Goal: Task Accomplishment & Management: Use online tool/utility

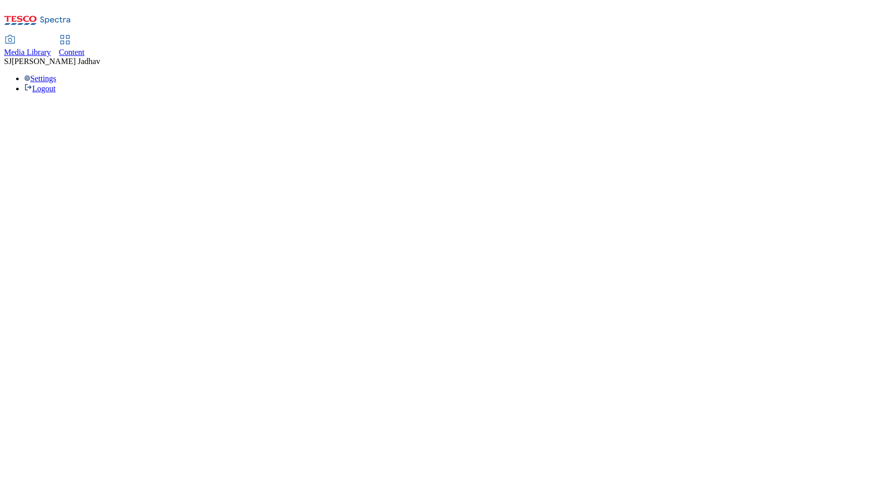
select select "ghs-[GEOGRAPHIC_DATA]"
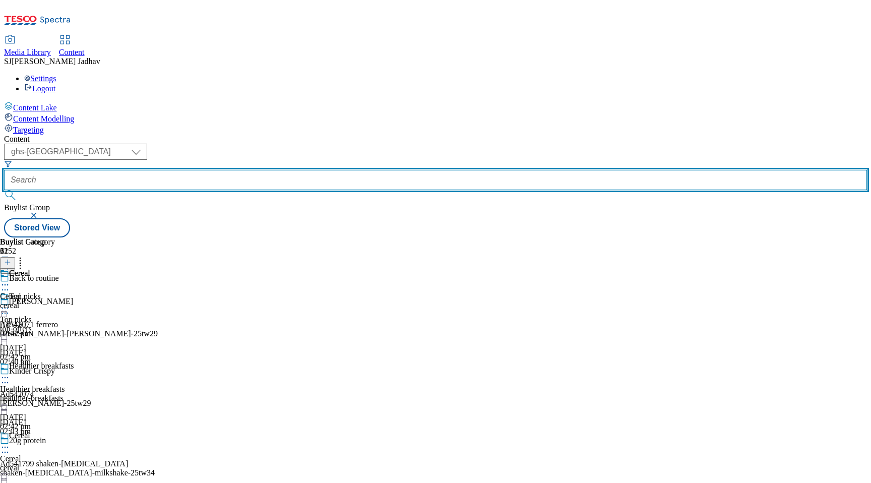
click at [247, 170] on input "text" at bounding box center [435, 180] width 863 height 20
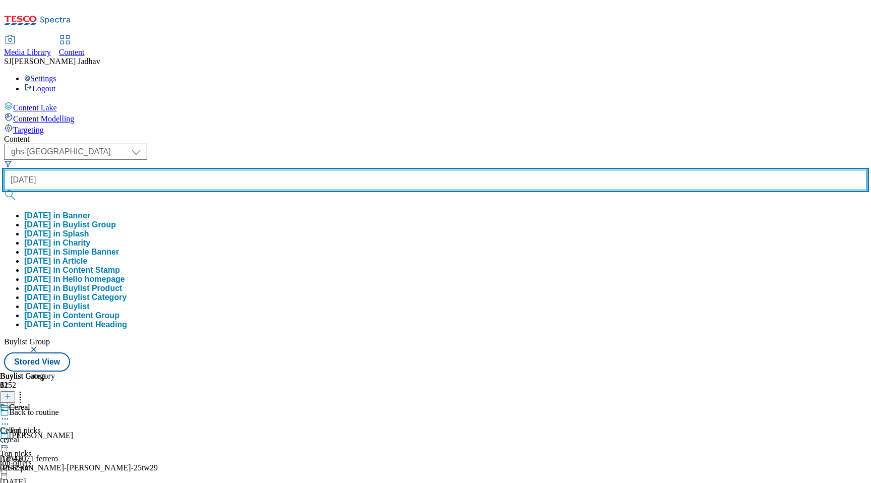
type input "[DATE]"
click at [4, 190] on button "submit" at bounding box center [11, 195] width 14 height 10
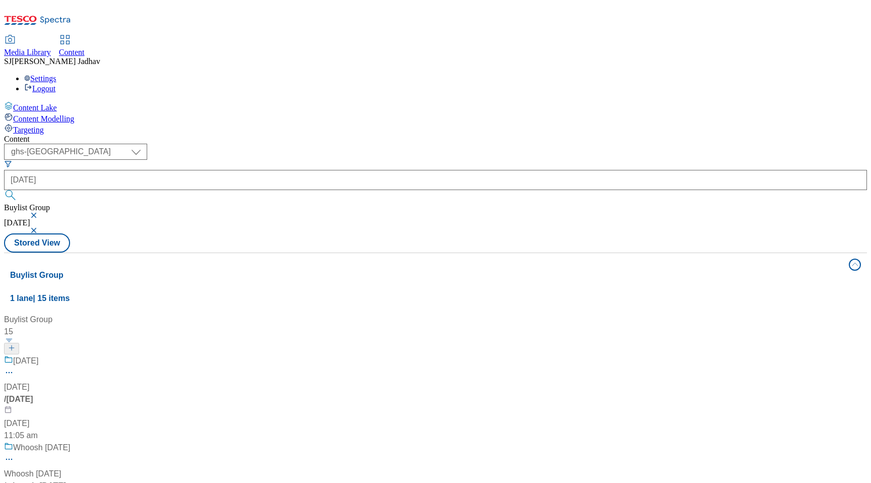
click at [130, 355] on div "[DATE]" at bounding box center [67, 368] width 126 height 26
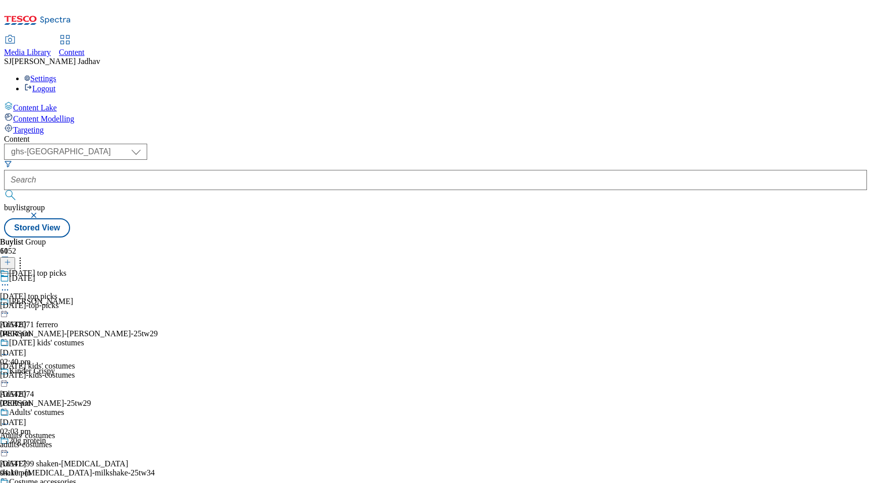
click at [84, 301] on div "[DATE]-top-picks" at bounding box center [42, 305] width 84 height 9
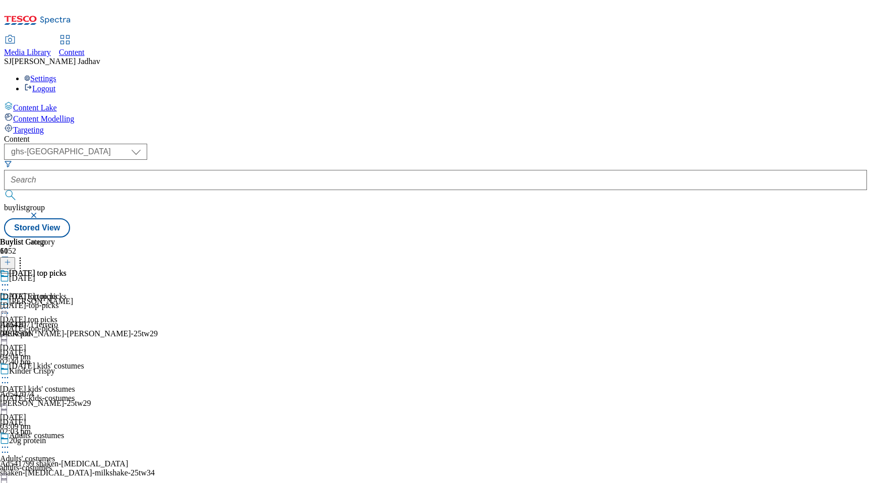
click at [10, 303] on icon at bounding box center [5, 308] width 10 height 10
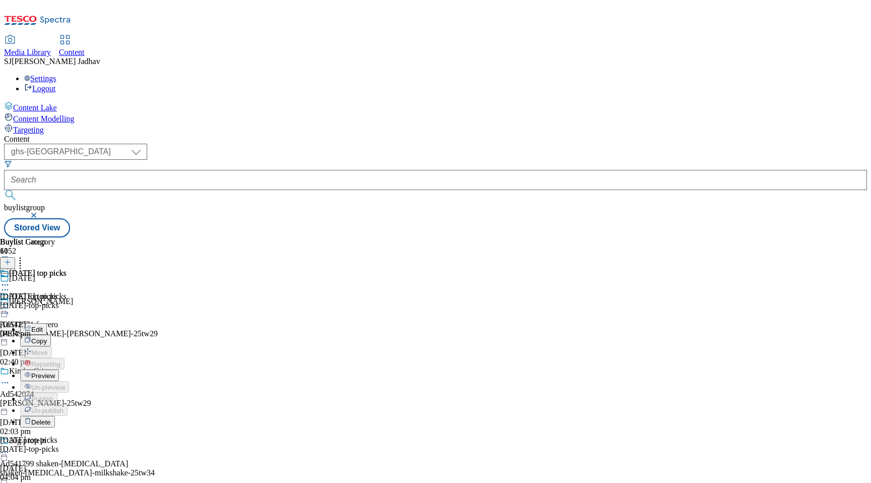
click at [47, 323] on button "Edit" at bounding box center [33, 329] width 27 height 12
select select "evergreen"
select select "event"
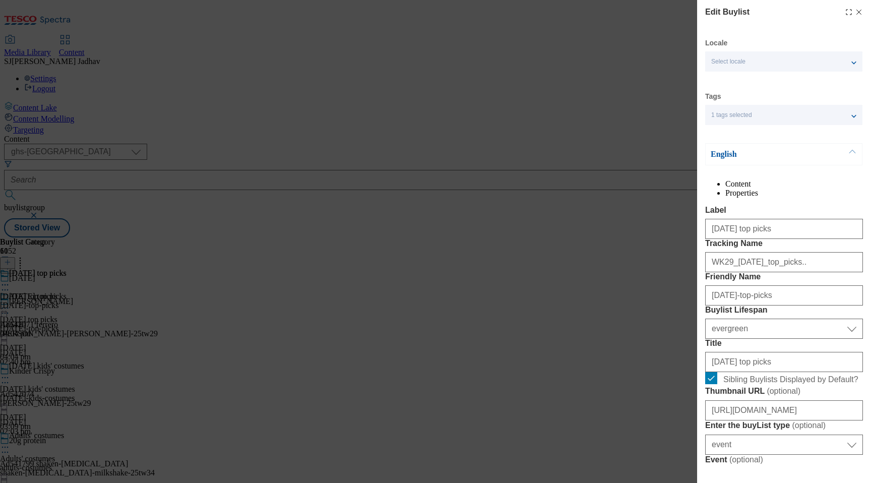
select select "Banner"
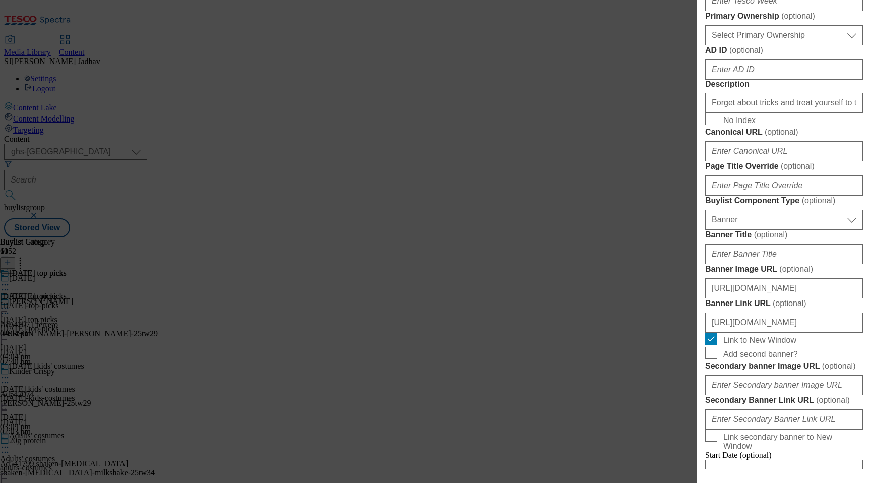
scroll to position [683, 0]
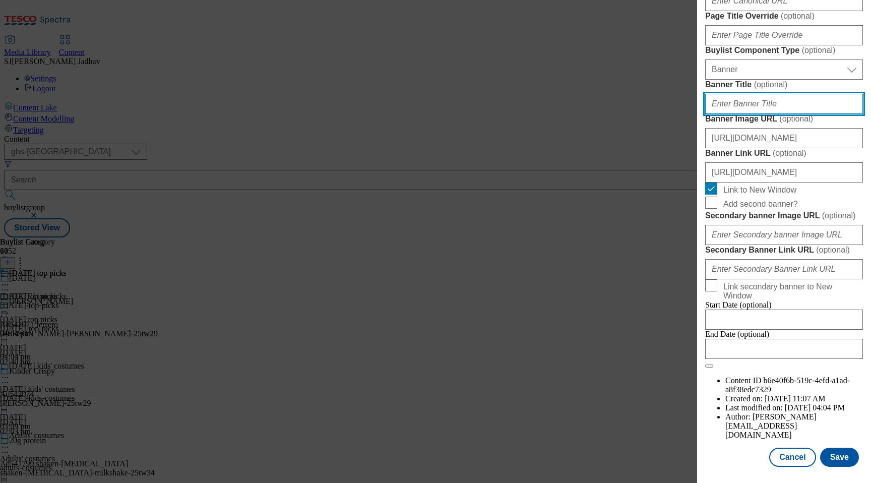
drag, startPoint x: 774, startPoint y: 379, endPoint x: 656, endPoint y: 378, distance: 118.4
click at [656, 379] on div "Edit Buylist Locale Select locale English Welsh Tags 1 tags selected fnf market…" at bounding box center [435, 241] width 871 height 483
paste input "WK29_[DATE]_top_picks_header"
type input "WK29_[DATE]_top_picks_header"
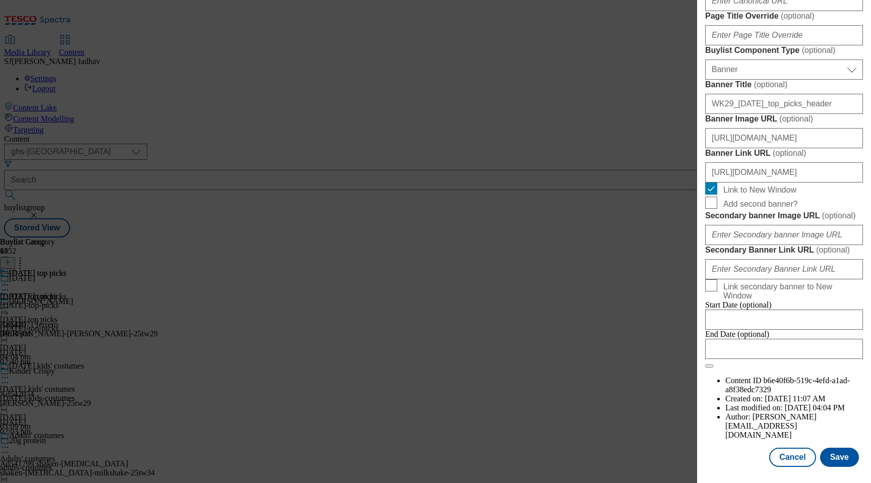
click at [835, 456] on button "Save" at bounding box center [839, 456] width 39 height 19
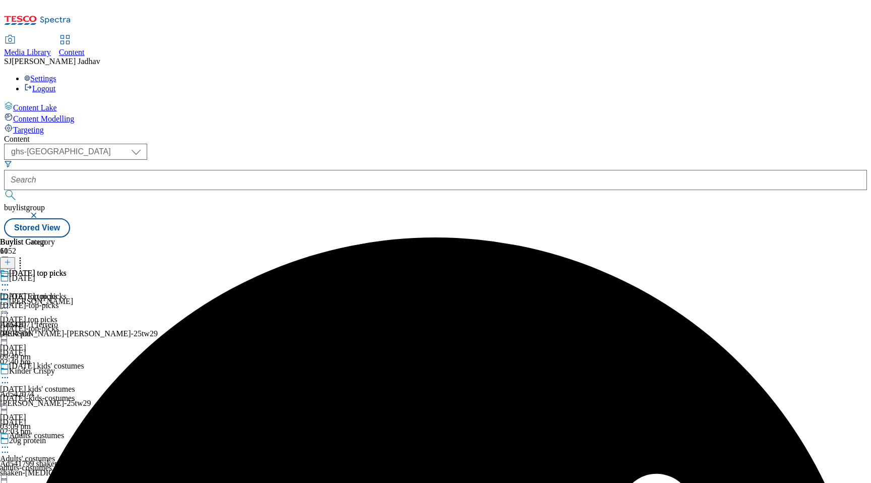
click at [10, 280] on icon at bounding box center [5, 285] width 10 height 10
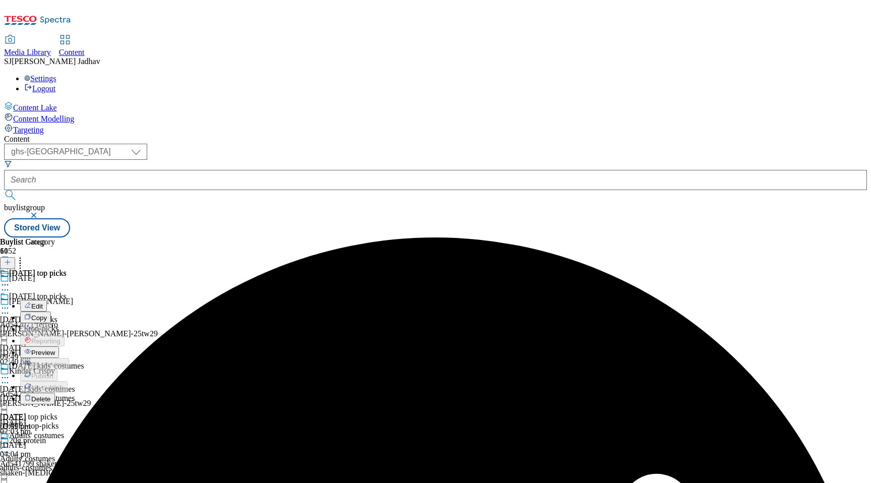
click at [43, 302] on span "Edit" at bounding box center [37, 306] width 12 height 8
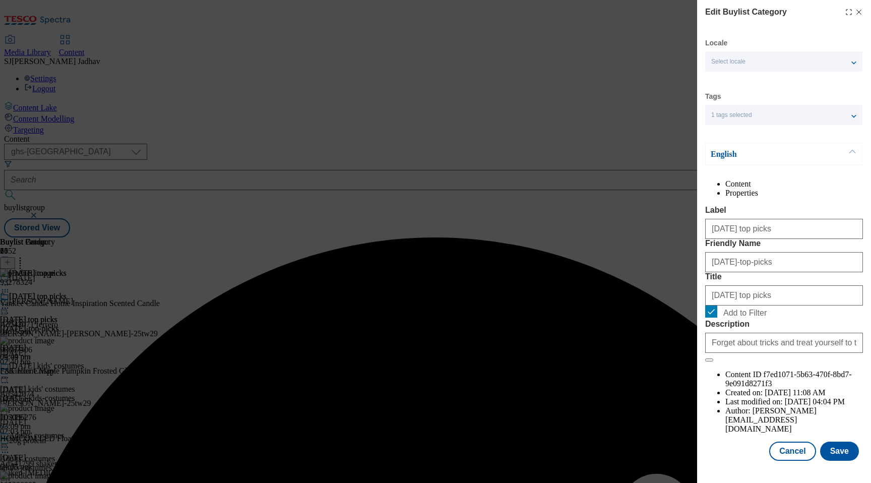
click at [764, 353] on div "Description Forget about tricks and treat yourself to the best [DATE] offers an…" at bounding box center [784, 335] width 158 height 33
click at [764, 353] on input "Forget about tricks and treat yourself to the best [DATE] offers and deals and …" at bounding box center [784, 343] width 158 height 20
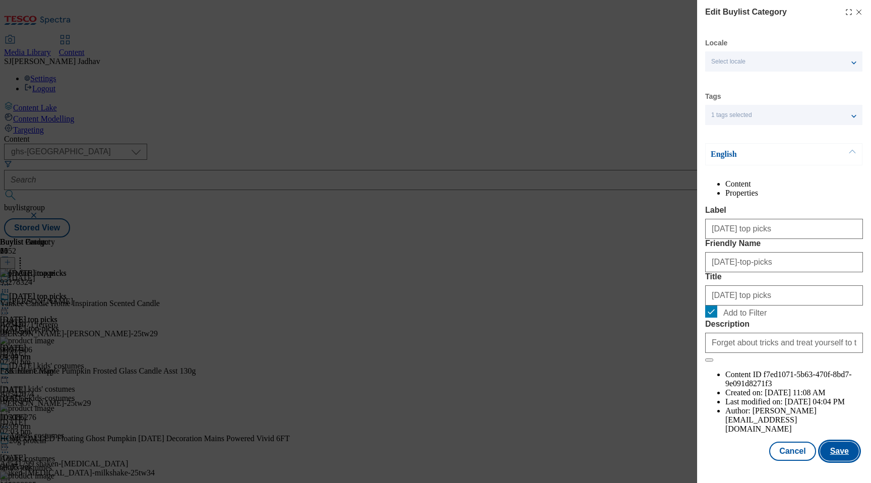
click at [842, 451] on button "Save" at bounding box center [839, 450] width 39 height 19
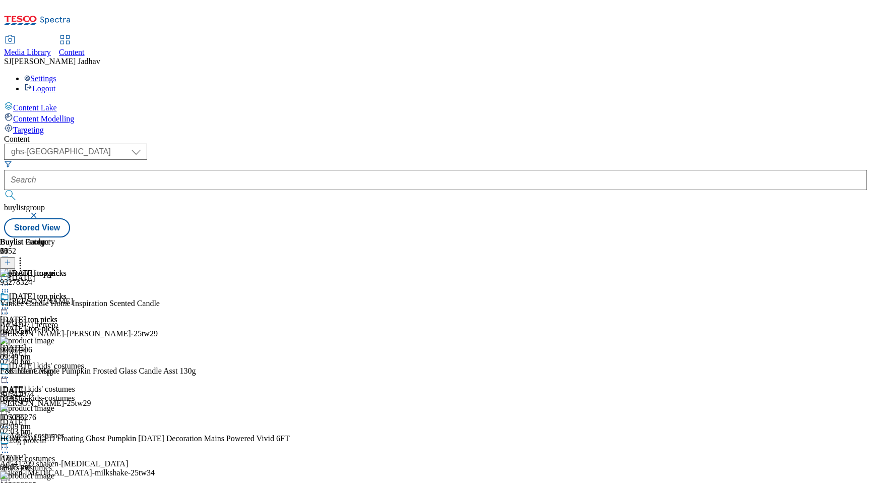
click at [84, 361] on div "[DATE] kids' costumes [DATE] kids' costumes [DATE]-kids-costumes [DATE] 03:09 pm" at bounding box center [42, 396] width 84 height 70
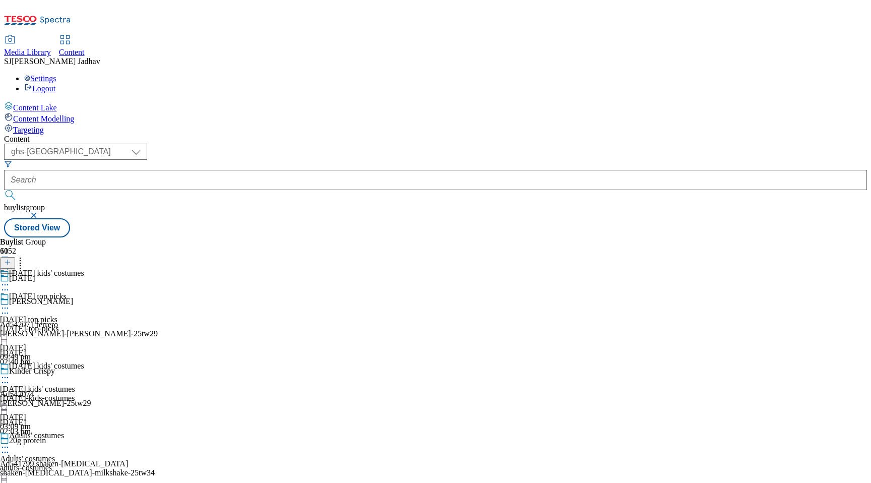
click at [10, 372] on icon at bounding box center [5, 377] width 10 height 10
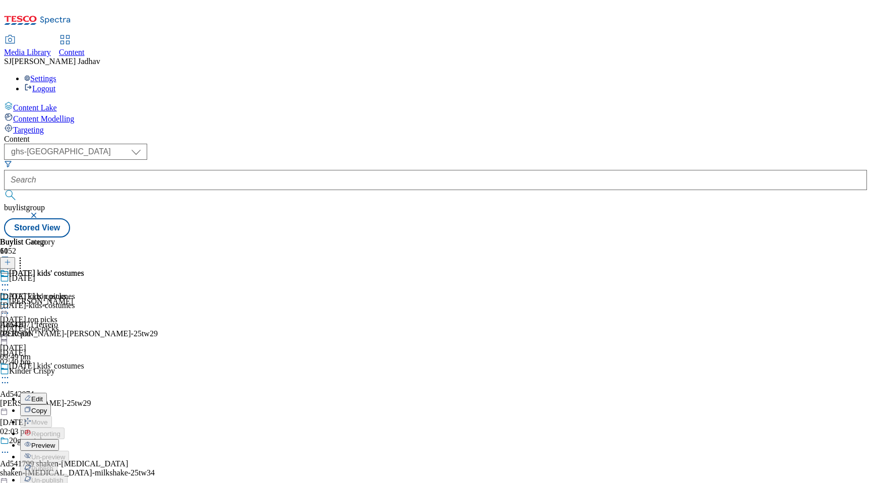
click at [43, 395] on span "Edit" at bounding box center [37, 399] width 12 height 8
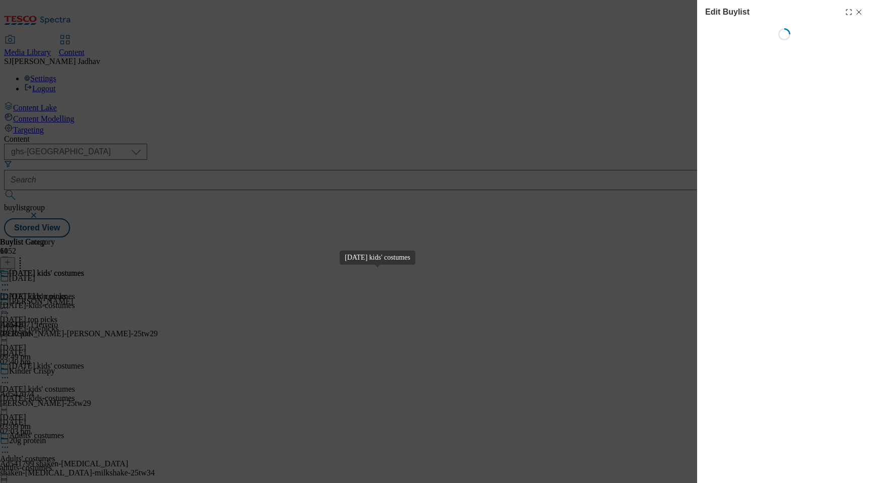
select select "evergreen"
select select "Banner"
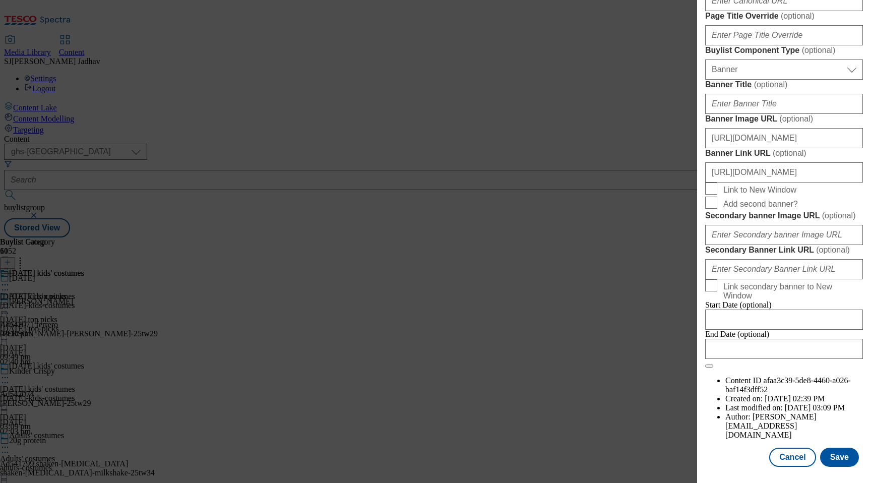
scroll to position [697, 0]
click at [768, 114] on input "Banner Title ( optional )" at bounding box center [784, 104] width 158 height 20
paste input "WK29_[DATE]_kids_header"
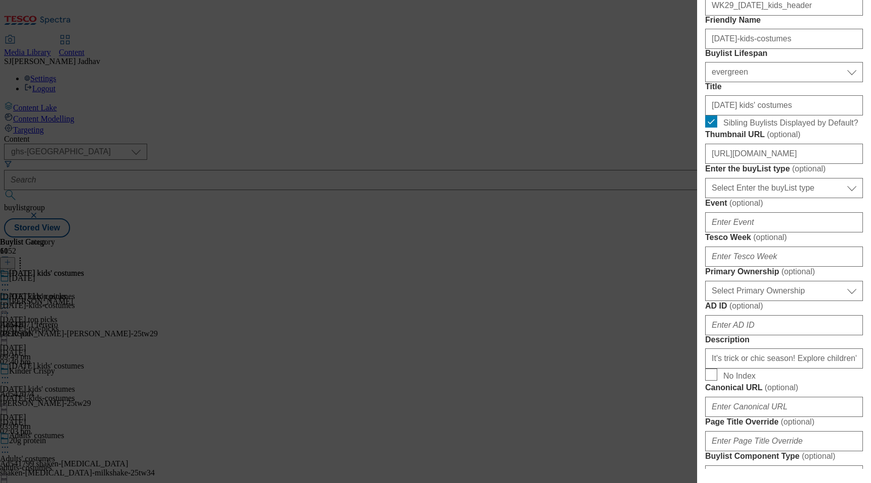
scroll to position [389, 0]
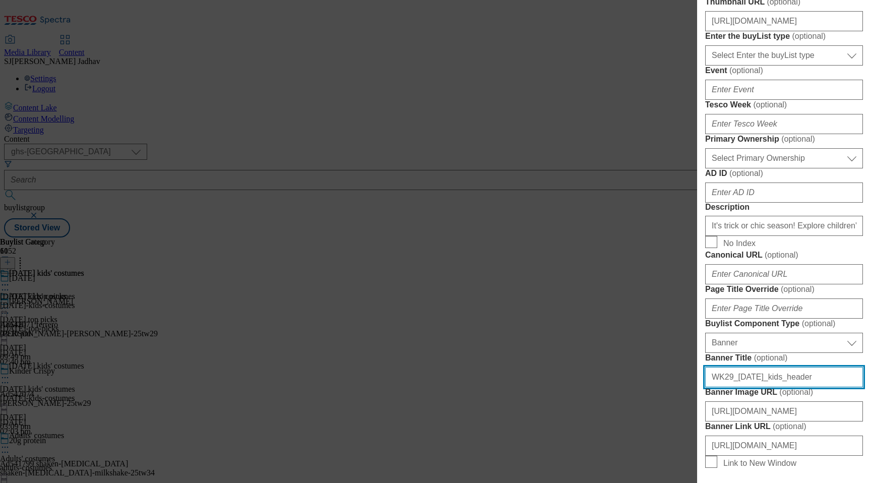
type input "WK29_[DATE]_kids_header"
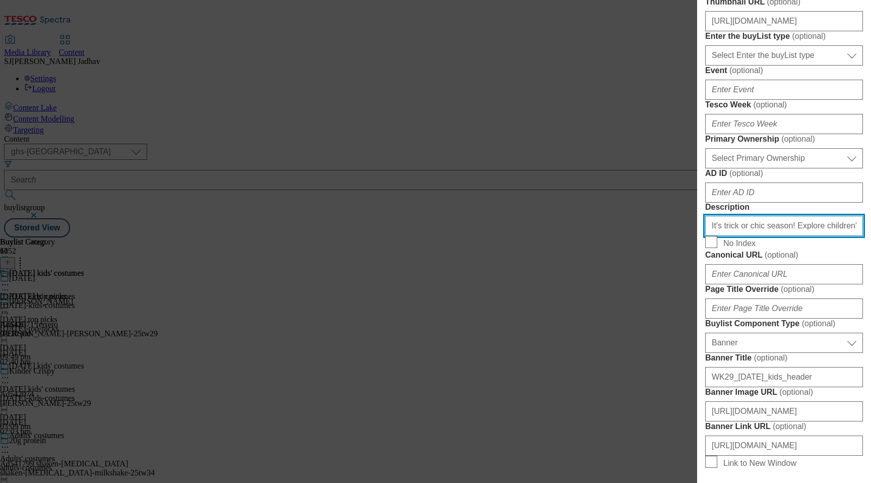
click at [759, 236] on input "It's trick or chic season! Explore children's [DATE] costumes at [GEOGRAPHIC_DA…" at bounding box center [784, 226] width 158 height 20
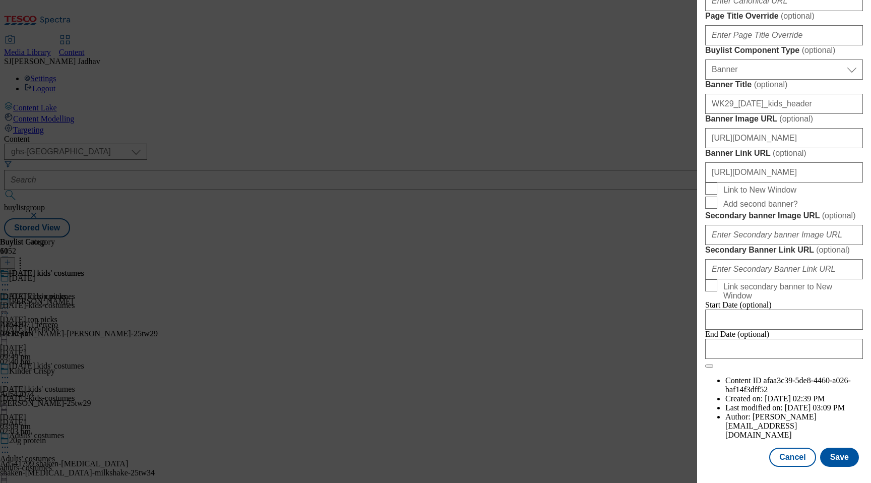
scroll to position [1029, 0]
click at [833, 455] on button "Save" at bounding box center [839, 456] width 39 height 19
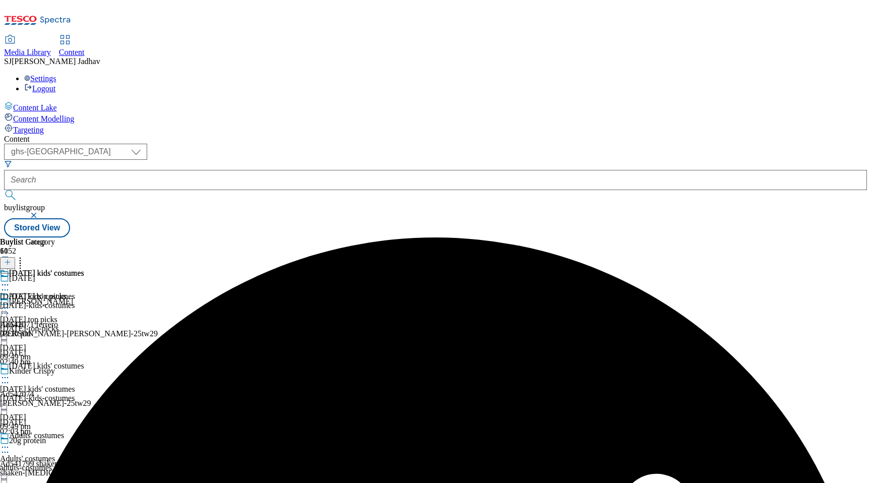
click at [10, 280] on icon at bounding box center [5, 285] width 10 height 10
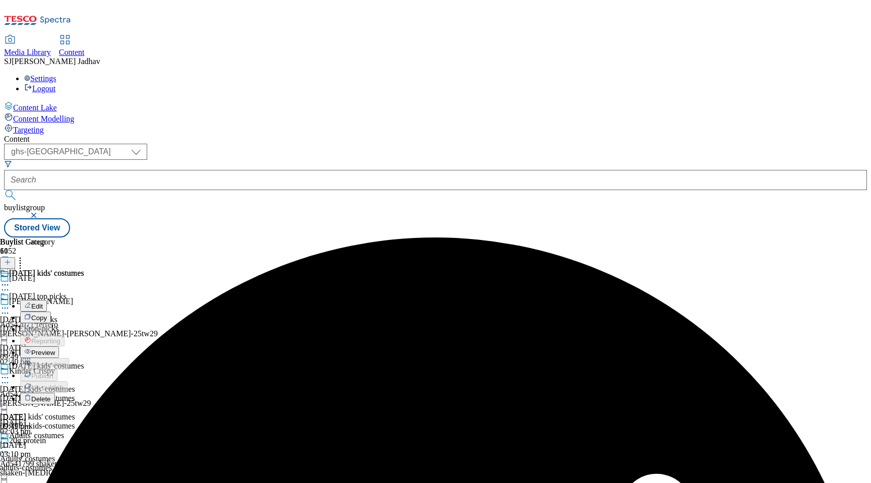
click at [47, 300] on button "Edit" at bounding box center [33, 306] width 27 height 12
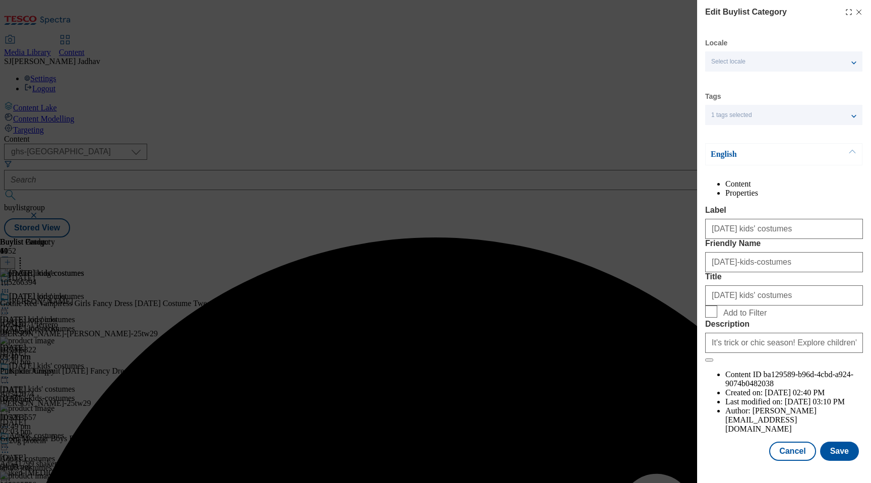
click at [777, 353] on div "It's trick or chic season! Explore children's [DATE] costumes at [GEOGRAPHIC_DA…" at bounding box center [784, 341] width 158 height 24
click at [777, 353] on input "It's trick or chic season! Explore children's [DATE] costumes at [GEOGRAPHIC_DA…" at bounding box center [784, 343] width 158 height 20
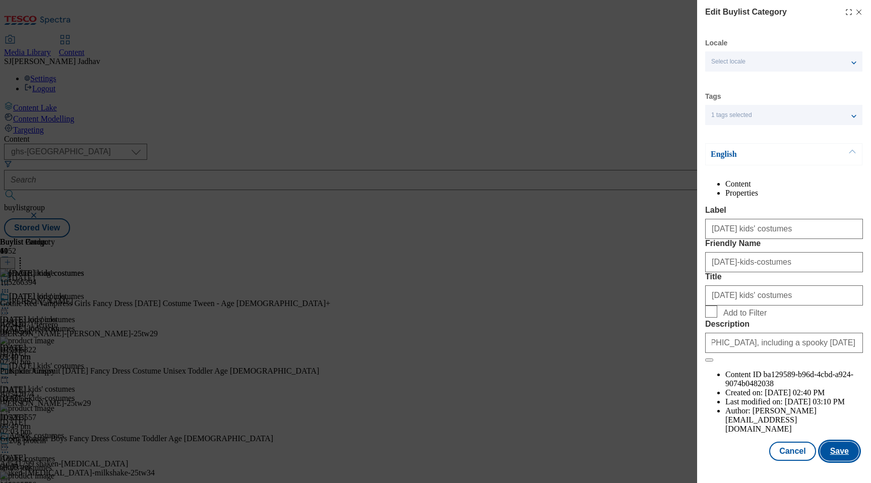
click at [832, 461] on button "Save" at bounding box center [839, 450] width 39 height 19
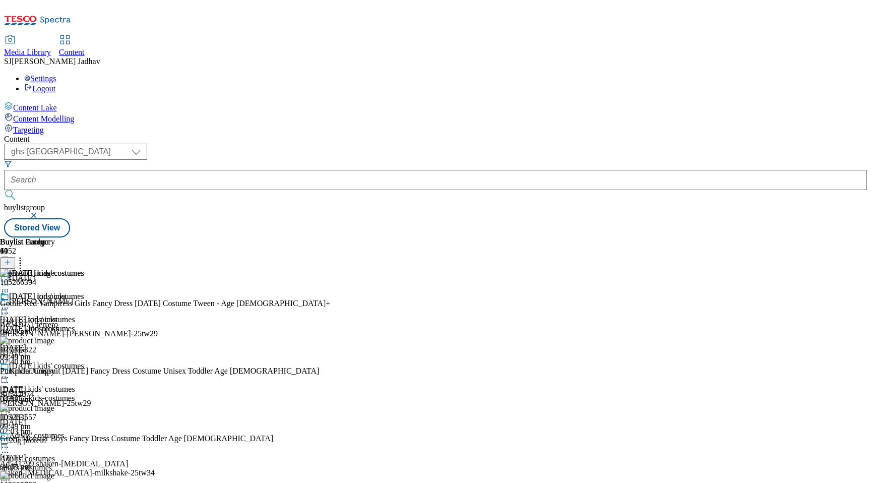
click at [10, 442] on icon at bounding box center [5, 447] width 10 height 10
click at [43, 465] on span "Edit" at bounding box center [37, 469] width 12 height 8
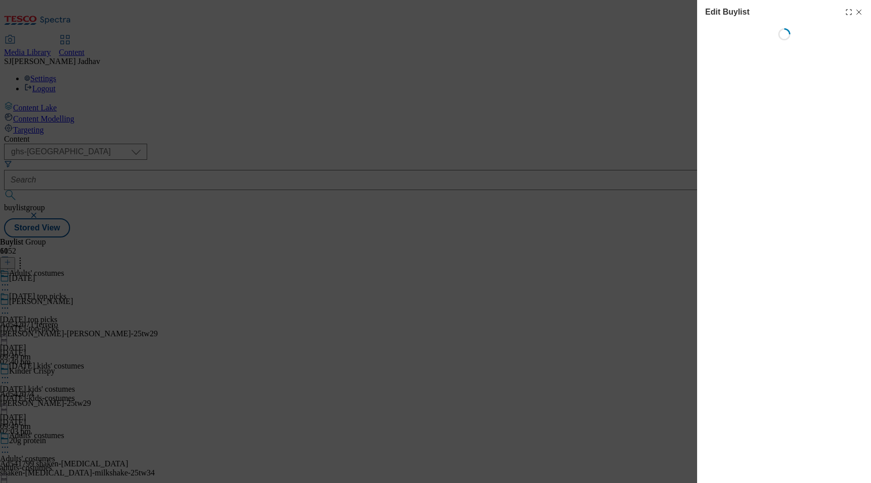
select select "evergreen"
select select "Banner"
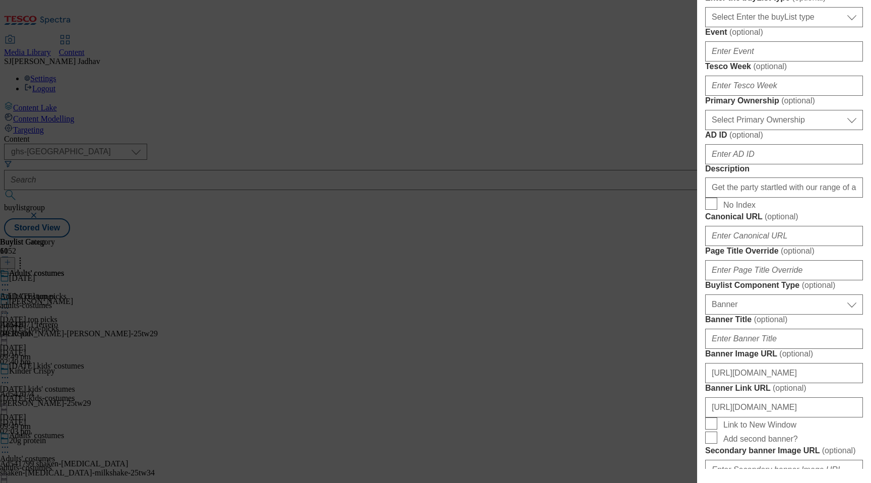
scroll to position [457, 0]
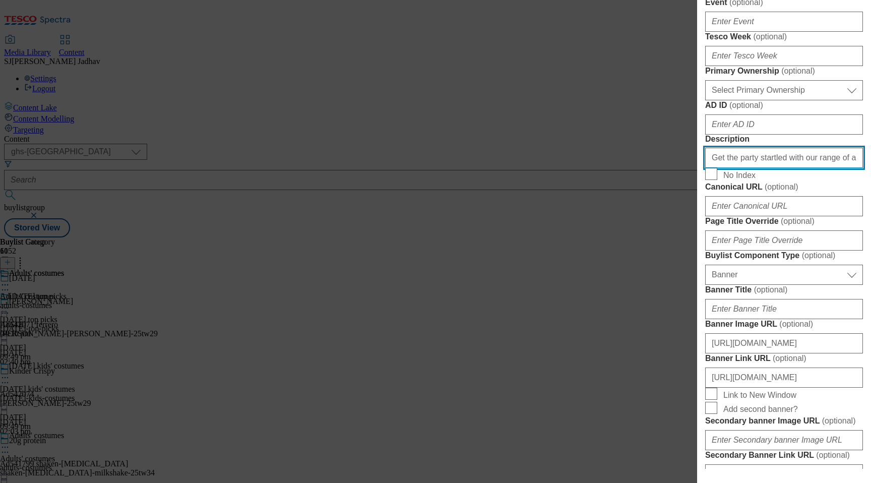
click at [764, 168] on input "Get the party startled with our range of adults' [DATE] costumes. From chic to …" at bounding box center [784, 158] width 158 height 20
paste input "Get the party startled with our range of adults' [DATE] costumes. From chic to …"
type input "Get the party startled with our range of adults' [DATE] costumes. From chic to …"
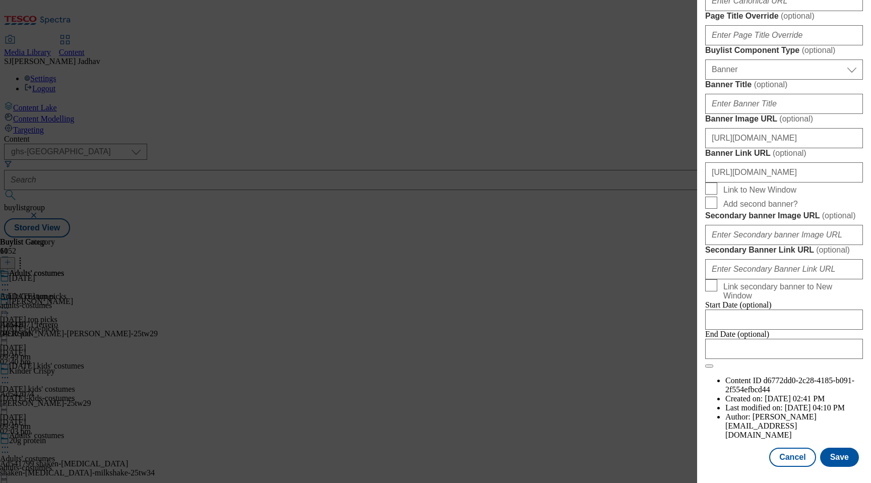
scroll to position [1029, 0]
click at [841, 447] on button "Save" at bounding box center [839, 456] width 39 height 19
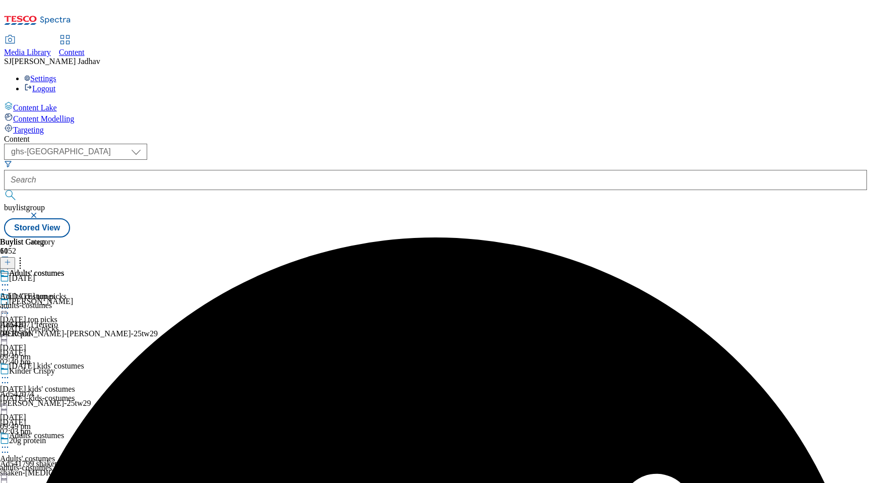
click at [10, 280] on icon at bounding box center [5, 285] width 10 height 10
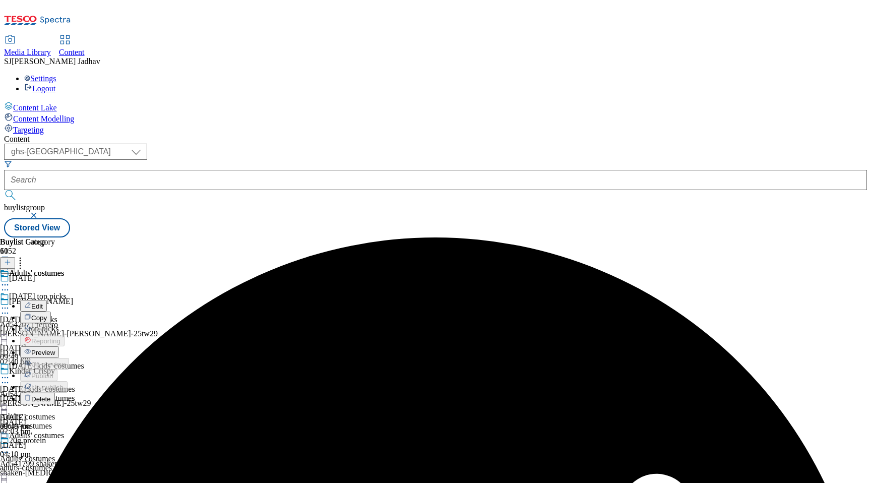
click at [43, 302] on span "Edit" at bounding box center [37, 306] width 12 height 8
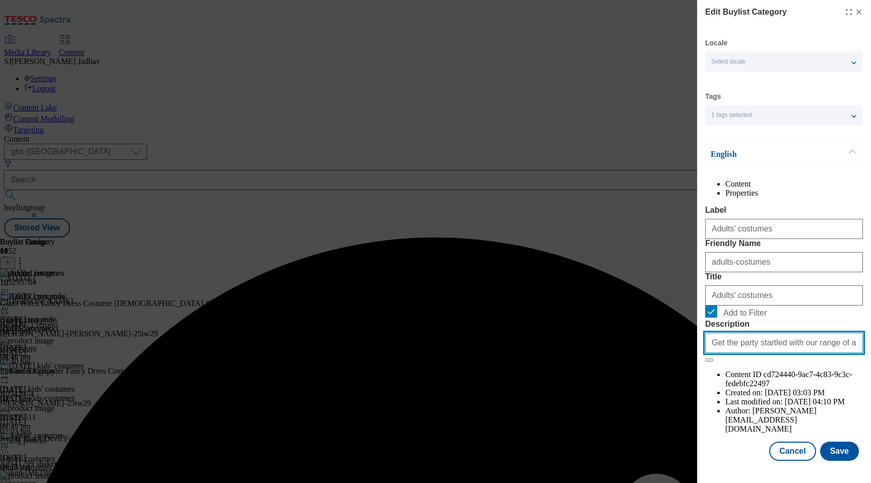
click at [753, 353] on input "Get the party startled with our range of adults' [DATE] costumes. From chic to …" at bounding box center [784, 343] width 158 height 20
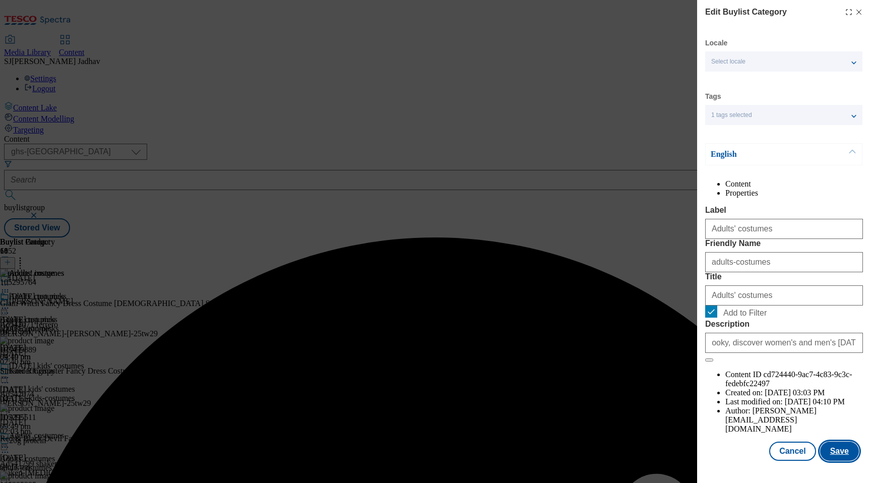
click at [844, 461] on button "Save" at bounding box center [839, 450] width 39 height 19
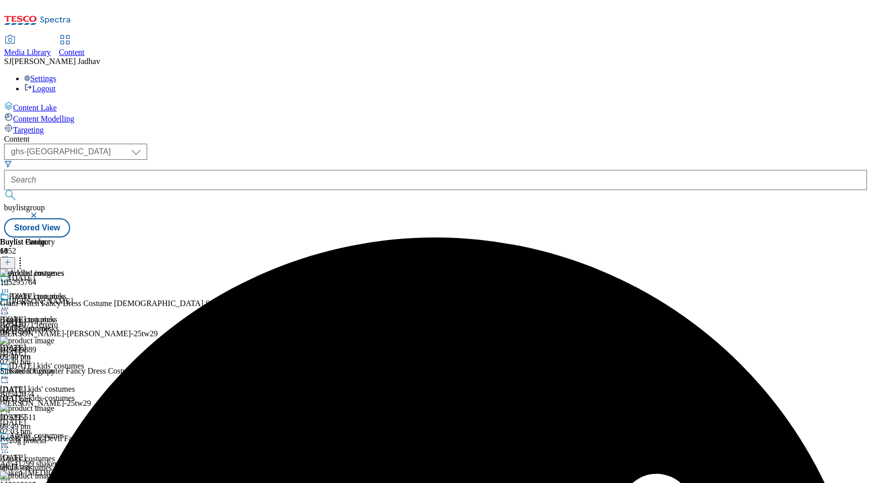
click at [10, 303] on icon at bounding box center [5, 308] width 10 height 10
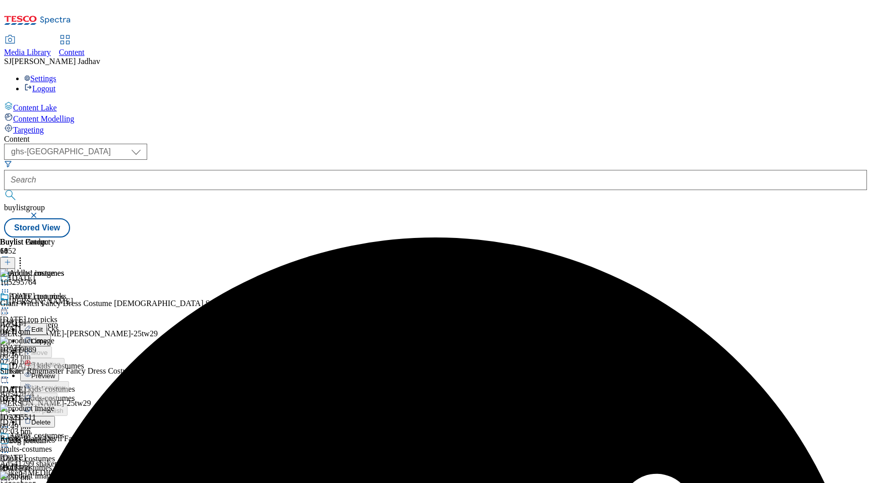
click at [43, 326] on span "Edit" at bounding box center [37, 330] width 12 height 8
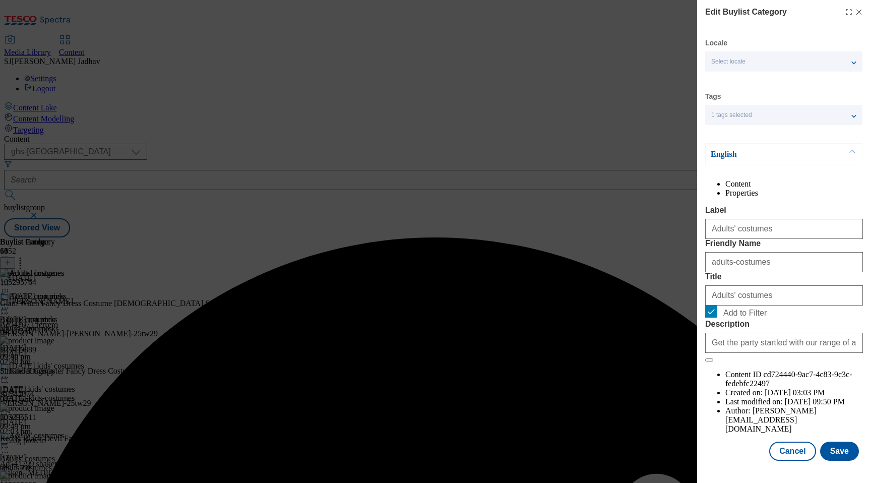
click at [787, 470] on div "Modal" at bounding box center [784, 470] width 174 height 14
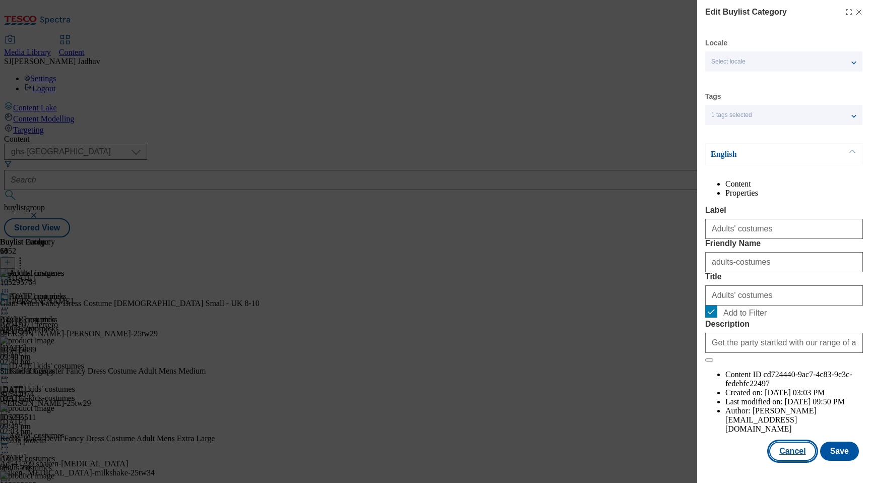
click at [788, 461] on button "Cancel" at bounding box center [792, 450] width 46 height 19
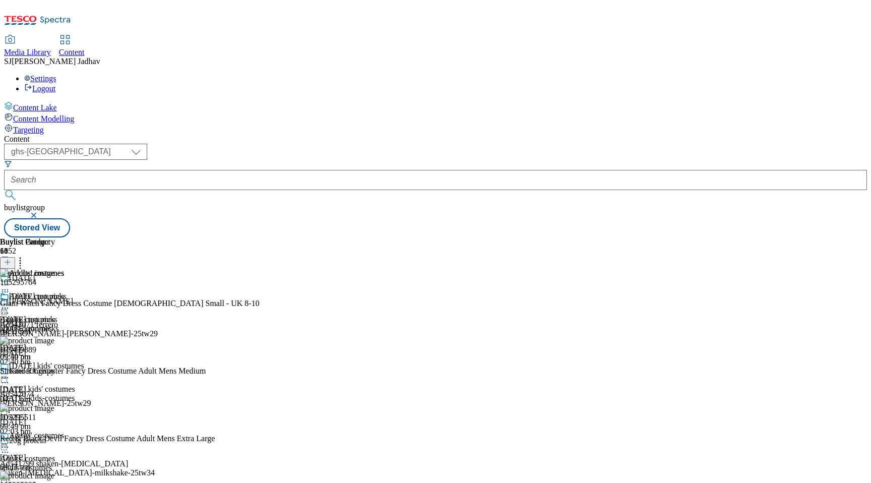
click at [10, 442] on icon at bounding box center [5, 447] width 10 height 10
click at [43, 465] on span "Edit" at bounding box center [37, 469] width 12 height 8
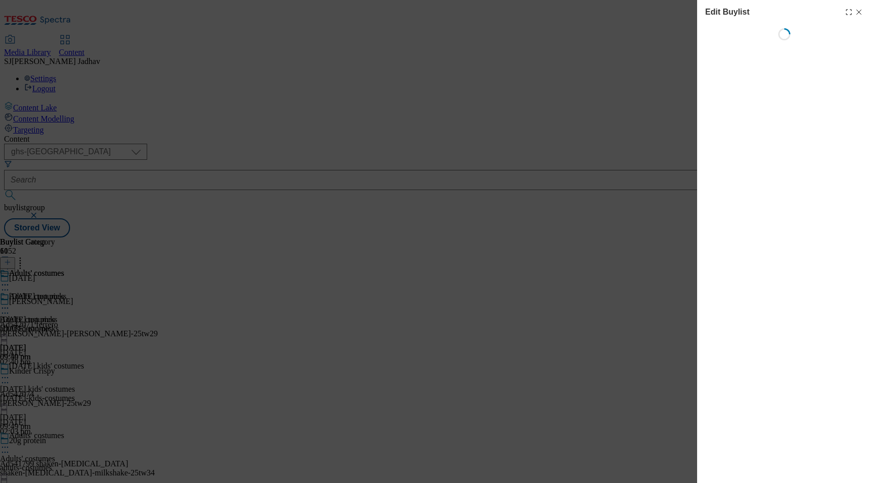
select select "evergreen"
select select "Banner"
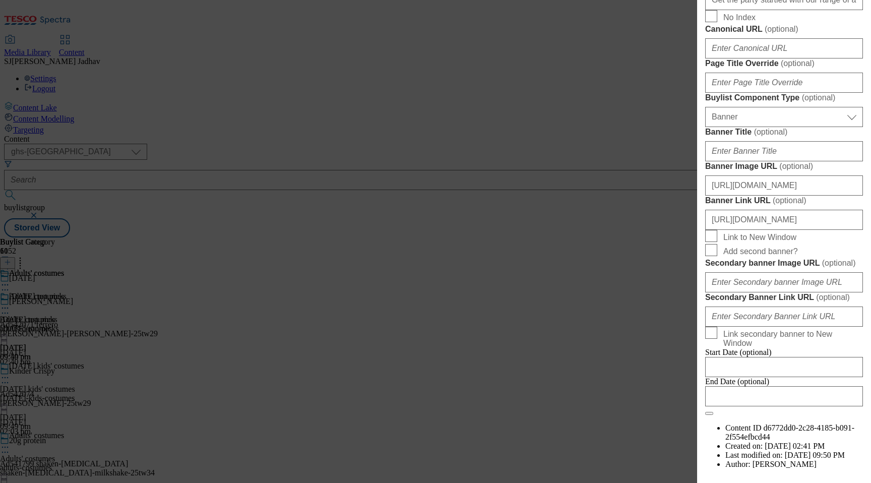
scroll to position [676, 0]
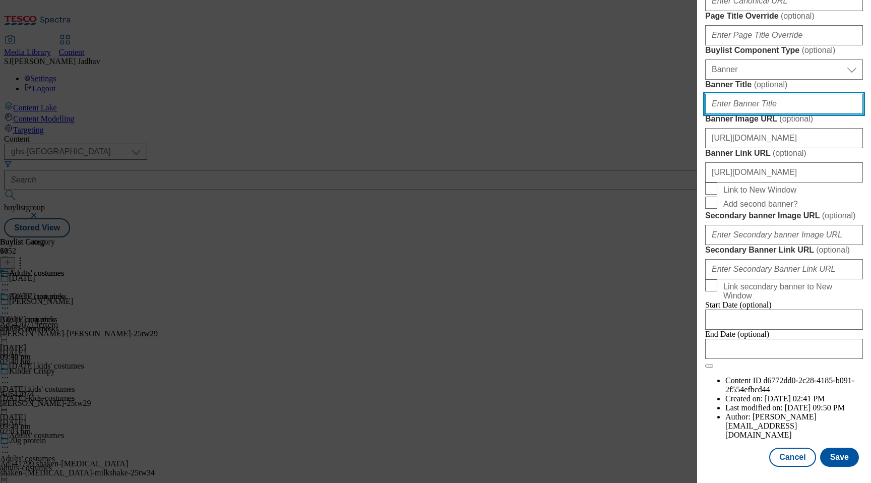
click at [732, 114] on input "Banner Title ( optional )" at bounding box center [784, 104] width 158 height 20
paste input "WK29_[DATE]_adult_header"
type input "WK29_[DATE]_adult_header"
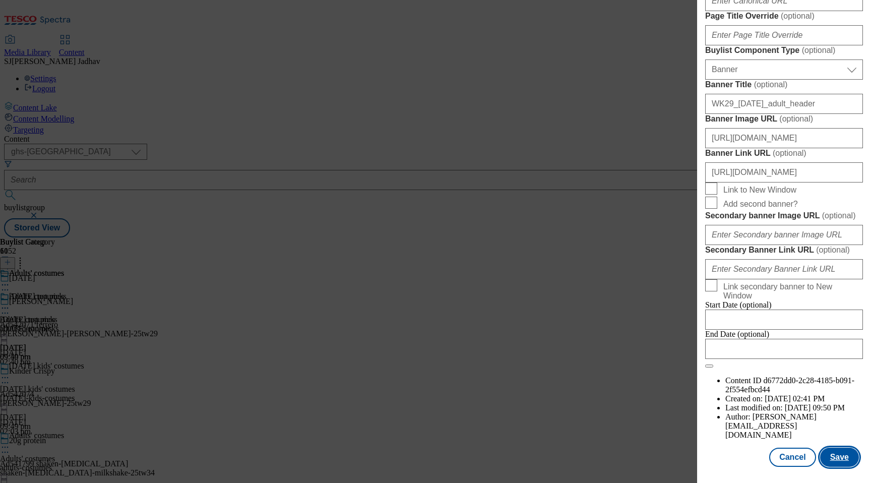
click at [837, 455] on button "Save" at bounding box center [839, 456] width 39 height 19
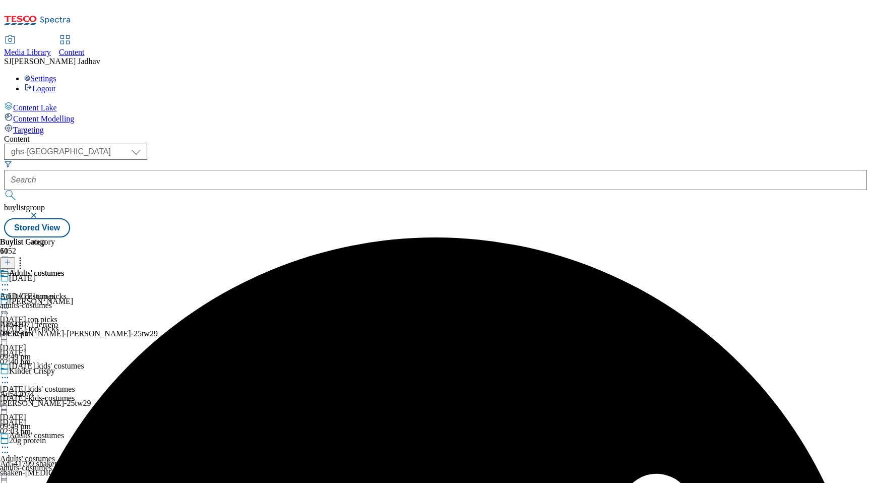
scroll to position [146, 0]
select select "evergreen"
select select "Banner"
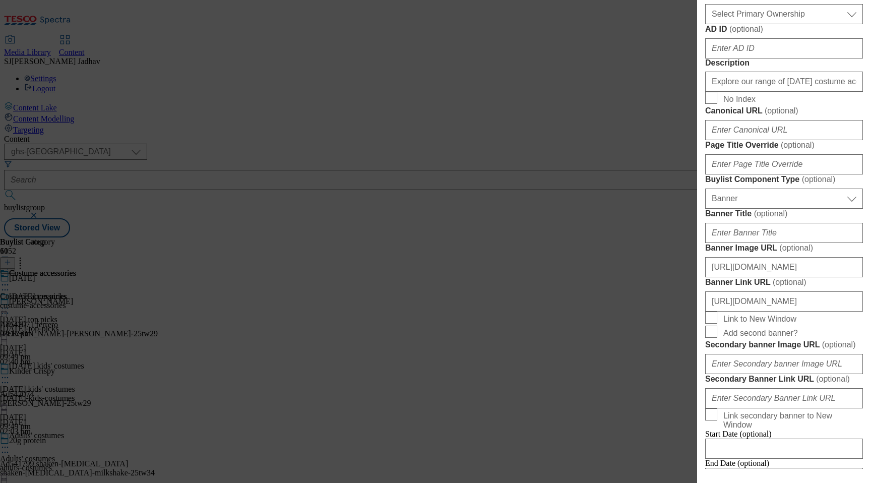
scroll to position [619, 0]
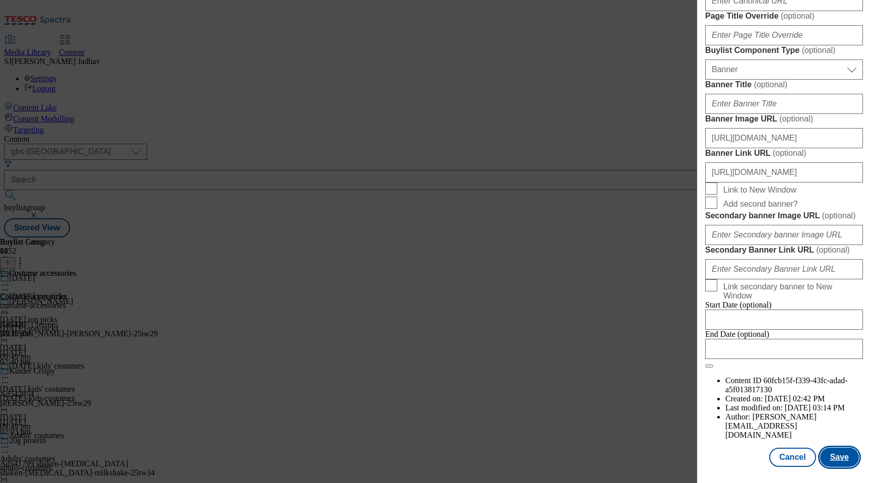
scroll to position [0, 0]
click at [841, 459] on button "Save" at bounding box center [839, 456] width 39 height 19
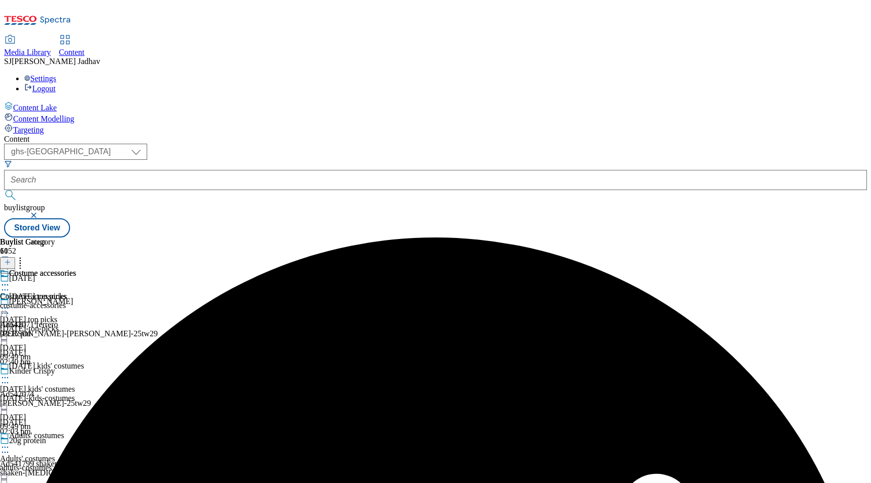
click at [10, 280] on icon at bounding box center [5, 285] width 10 height 10
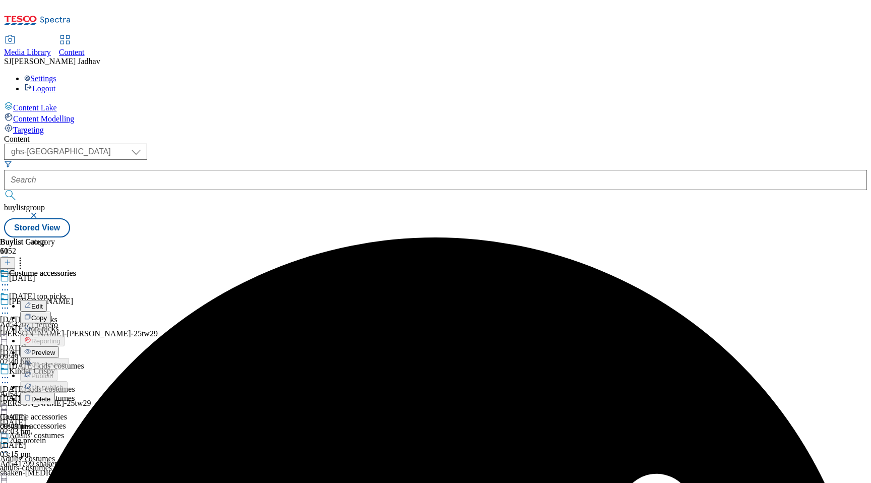
click at [43, 302] on span "Edit" at bounding box center [37, 306] width 12 height 8
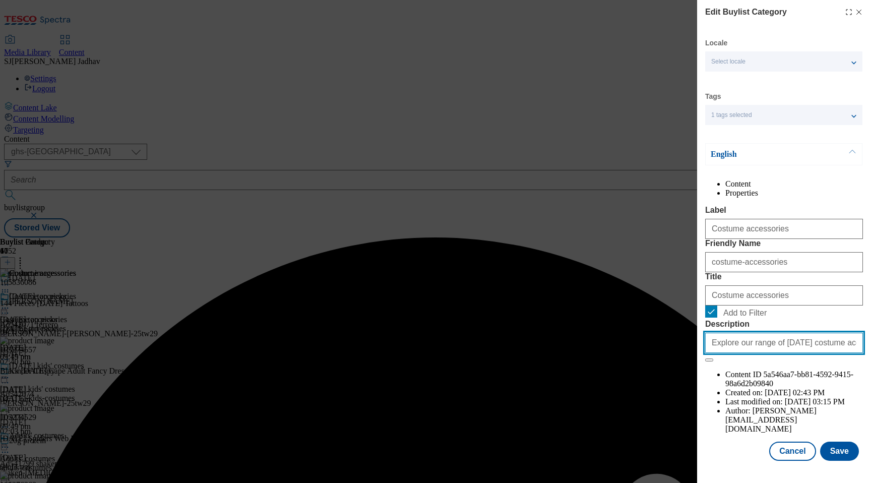
click at [804, 353] on input "Explore our range of [DATE] costume accessories and get set to walk the wicked …" at bounding box center [784, 343] width 158 height 20
click at [841, 451] on button "Save" at bounding box center [839, 450] width 39 height 19
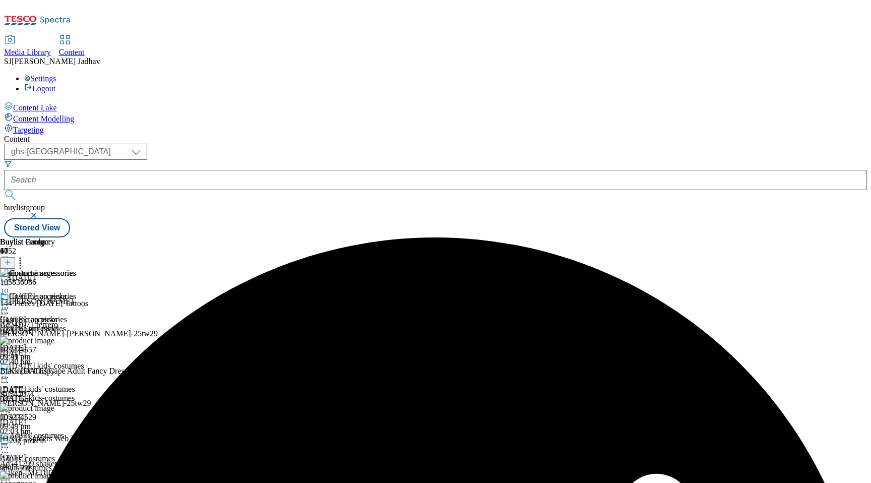
click at [10, 280] on icon at bounding box center [5, 285] width 10 height 10
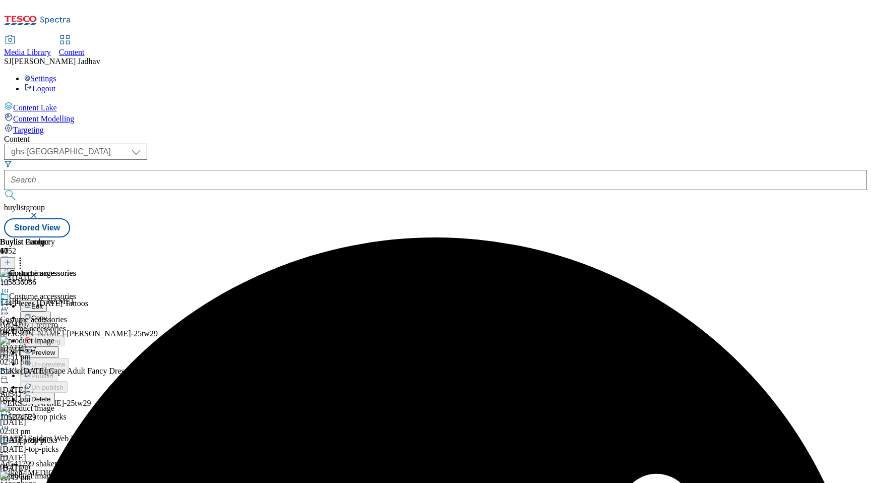
click at [43, 302] on span "Edit" at bounding box center [37, 306] width 12 height 8
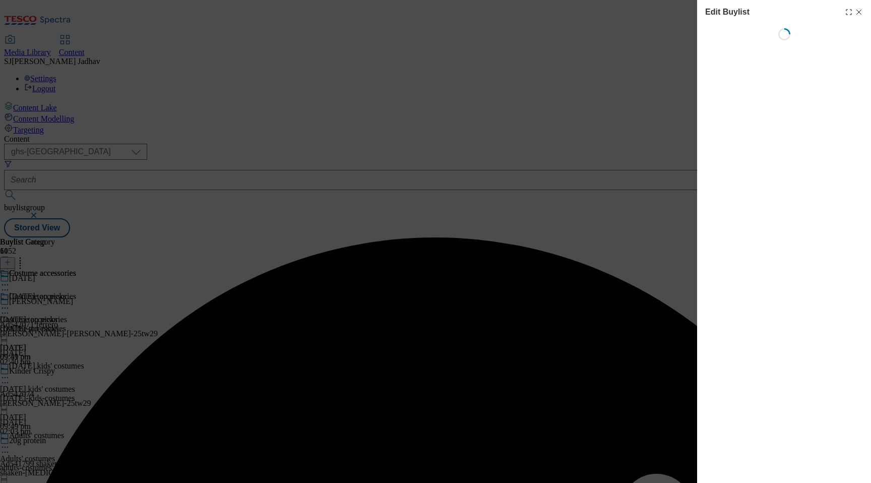
select select "evergreen"
select select "Banner"
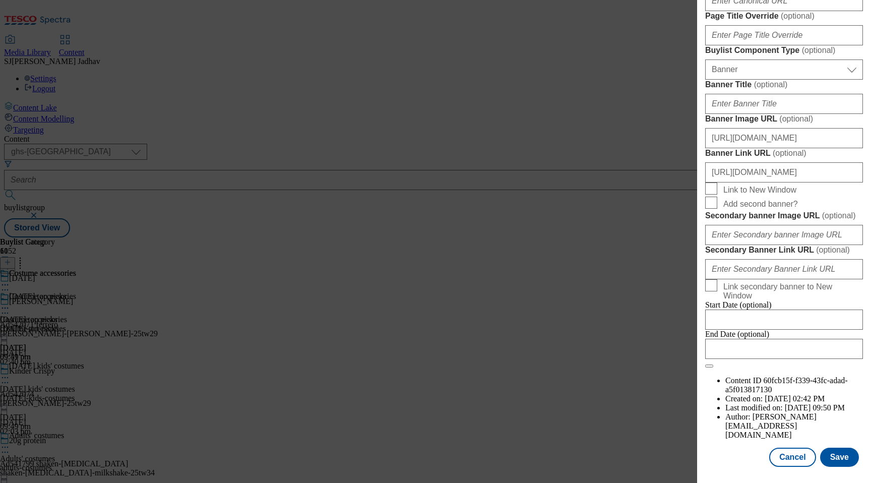
scroll to position [706, 0]
click at [765, 114] on input "Banner Title ( optional )" at bounding box center [784, 104] width 158 height 20
paste input "WK29_[DATE]_accs_header"
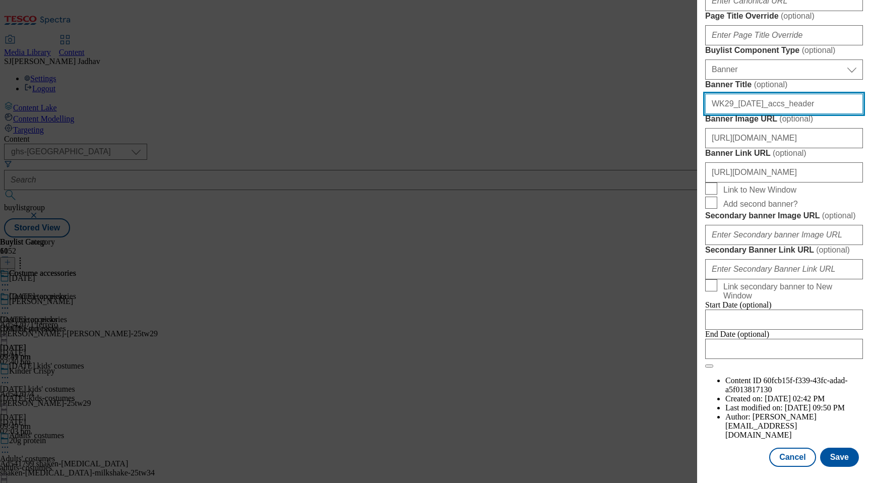
scroll to position [1029, 0]
type input "WK29_[DATE]_accs_header"
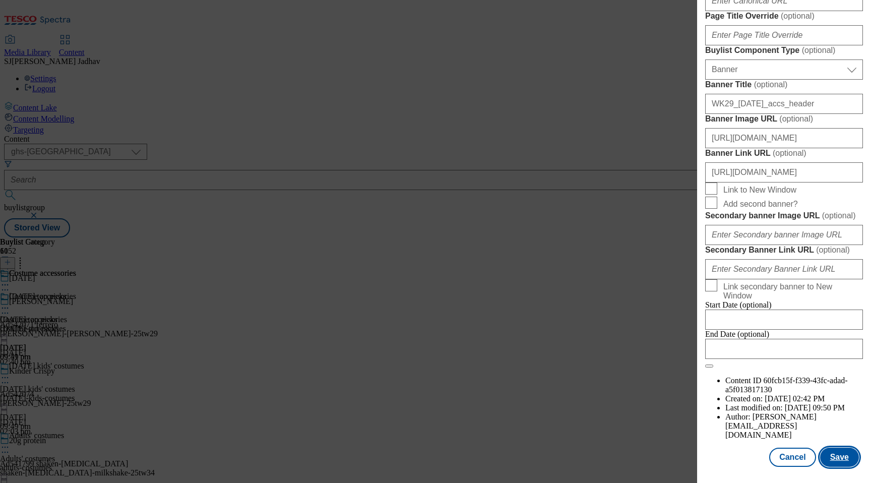
click at [832, 459] on button "Save" at bounding box center [839, 456] width 39 height 19
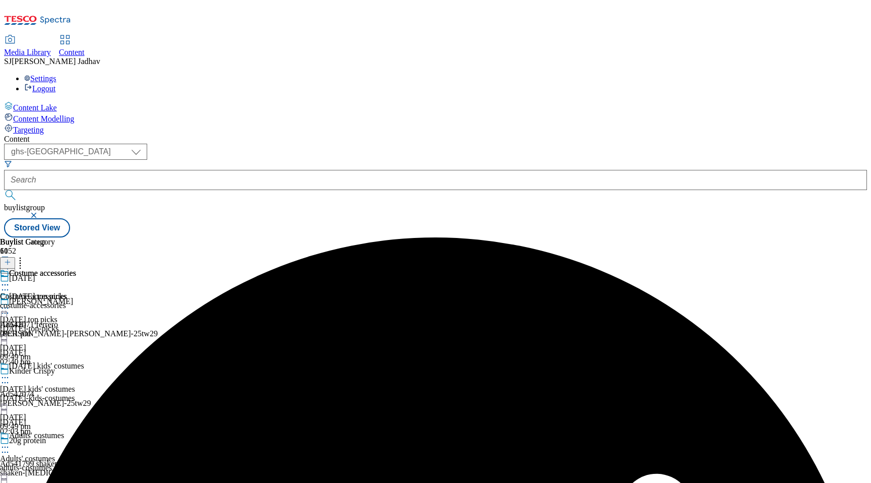
scroll to position [322, 0]
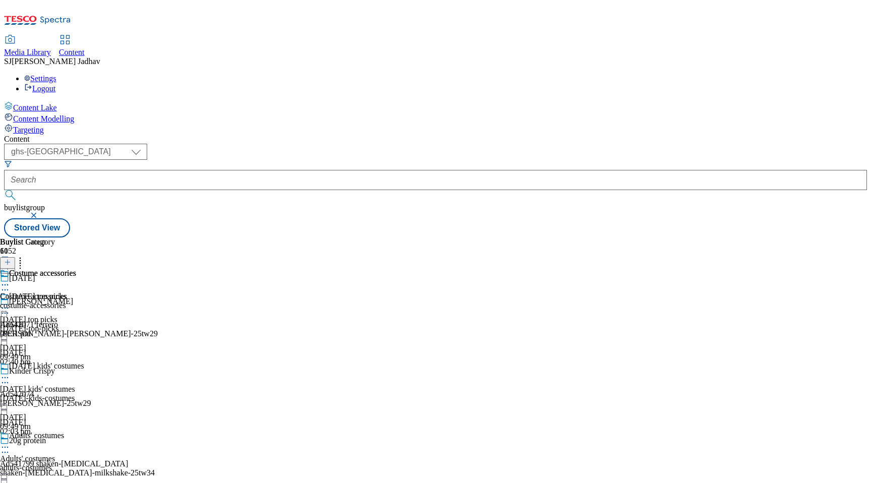
select select "evergreen"
select select "Banner"
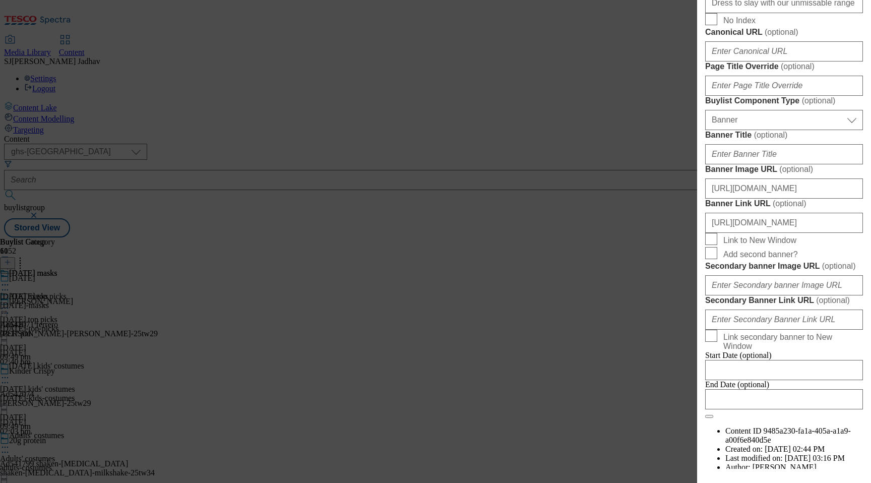
scroll to position [629, 0]
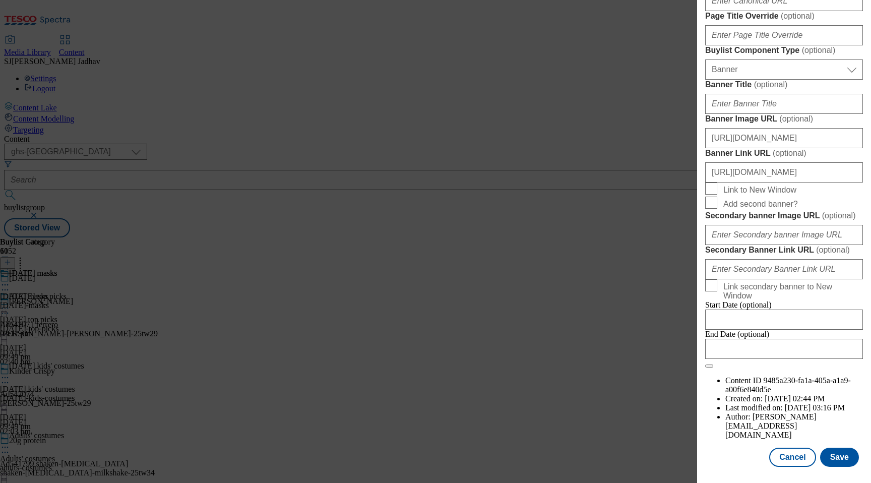
scroll to position [1029, 0]
click at [851, 459] on button "Save" at bounding box center [839, 456] width 39 height 19
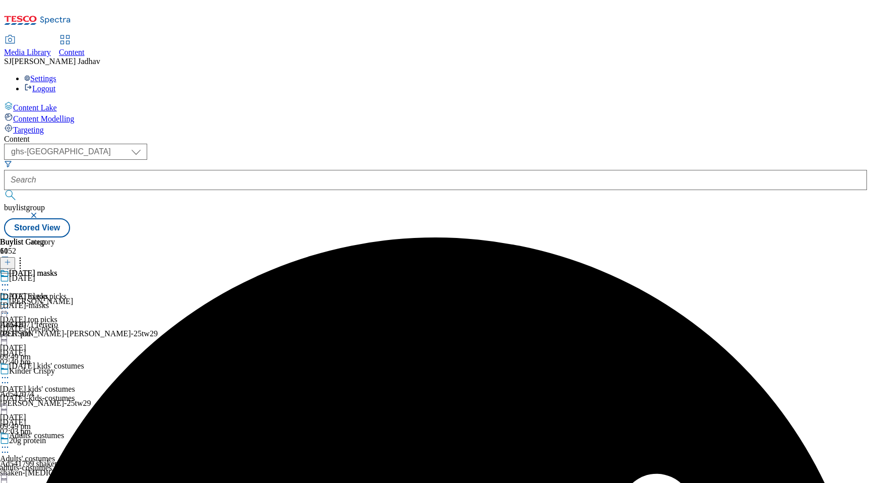
click at [10, 280] on icon at bounding box center [5, 285] width 10 height 10
click at [43, 302] on span "Edit" at bounding box center [37, 306] width 12 height 8
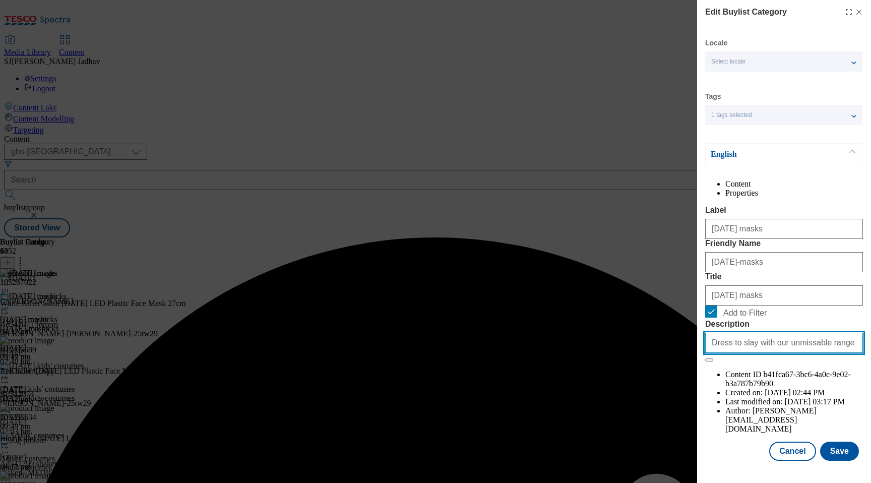
click at [775, 353] on input "Dress to slay with our unmissable range of [DATE] masks to complete your creepy…" at bounding box center [784, 343] width 158 height 20
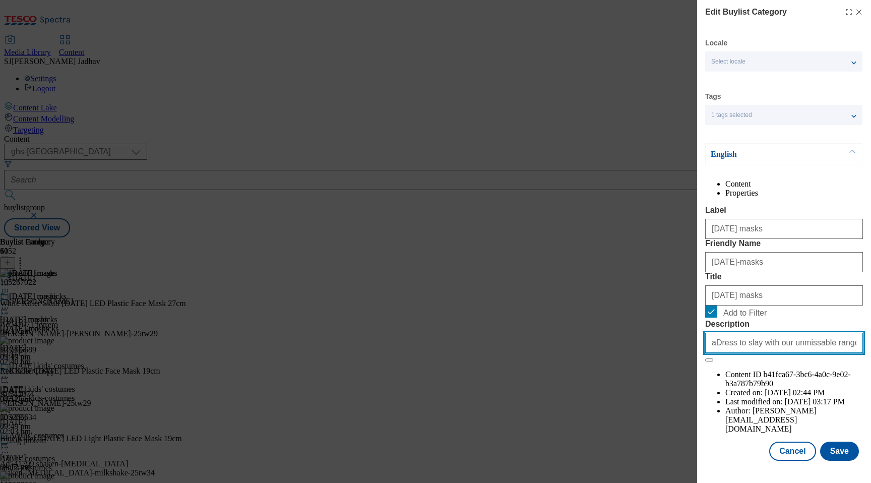
paste input "Modal"
type input "Dress to slay with our unmissable range of [DATE] masks to complete your creepy…"
paste input "Dress to slay with our unmissable range of [DATE] masks to complete your creepy…"
type input "Dress to slay with our unmissable range of [DATE] masks to complete your creepy…"
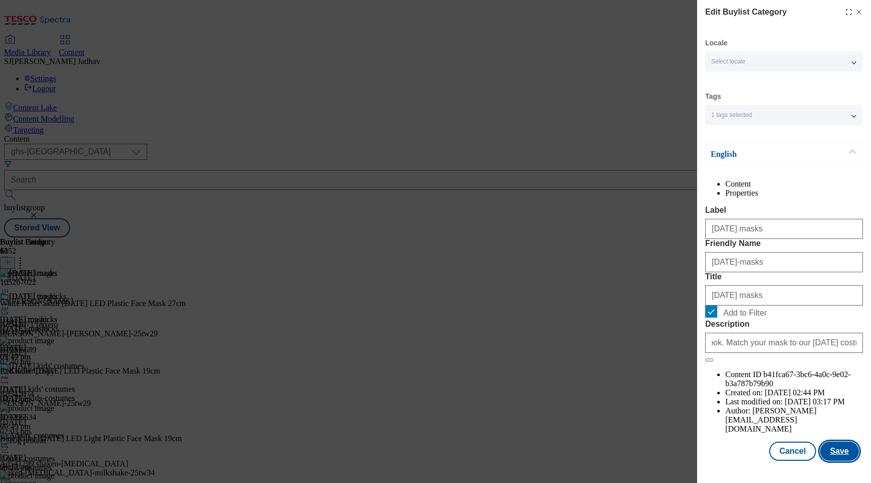
click at [832, 461] on button "Save" at bounding box center [839, 450] width 39 height 19
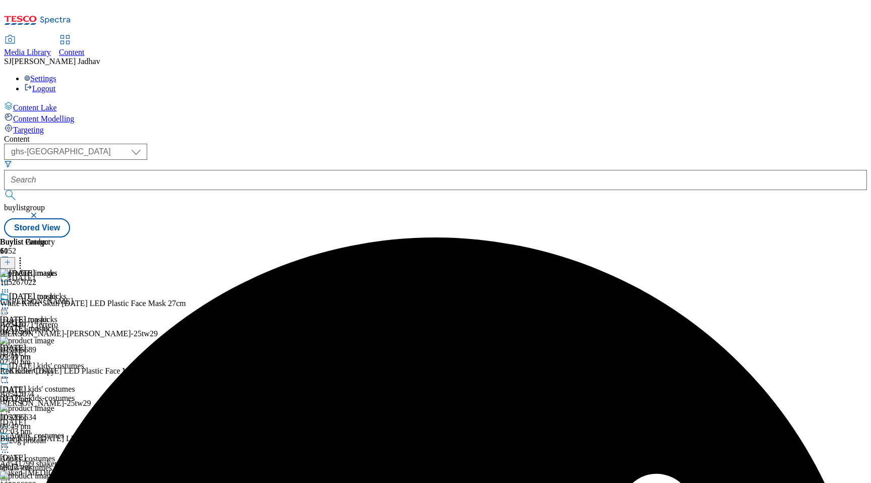
click at [10, 280] on icon at bounding box center [5, 285] width 10 height 10
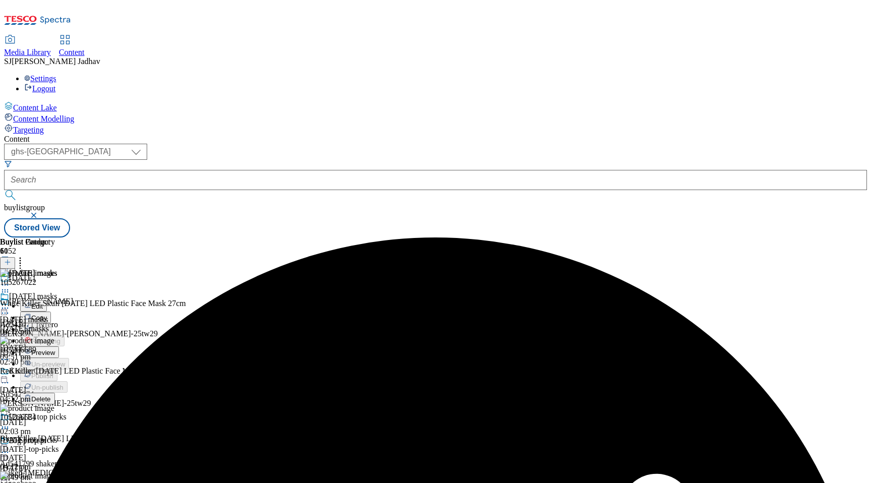
click at [43, 302] on span "Edit" at bounding box center [37, 306] width 12 height 8
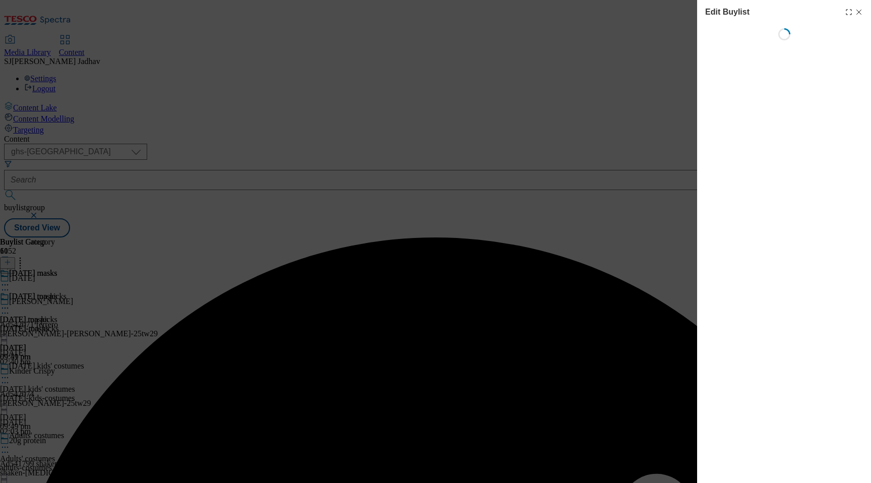
select select "evergreen"
select select "Banner"
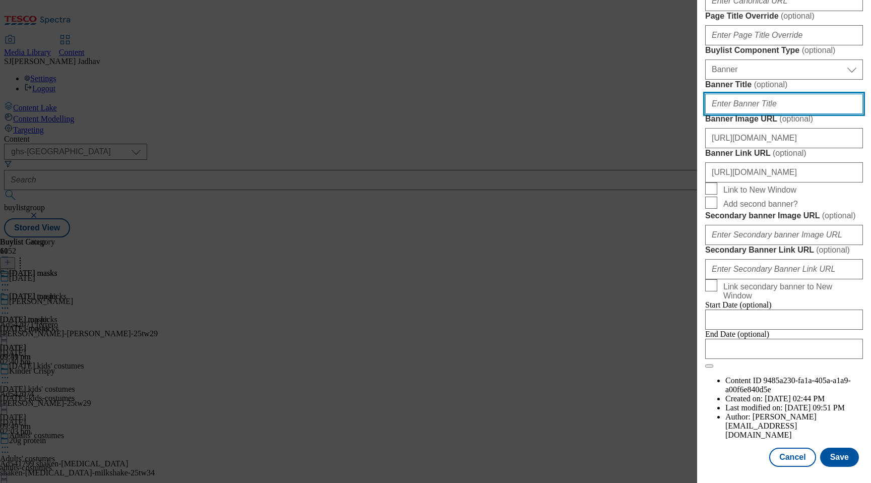
click at [757, 114] on input "Banner Title ( optional )" at bounding box center [784, 104] width 158 height 20
paste input "WK29_[DATE]_masks_header"
type input "WK29_[DATE]_masks_header"
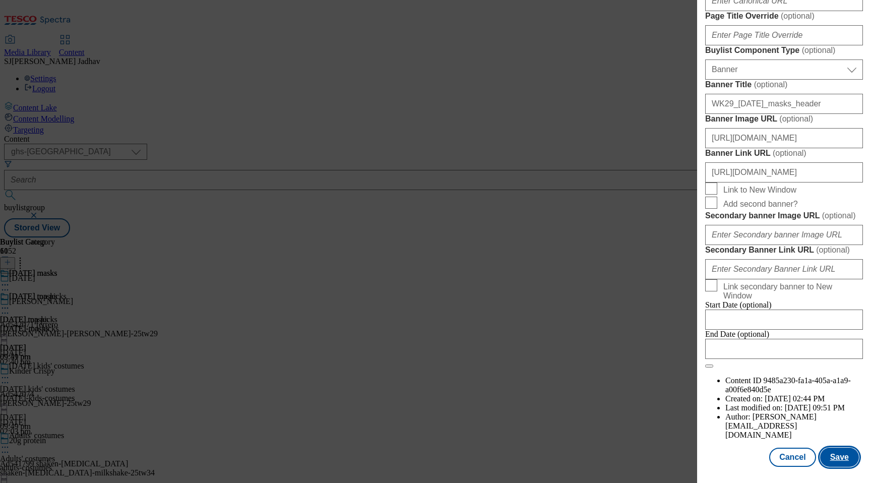
click at [848, 461] on button "Save" at bounding box center [839, 456] width 39 height 19
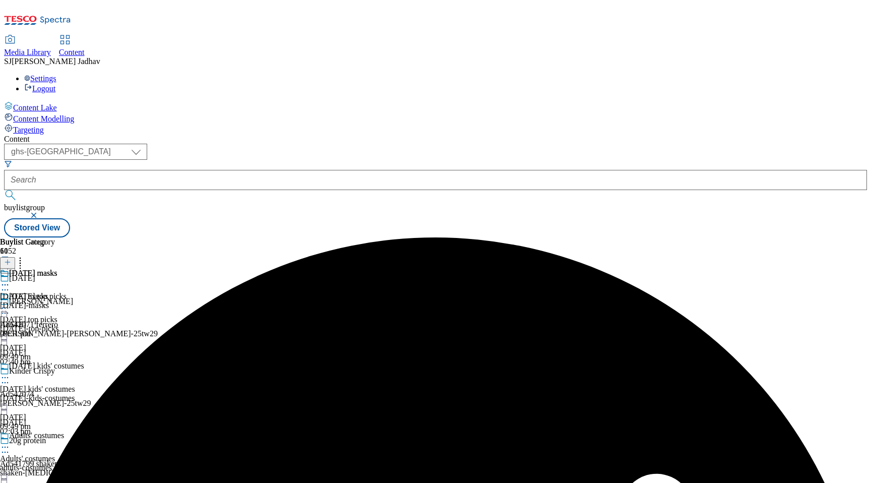
scroll to position [436, 0]
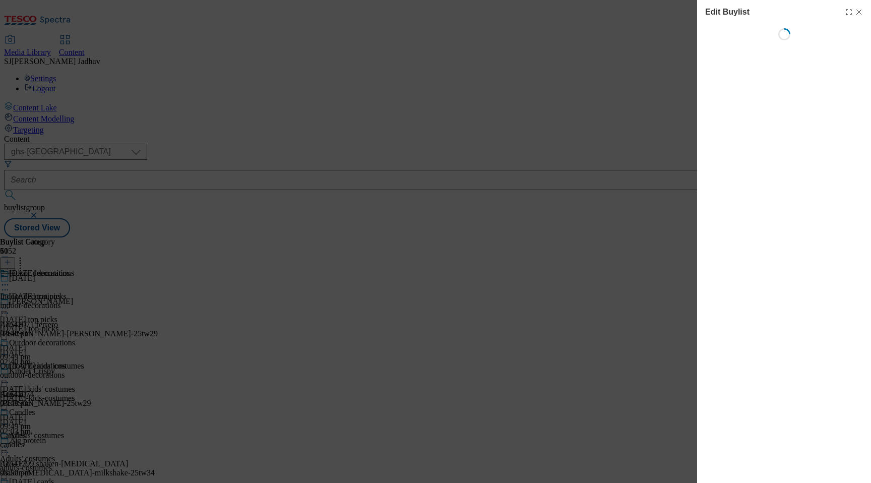
select select "evergreen"
select select "Banner"
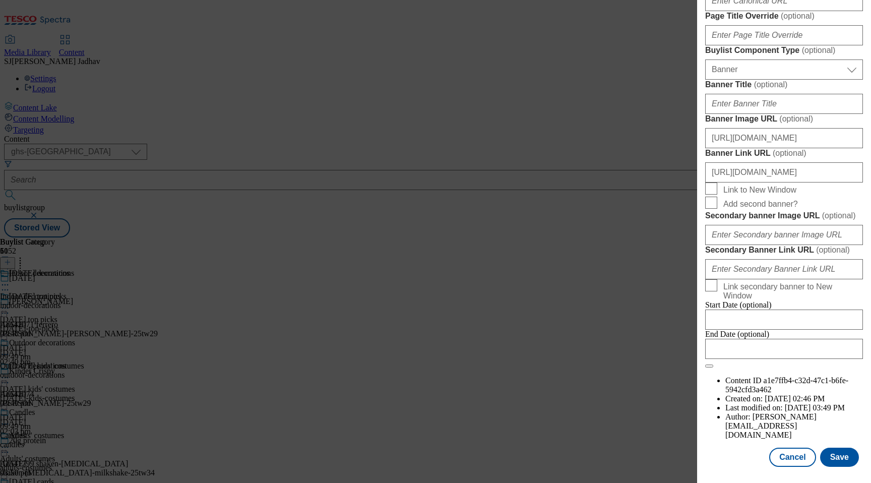
scroll to position [766, 0]
click at [835, 447] on button "Save" at bounding box center [839, 456] width 39 height 19
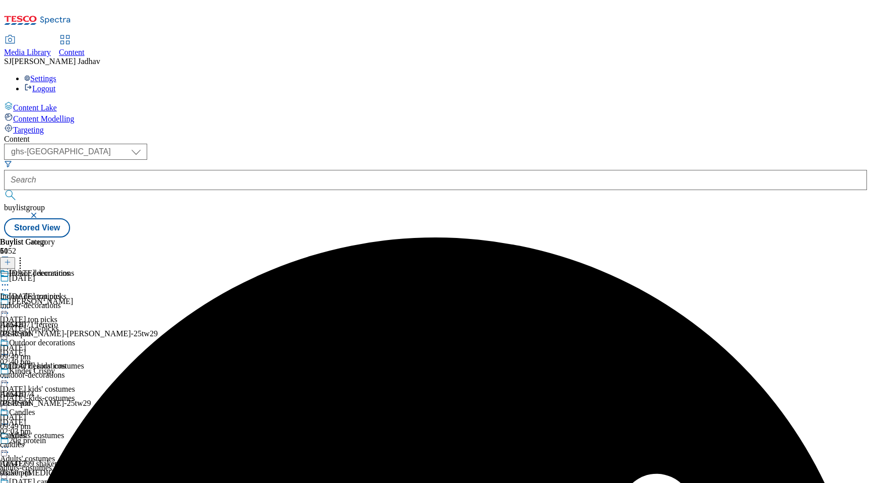
click at [75, 269] on div "Indoor decorations" at bounding box center [37, 280] width 75 height 23
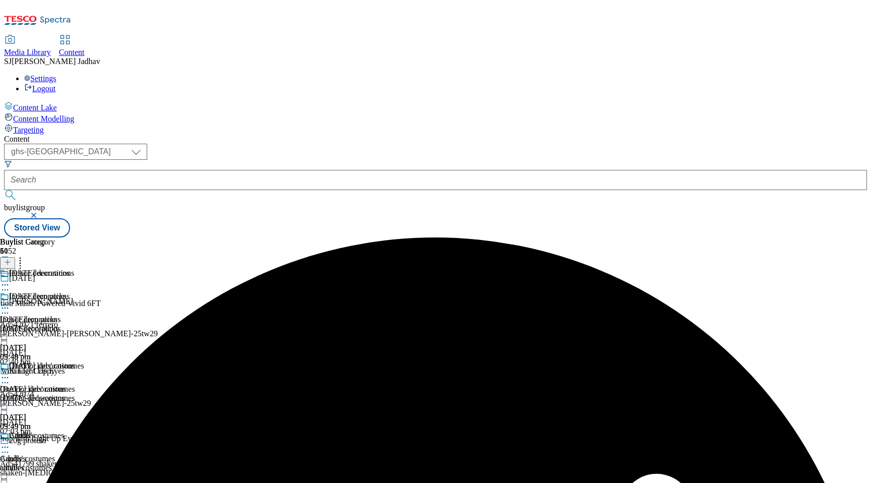
click at [75, 292] on div "Indoor decorations Indoor decorations indoor-decorations [DATE] 03:48 pm" at bounding box center [37, 327] width 75 height 70
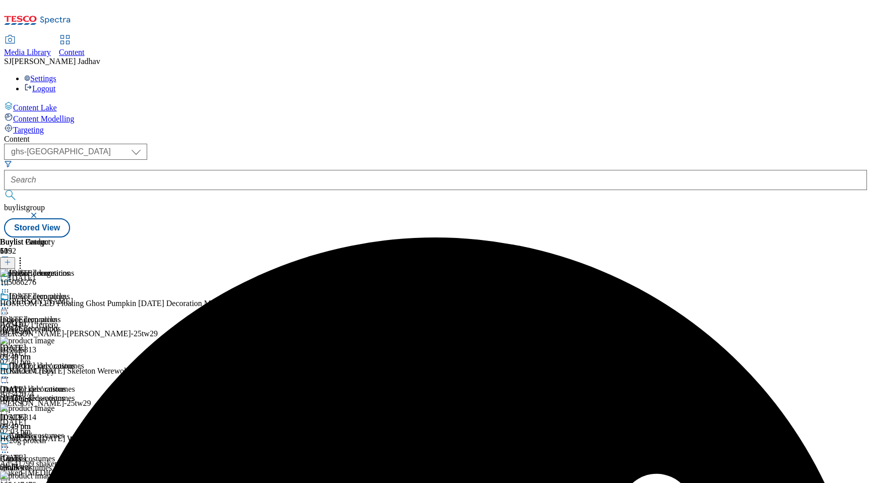
click at [10, 303] on icon at bounding box center [5, 308] width 10 height 10
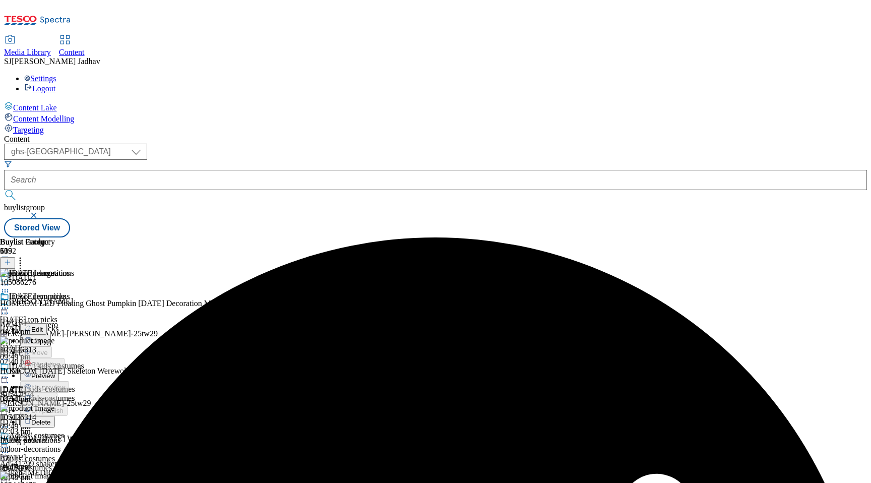
click at [47, 323] on button "Edit" at bounding box center [33, 329] width 27 height 12
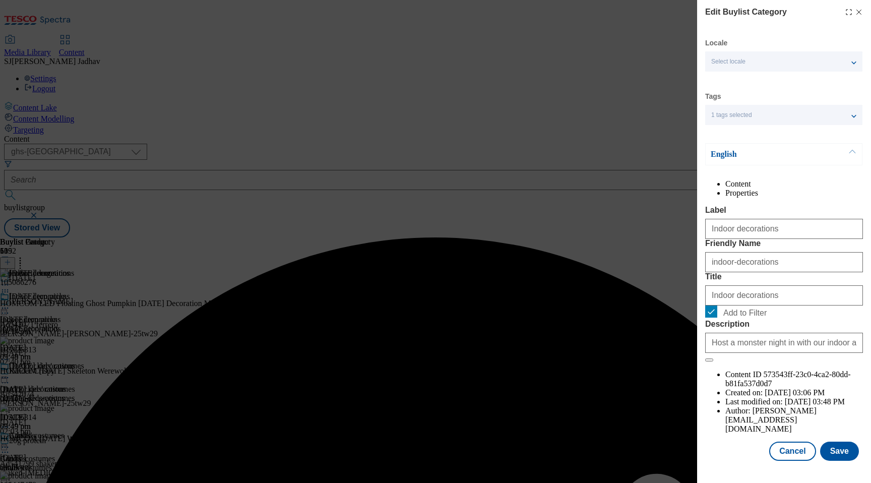
click at [755, 329] on label "Description" at bounding box center [784, 323] width 158 height 9
click at [755, 353] on input "Host a monster night in with our indoor and outdoor [DATE] decorations. Find bu…" at bounding box center [784, 343] width 158 height 20
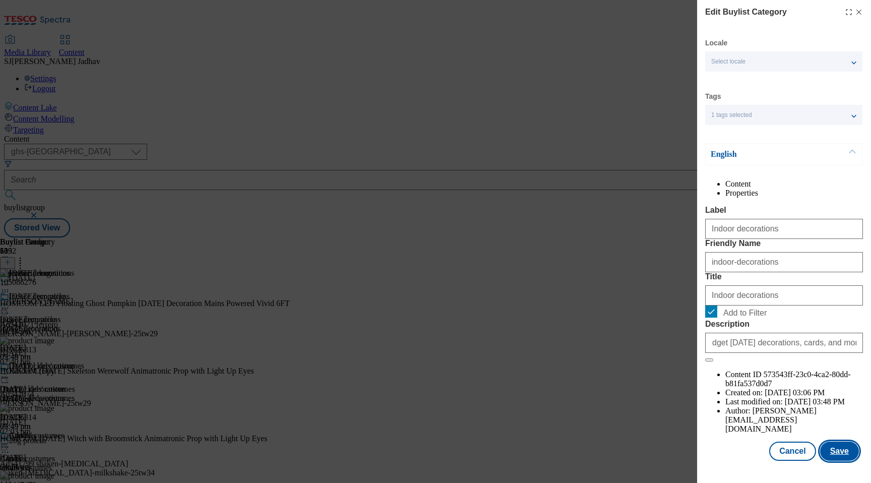
click at [836, 461] on button "Save" at bounding box center [839, 450] width 39 height 19
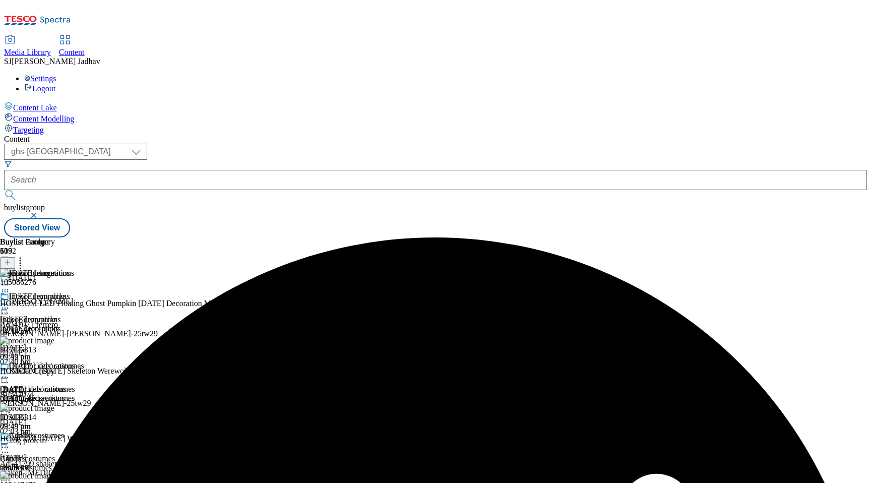
click at [9, 377] on circle at bounding box center [8, 378] width 2 height 2
click at [47, 393] on button "Edit" at bounding box center [33, 399] width 27 height 12
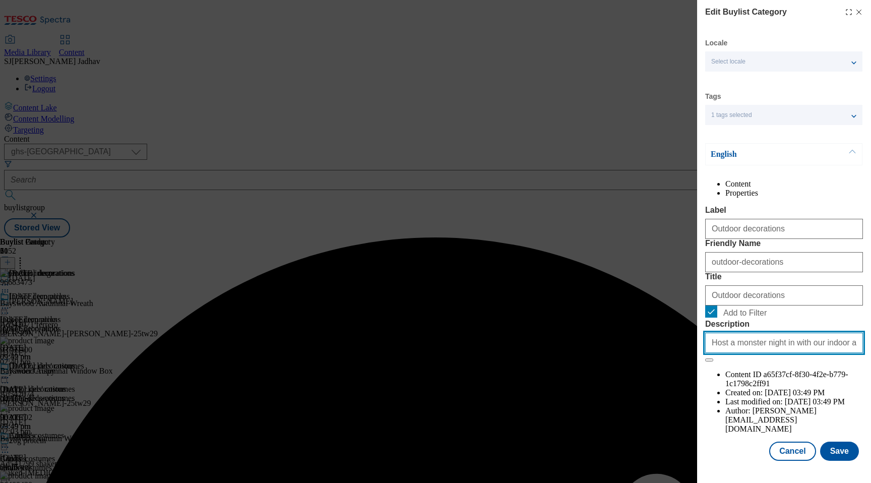
click at [797, 353] on input "Host a monster night in with our indoor and outdoor [DATE] decorations. Find bu…" at bounding box center [784, 343] width 158 height 20
click at [848, 461] on button "Save" at bounding box center [839, 450] width 39 height 19
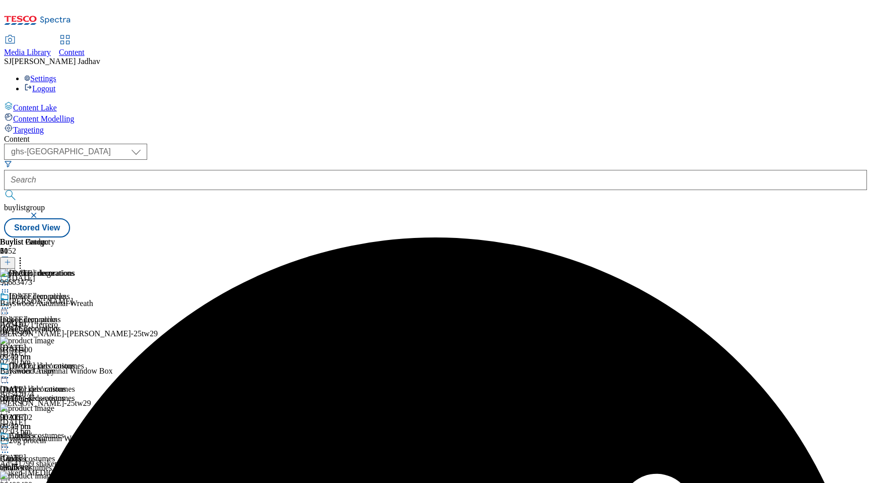
click at [75, 431] on div "Candles Candles candles [DATE] 03:50 pm" at bounding box center [37, 466] width 75 height 70
click at [10, 442] on icon at bounding box center [5, 447] width 10 height 10
click at [43, 465] on span "Edit" at bounding box center [37, 469] width 12 height 8
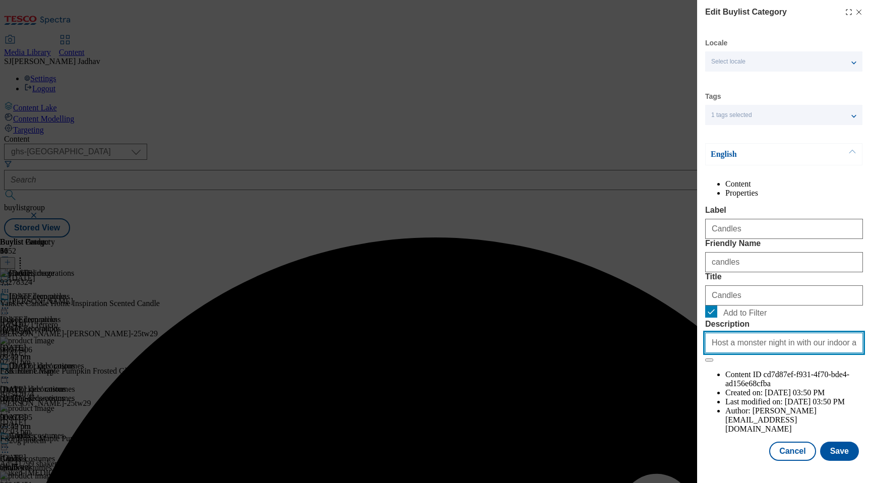
click at [760, 353] on input "Host a monster night in with our indoor and outdoor [DATE] decorations. Find bu…" at bounding box center [784, 343] width 158 height 20
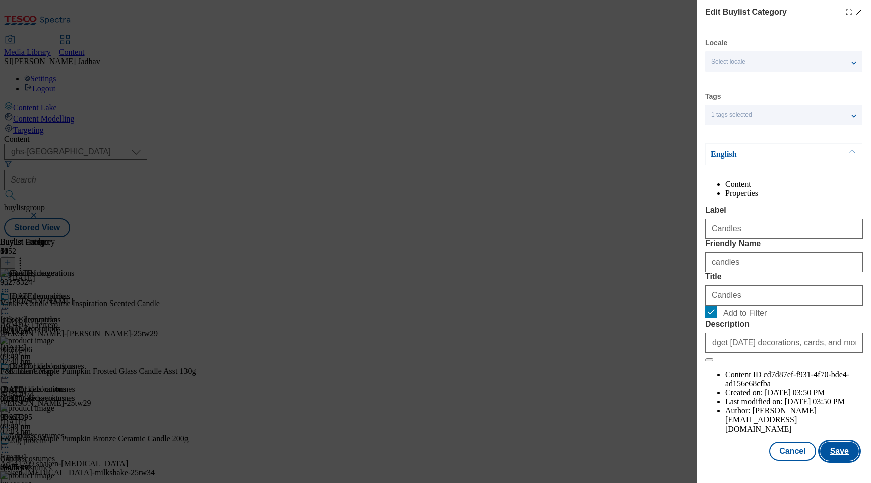
click at [843, 461] on button "Save" at bounding box center [839, 450] width 39 height 19
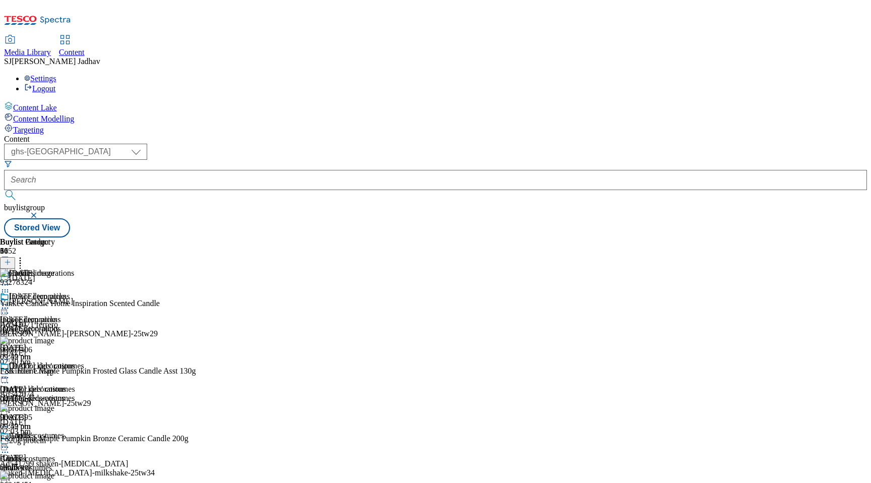
scroll to position [104, 0]
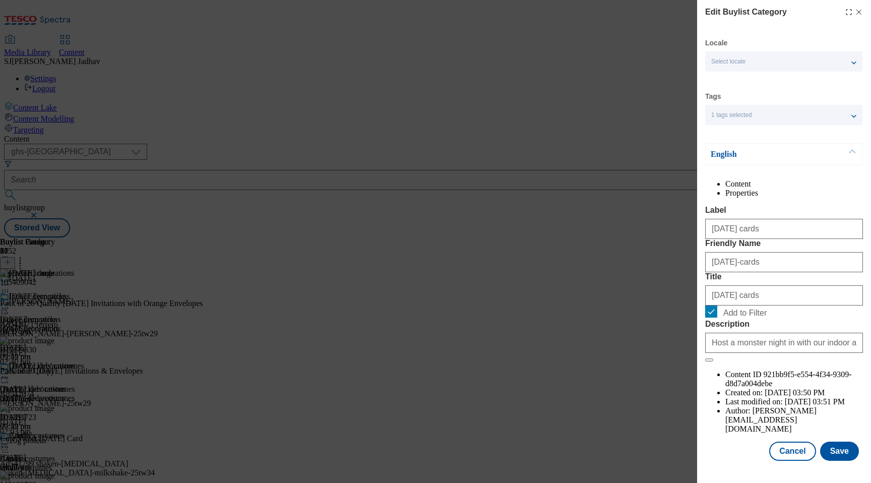
scroll to position [13, 0]
click at [763, 353] on input "Host a monster night in with our indoor and outdoor [DATE] decorations. Find bu…" at bounding box center [784, 343] width 158 height 20
click at [847, 454] on button "Save" at bounding box center [839, 450] width 39 height 19
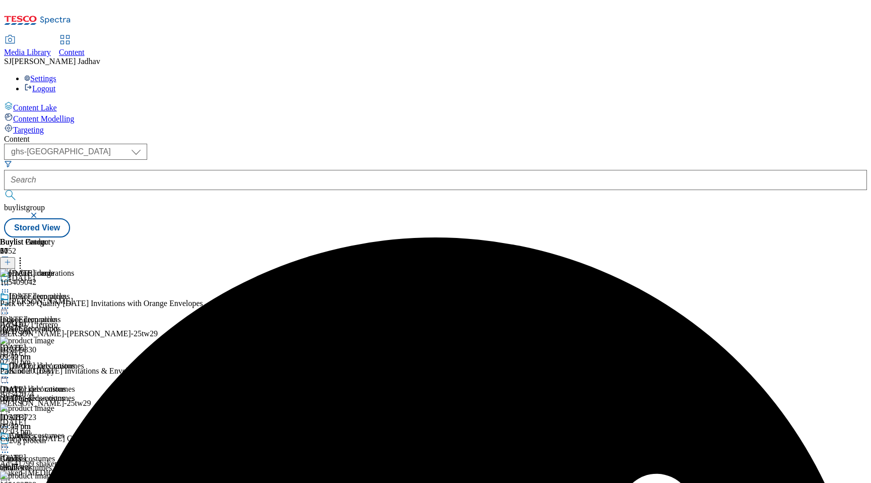
scroll to position [198, 0]
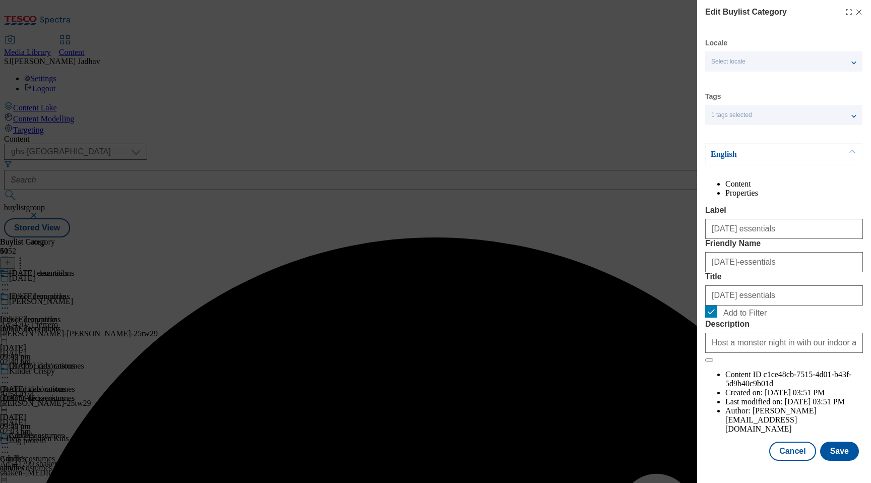
scroll to position [13, 0]
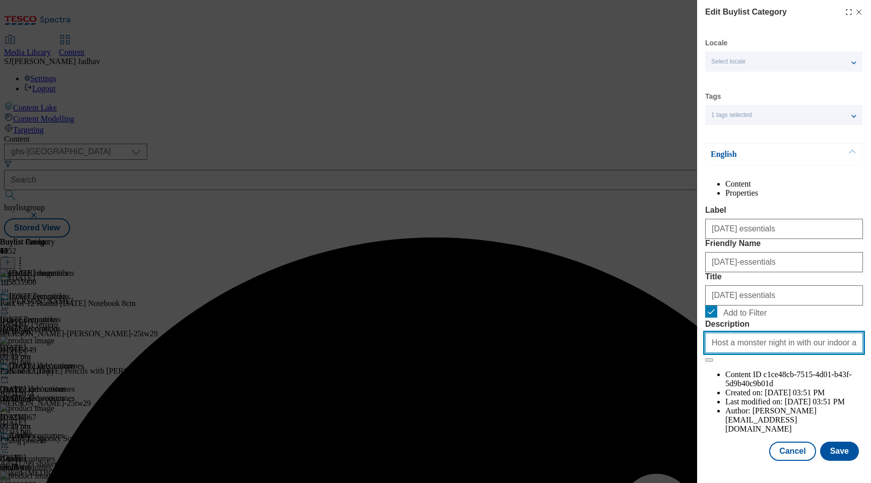
click at [792, 353] on input "Host a monster night in with our indoor and outdoor [DATE] decorations. Find bu…" at bounding box center [784, 343] width 158 height 20
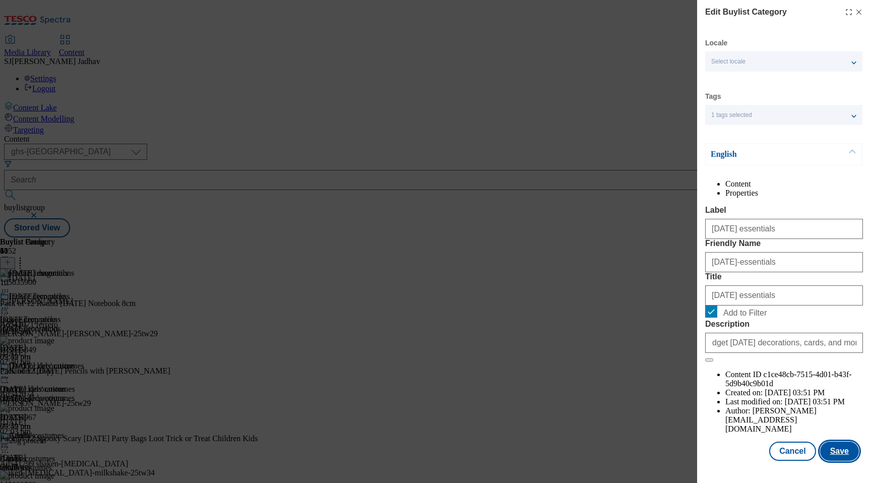
click at [848, 451] on button "Save" at bounding box center [839, 450] width 39 height 19
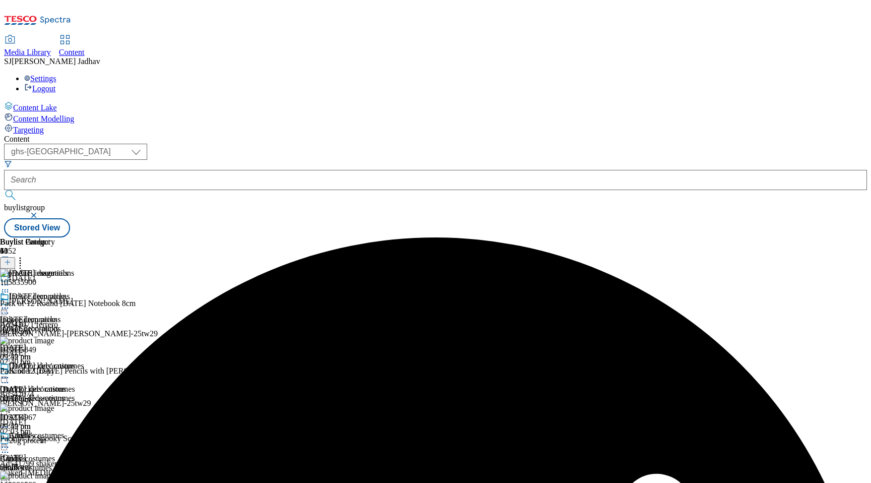
click at [10, 280] on icon at bounding box center [5, 285] width 10 height 10
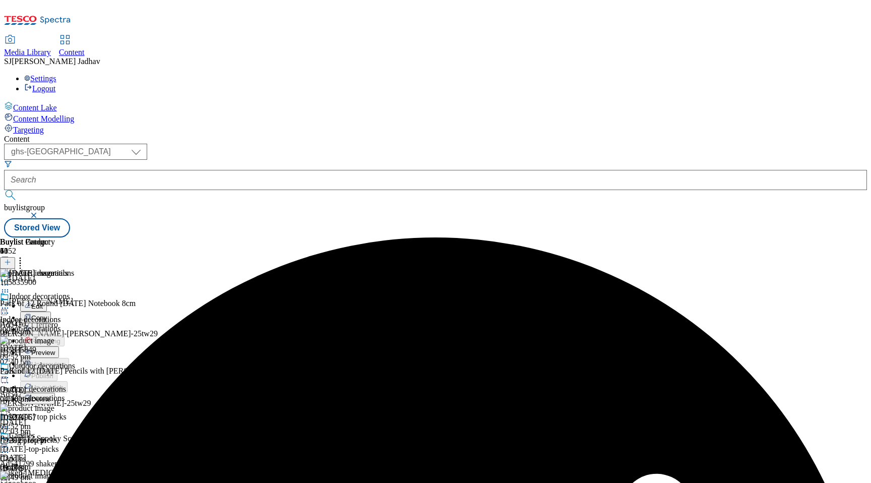
click at [43, 302] on span "Edit" at bounding box center [37, 306] width 12 height 8
select select "evergreen"
select select "Banner"
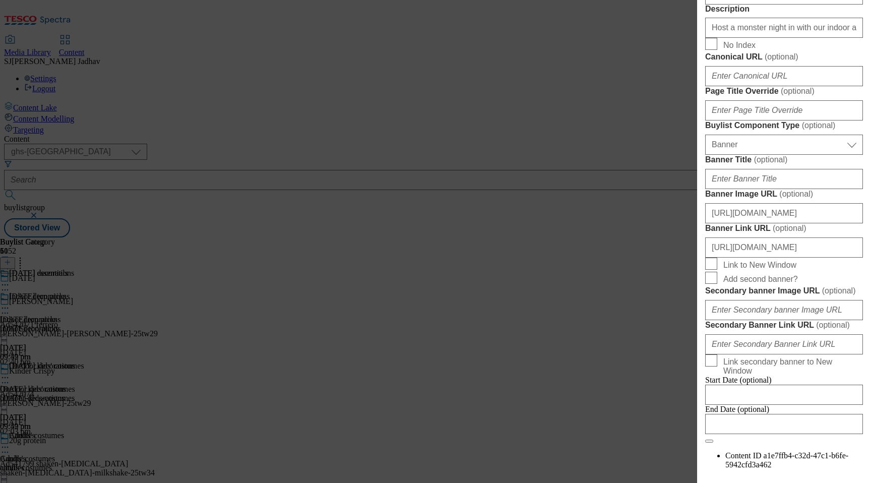
scroll to position [620, 0]
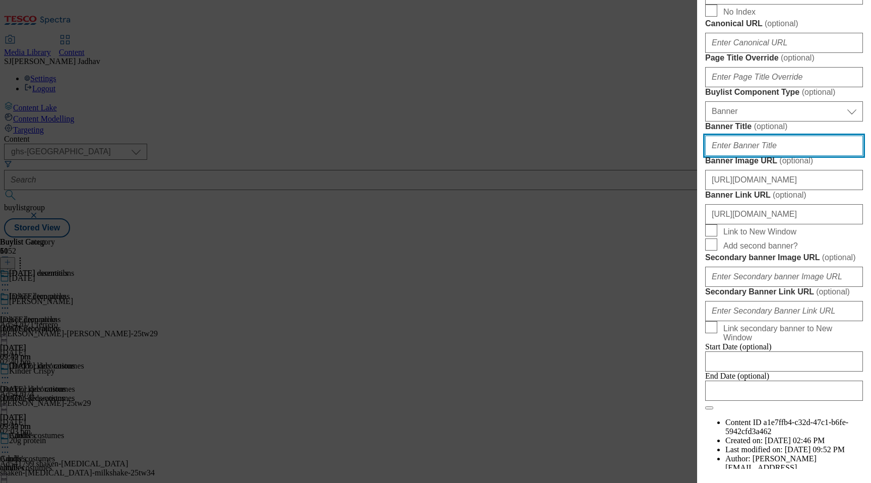
click at [775, 156] on input "Banner Title ( optional )" at bounding box center [784, 146] width 158 height 20
paste input "WK29_[DATE]_decorations_header"
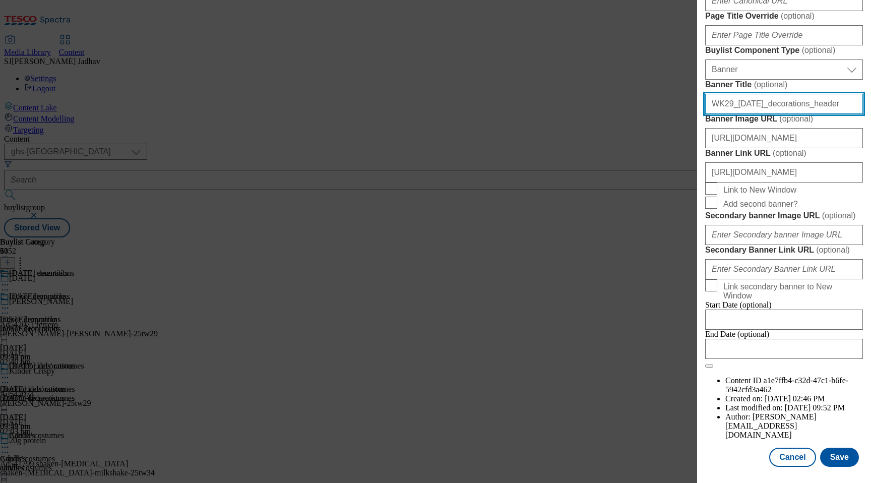
scroll to position [1029, 0]
type input "WK29_[DATE]_decorations_header"
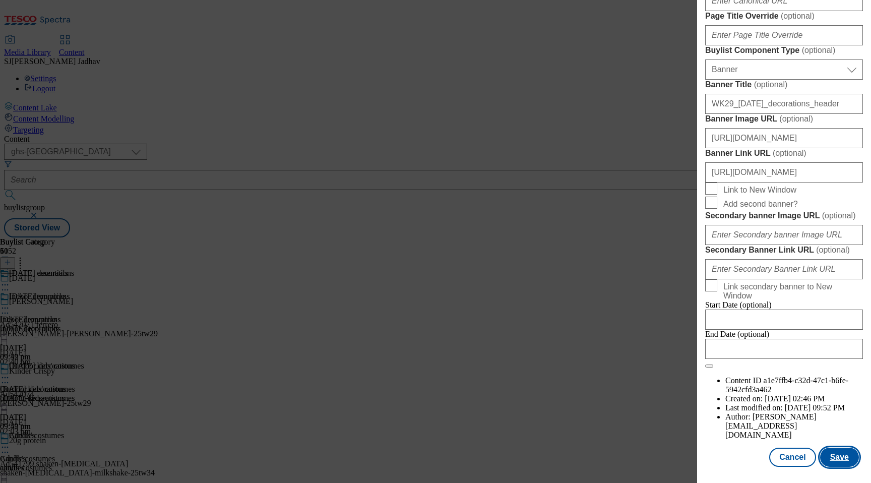
click at [851, 458] on button "Save" at bounding box center [839, 456] width 39 height 19
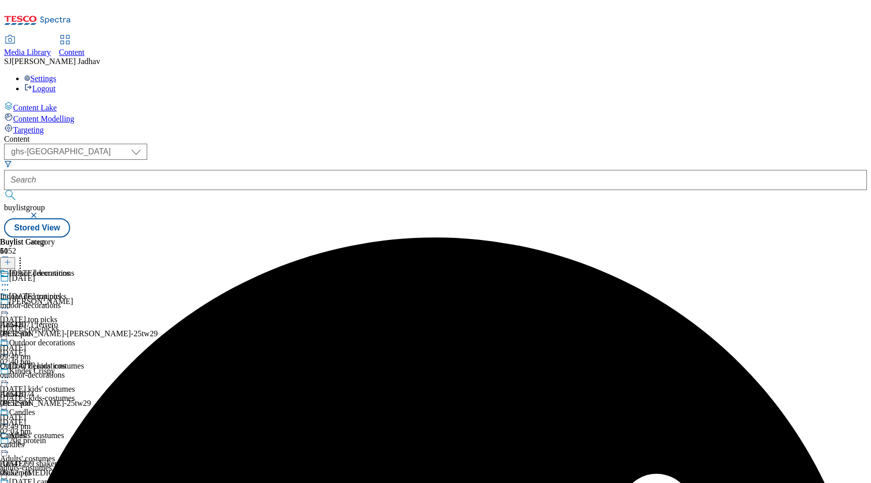
scroll to position [442, 0]
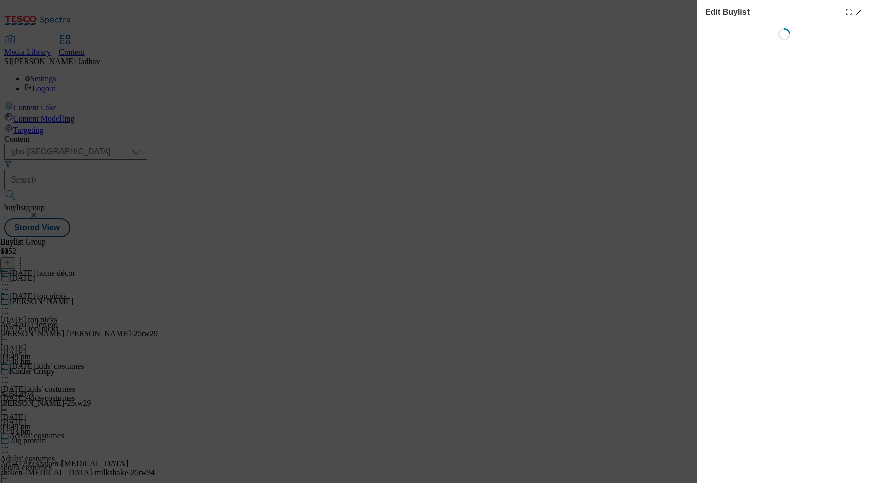
select select "evergreen"
select select "Banner"
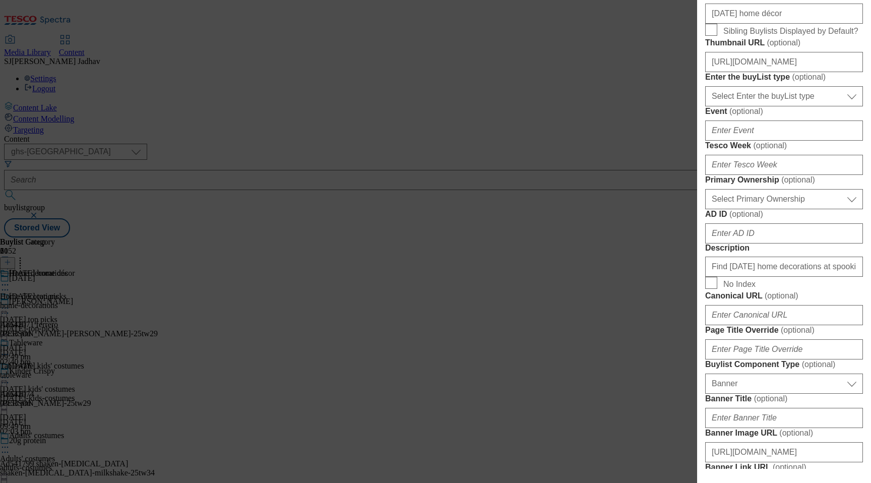
scroll to position [419, 0]
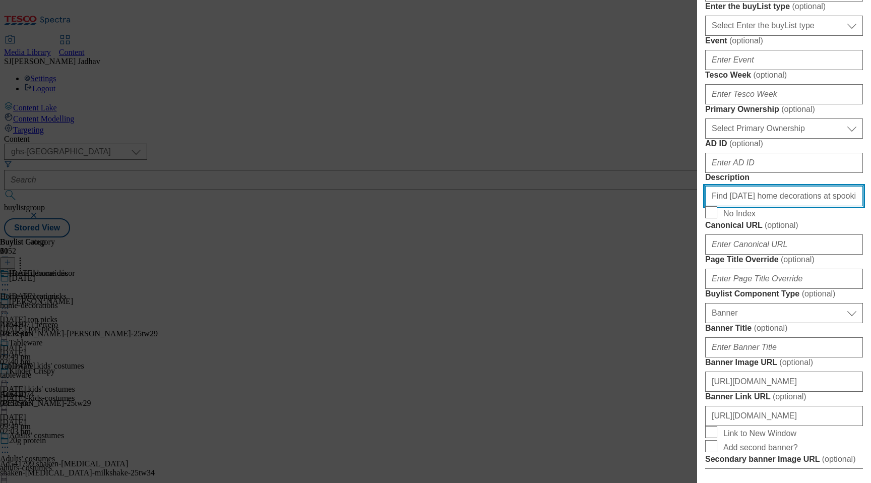
click at [781, 206] on input "Find [DATE] home decorations at spookily good prices at [GEOGRAPHIC_DATA]. From…" at bounding box center [784, 196] width 158 height 20
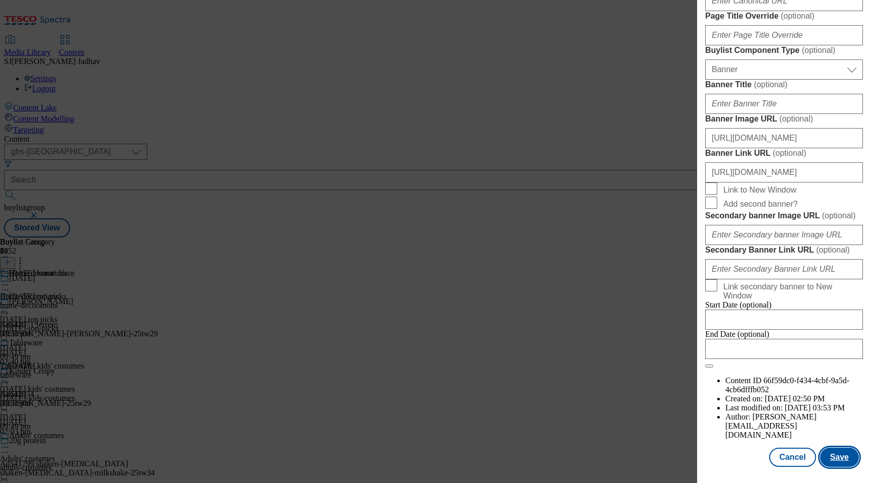
scroll to position [0, 0]
click at [840, 454] on button "Save" at bounding box center [839, 456] width 39 height 19
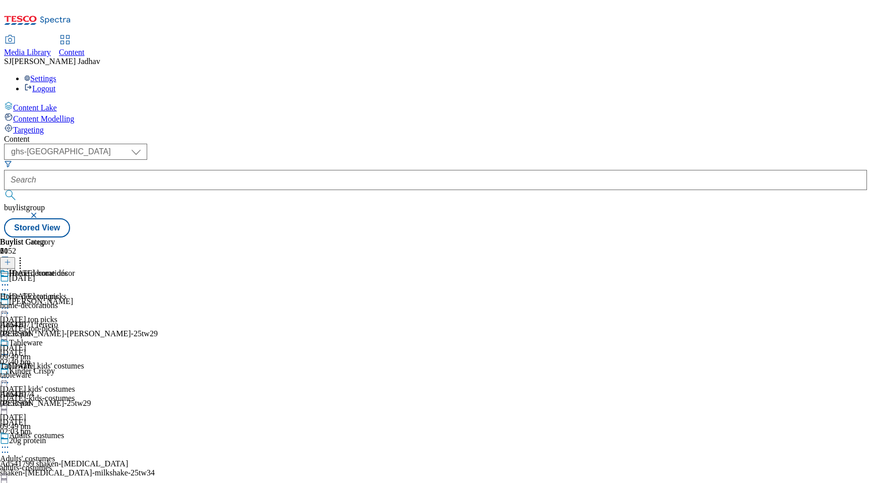
click at [10, 280] on icon at bounding box center [5, 285] width 10 height 10
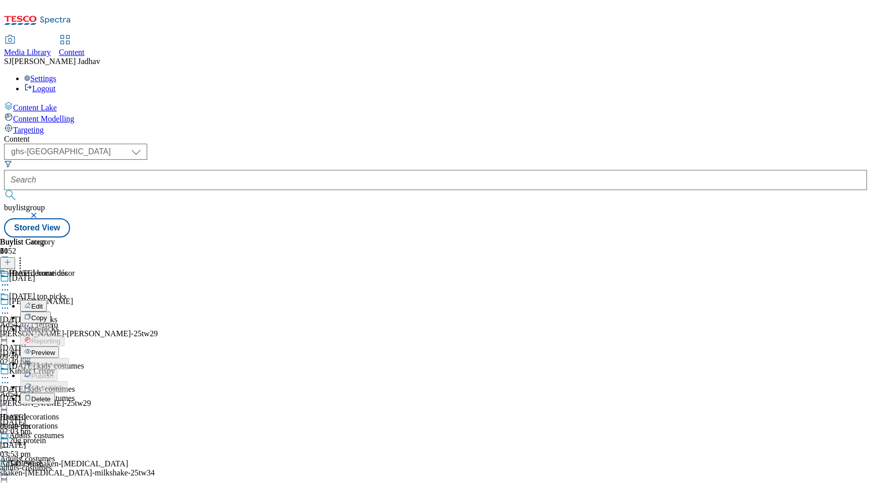
click at [47, 300] on button "Edit" at bounding box center [33, 306] width 27 height 12
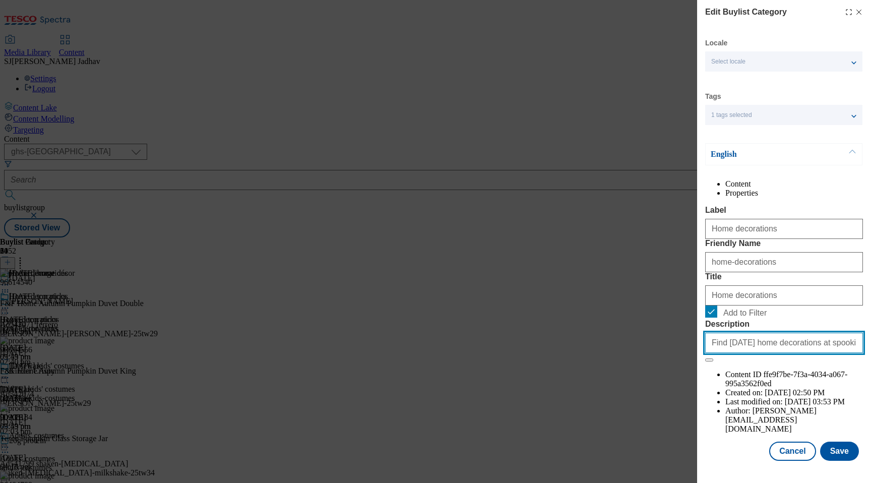
click at [804, 353] on input "Find [DATE] home decorations at spookily good prices at [GEOGRAPHIC_DATA]. From…" at bounding box center [784, 343] width 158 height 20
click at [833, 461] on button "Save" at bounding box center [839, 450] width 39 height 19
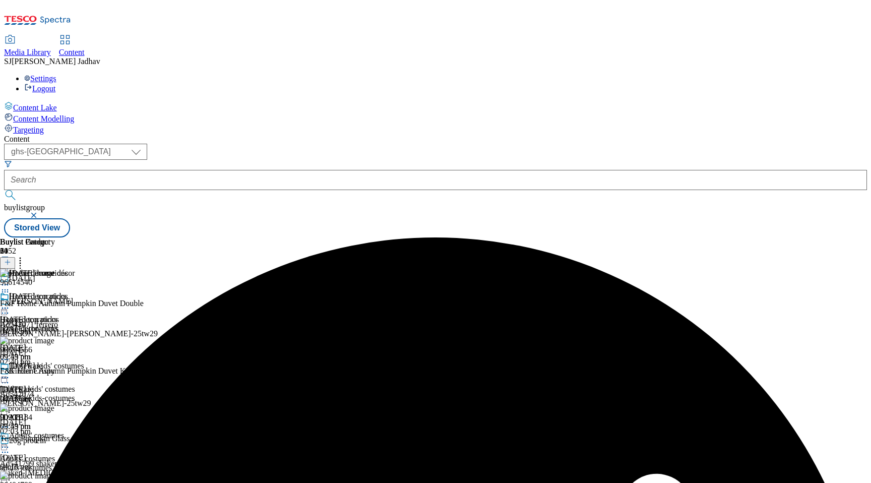
click at [10, 372] on icon at bounding box center [5, 377] width 10 height 10
click at [43, 395] on span "Edit" at bounding box center [37, 399] width 12 height 8
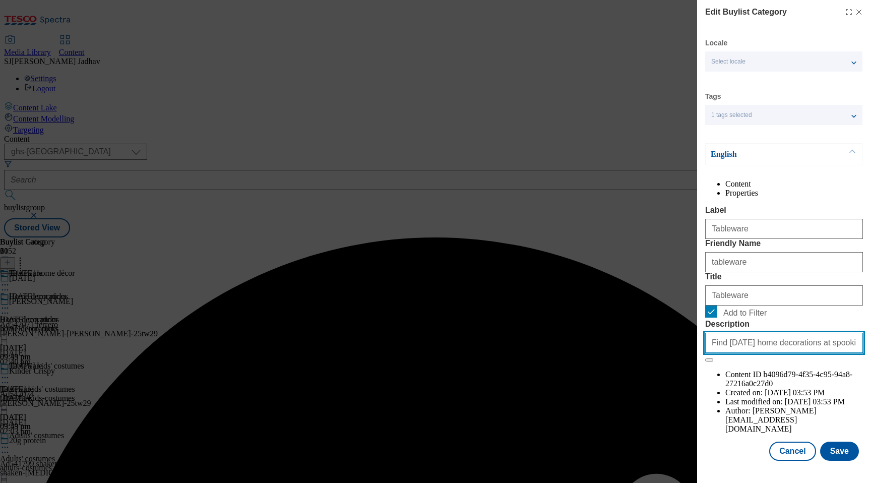
click at [761, 353] on input "Find [DATE] home decorations at spookily good prices at [GEOGRAPHIC_DATA]. From…" at bounding box center [784, 343] width 158 height 20
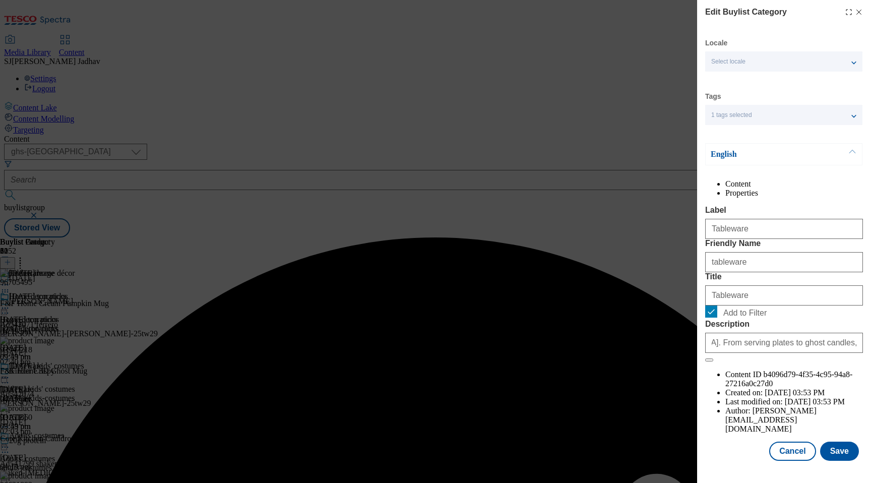
click at [839, 458] on div "Locale Select locale English Welsh Tags 1 tags selected fnf marketplace whoosh …" at bounding box center [784, 249] width 158 height 422
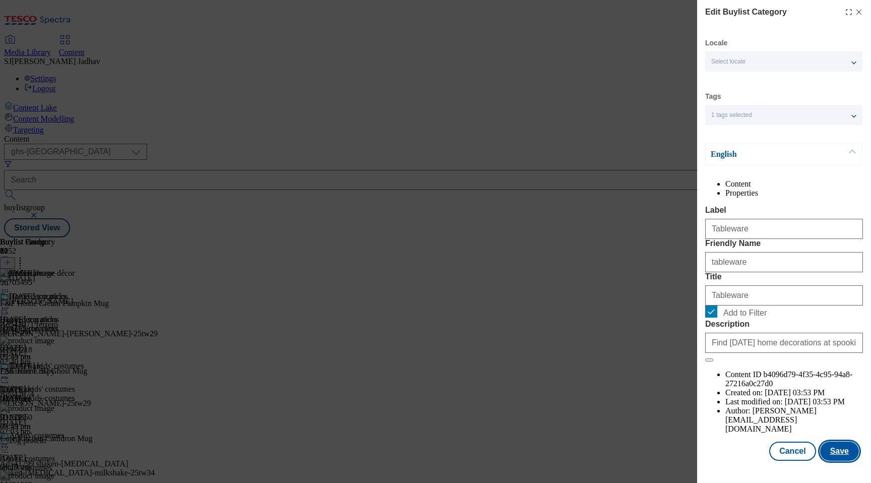
click at [839, 461] on button "Save" at bounding box center [839, 450] width 39 height 19
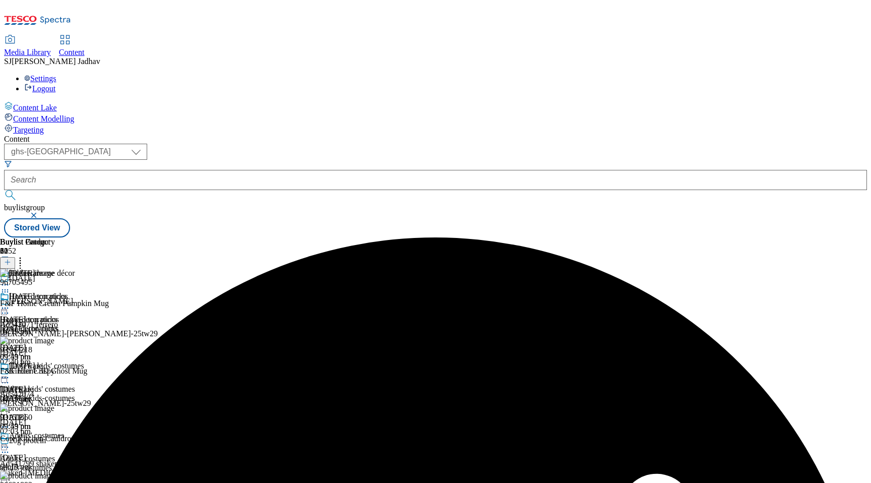
click at [10, 280] on icon at bounding box center [5, 285] width 10 height 10
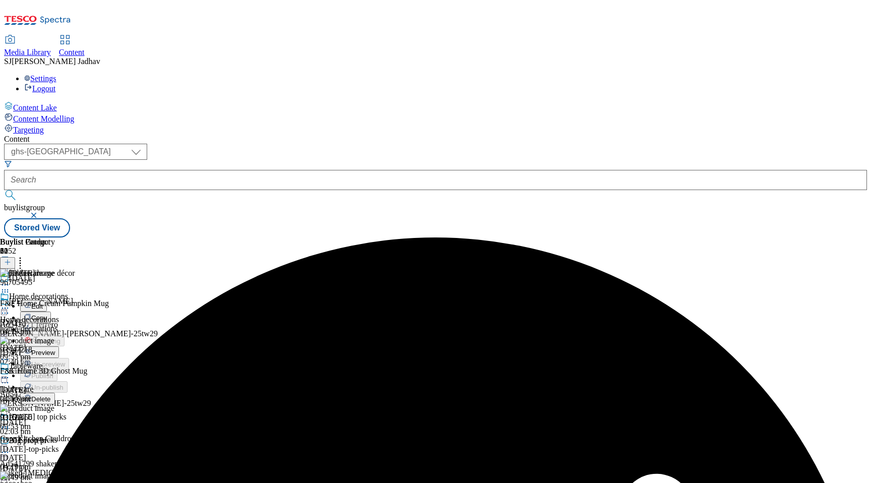
click at [43, 302] on span "Edit" at bounding box center [37, 306] width 12 height 8
select select "evergreen"
select select "Banner"
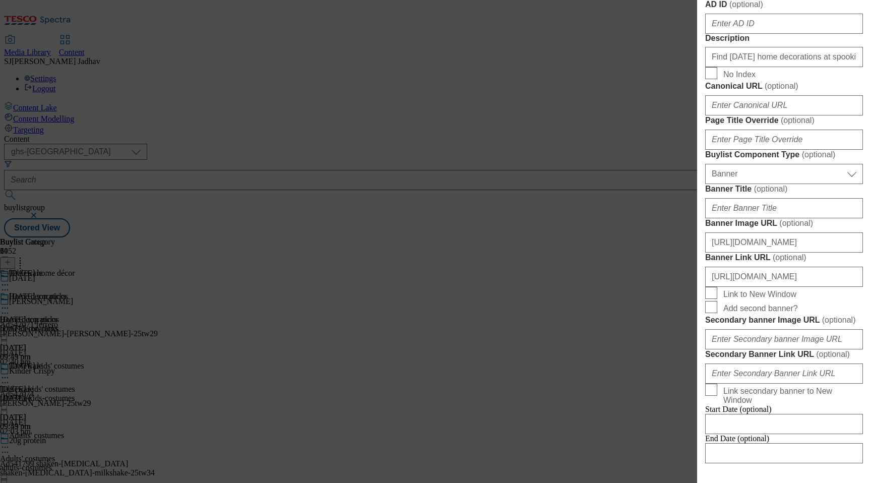
scroll to position [628, 0]
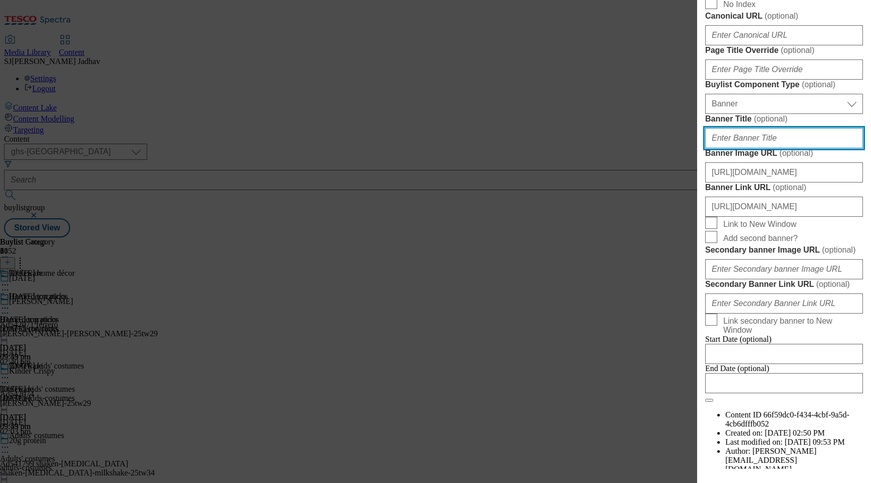
click at [738, 148] on input "Banner Title ( optional )" at bounding box center [784, 138] width 158 height 20
paste input "WK29_[DATE]_homeware_header"
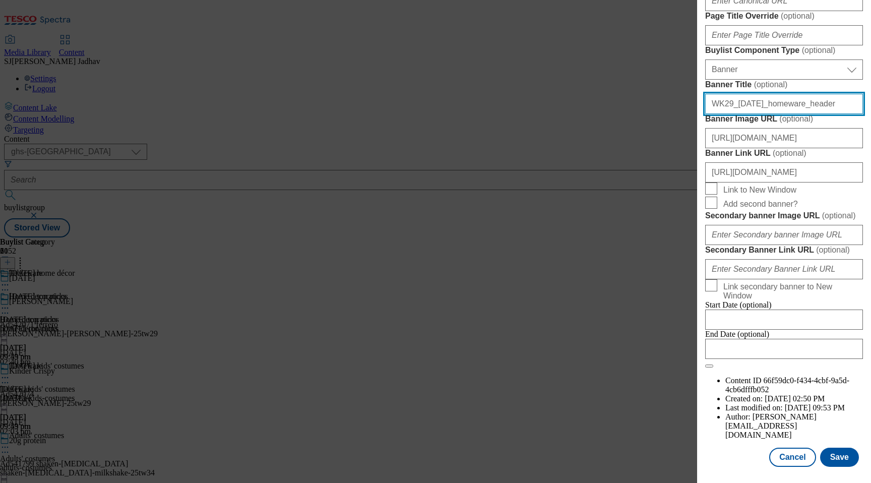
scroll to position [1029, 0]
type input "WK29_[DATE]_homeware_header"
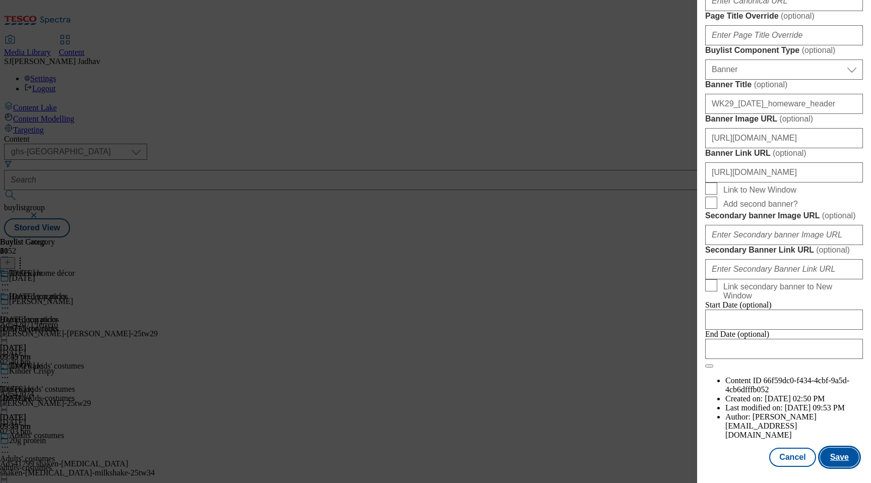
click at [845, 453] on button "Save" at bounding box center [839, 456] width 39 height 19
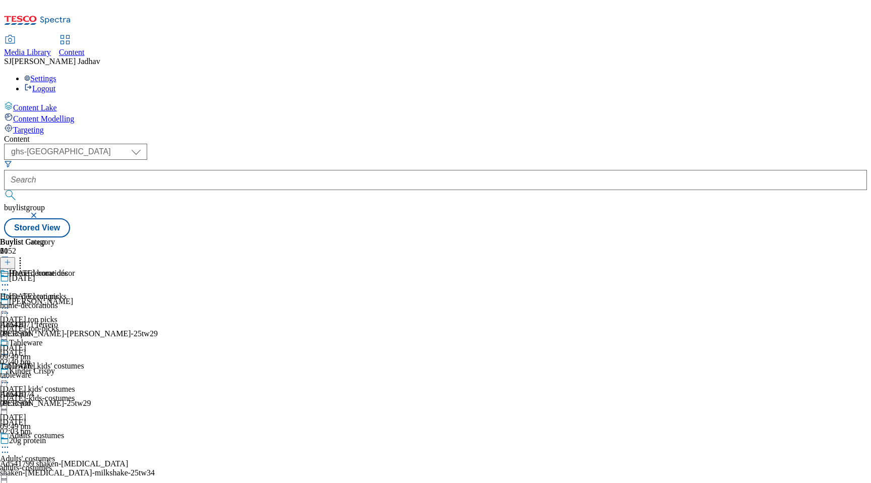
scroll to position [681, 0]
select select "evergreen"
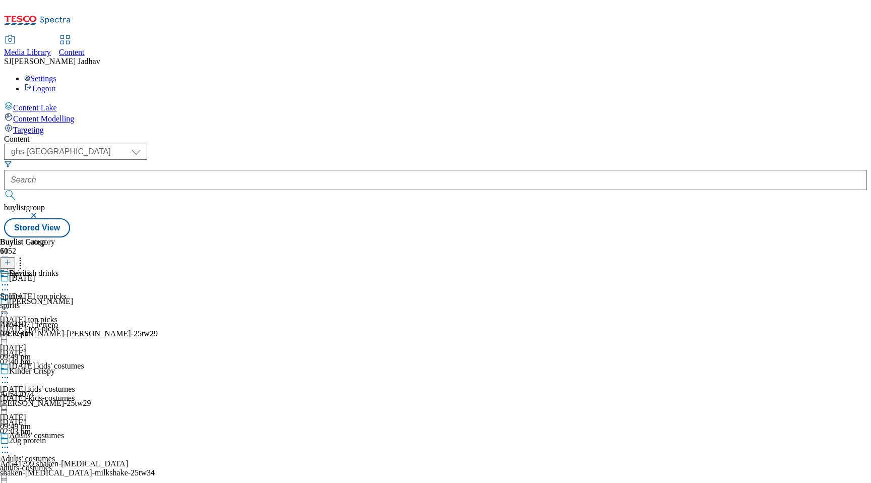
select select "Banner"
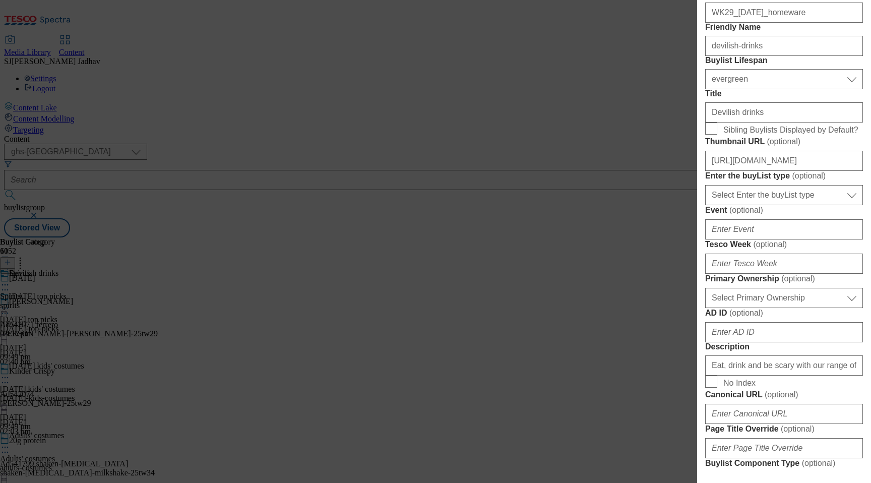
scroll to position [379, 0]
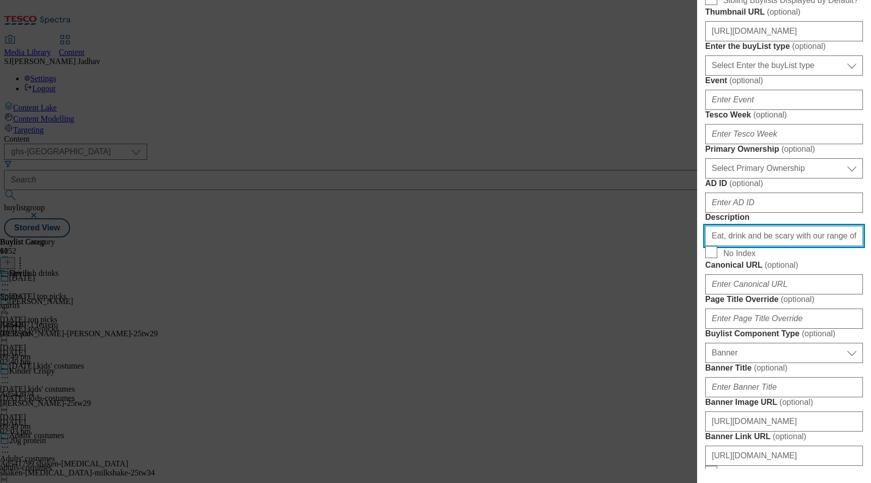
click at [747, 246] on input "Eat, drink and be scary with our range of devilish [DATE] drinks. Find soft dri…" at bounding box center [784, 236] width 158 height 20
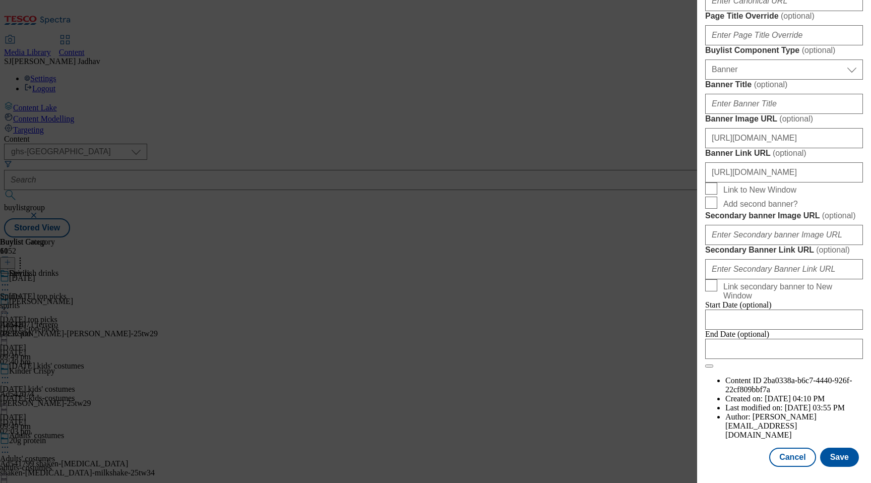
scroll to position [1029, 0]
click at [837, 456] on button "Save" at bounding box center [839, 456] width 39 height 19
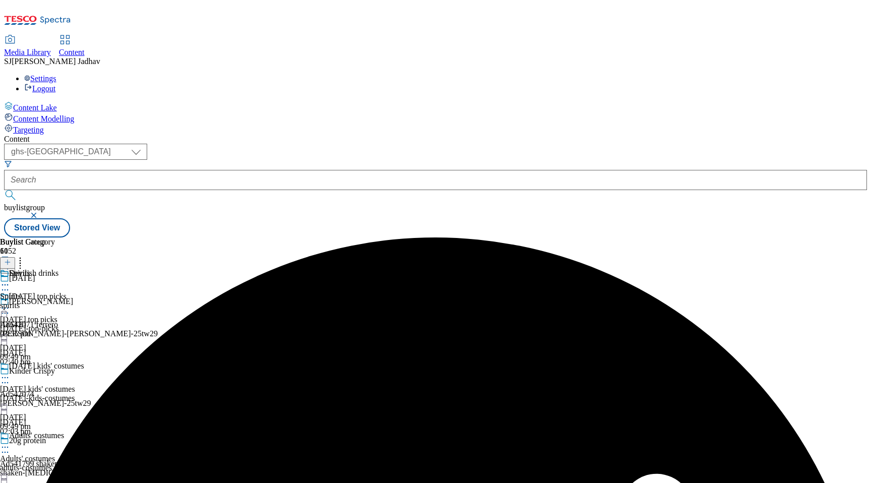
click at [10, 280] on icon at bounding box center [5, 285] width 10 height 10
click at [47, 300] on button "Edit" at bounding box center [33, 306] width 27 height 12
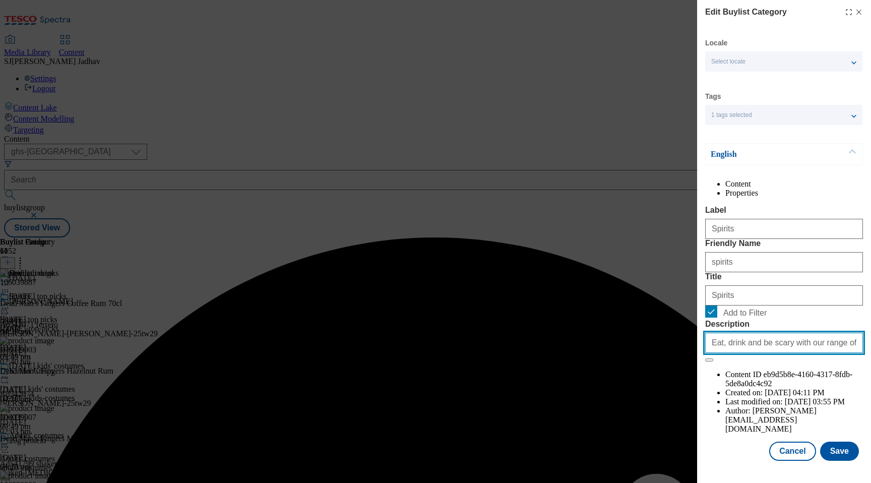
click at [781, 353] on input "Eat, drink and be scary with our range of devilish [DATE] drinks. Find soft dri…" at bounding box center [784, 343] width 158 height 20
click at [840, 461] on button "Save" at bounding box center [839, 450] width 39 height 19
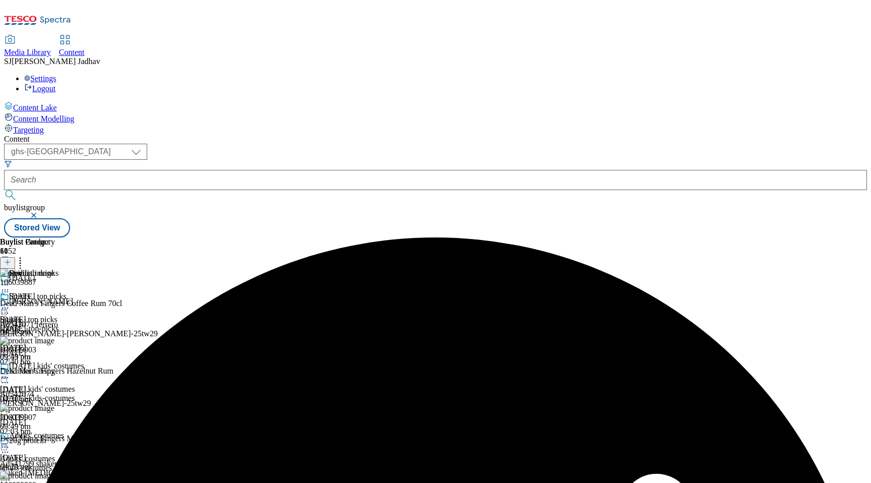
click at [10, 280] on icon at bounding box center [5, 285] width 10 height 10
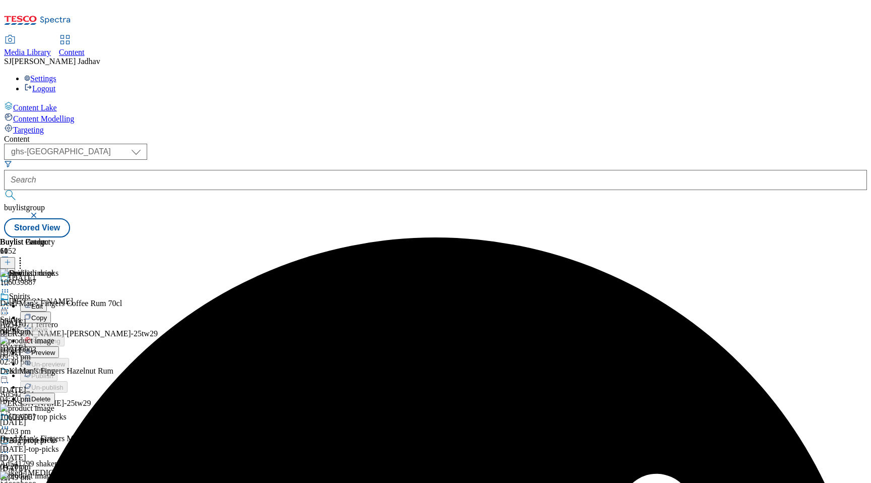
click at [43, 302] on span "Edit" at bounding box center [37, 306] width 12 height 8
select select "evergreen"
select select "Banner"
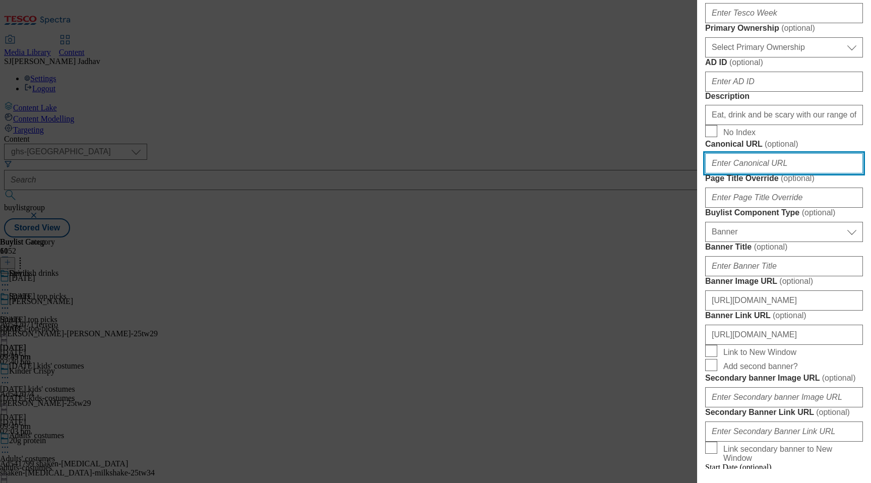
click at [745, 173] on input "Canonical URL ( optional )" at bounding box center [784, 163] width 158 height 20
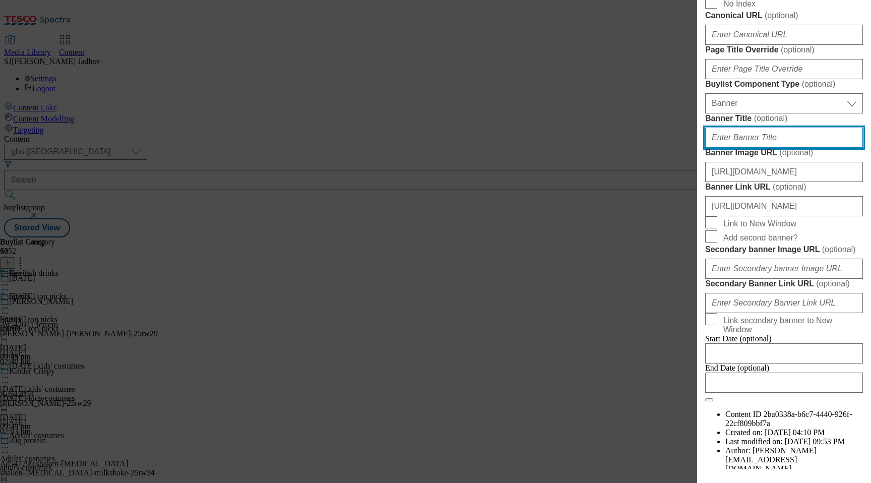
click at [734, 148] on input "Banner Title ( optional )" at bounding box center [784, 137] width 158 height 20
paste input "WK29_[DATE]_BWS_header"
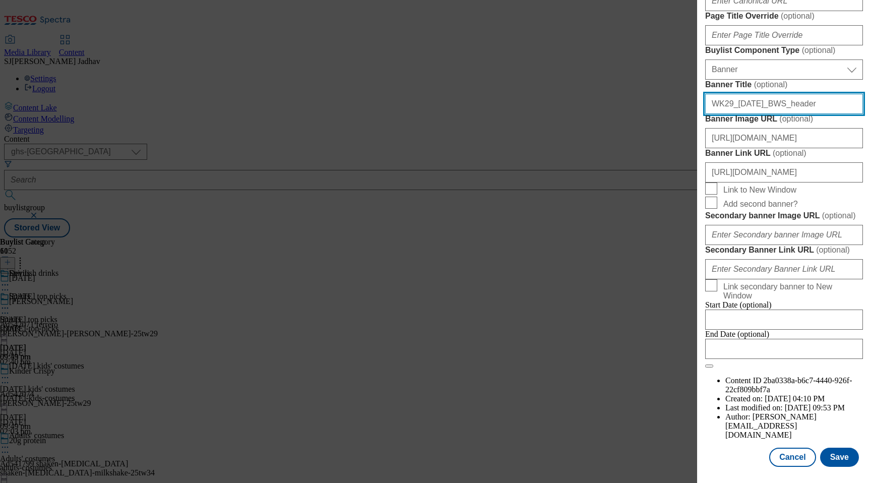
scroll to position [1029, 0]
type input "WK29_[DATE]_BWS_header"
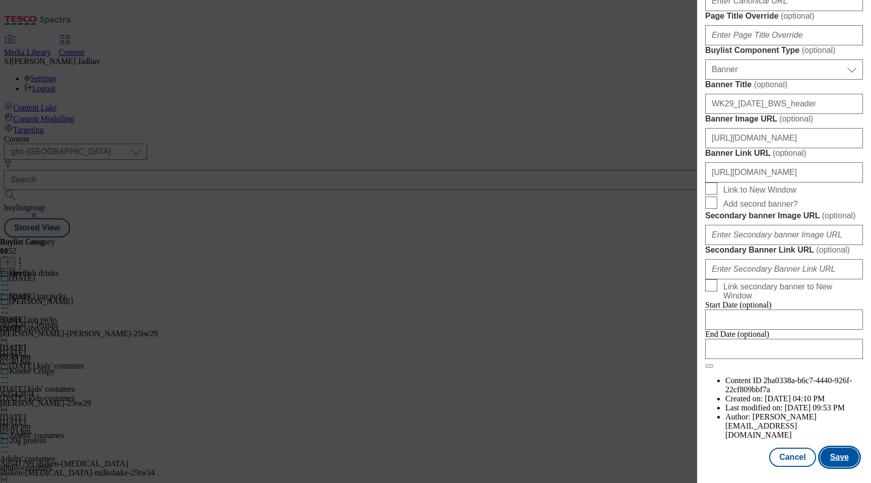
click at [832, 455] on button "Save" at bounding box center [839, 456] width 39 height 19
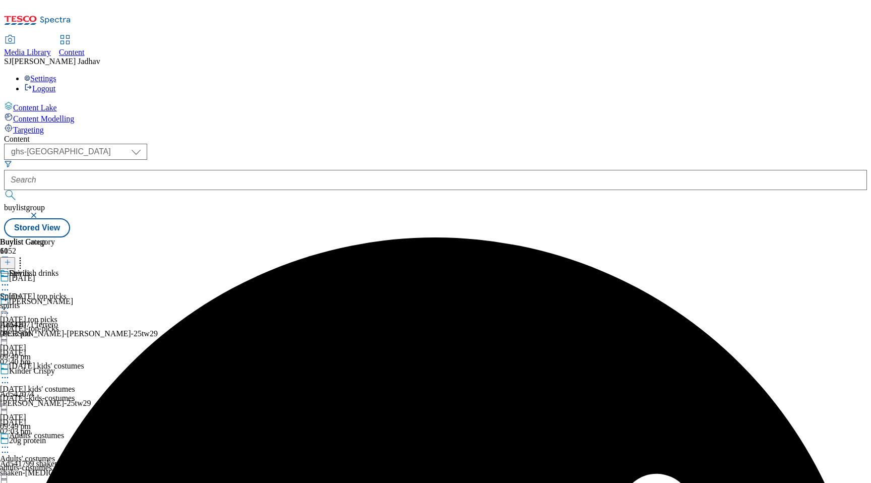
scroll to position [654, 0]
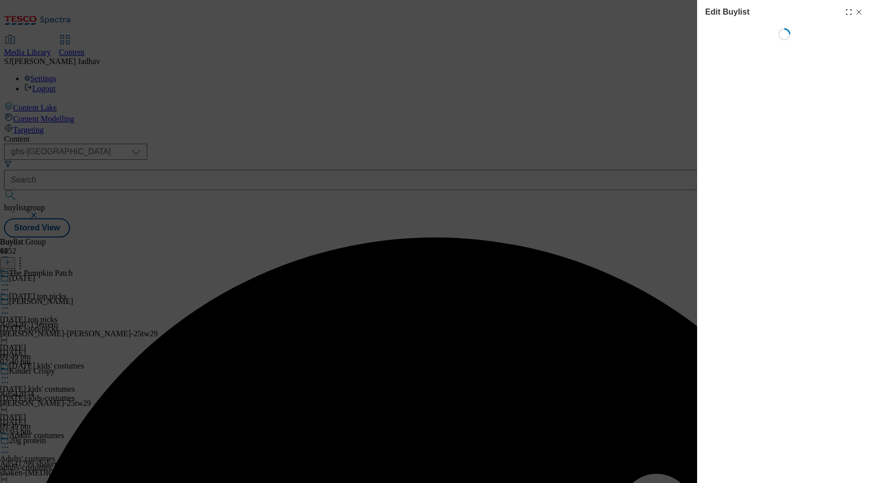
select select "evergreen"
select select "Banner"
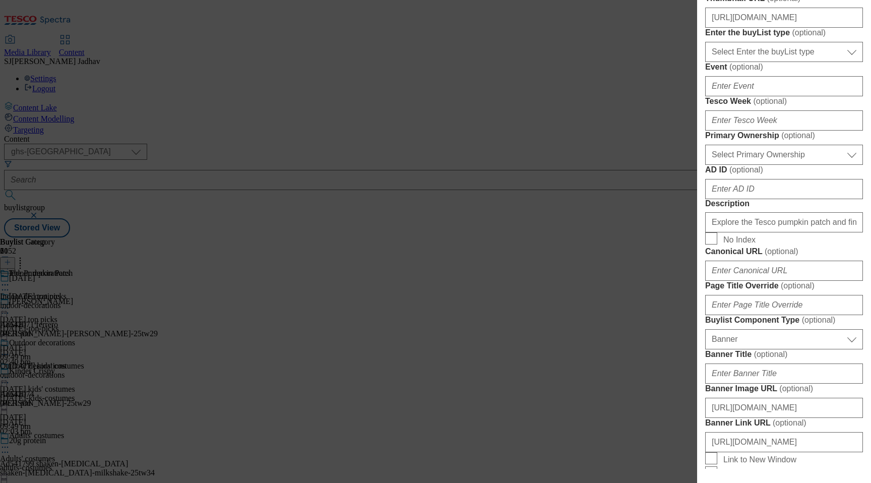
scroll to position [413, 0]
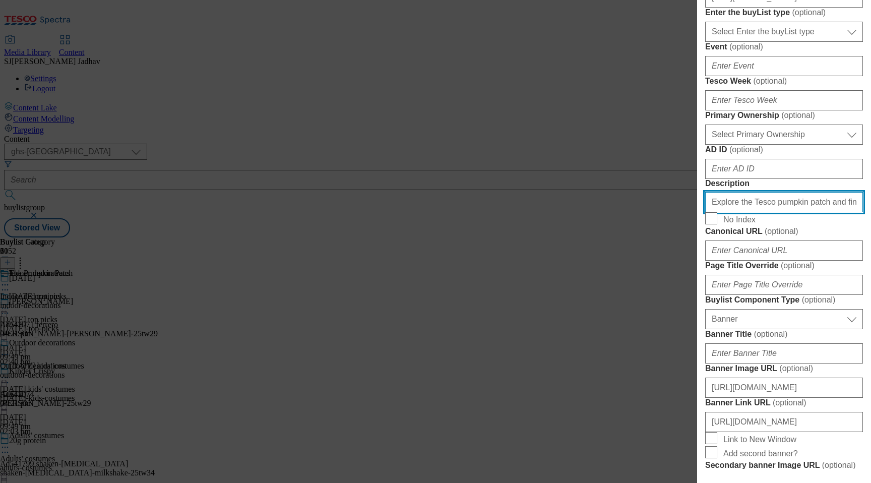
click at [755, 212] on input "Explore the Tesco pumpkin patch and find petrifying pumpkins of all sizes, as w…" at bounding box center [784, 202] width 158 height 20
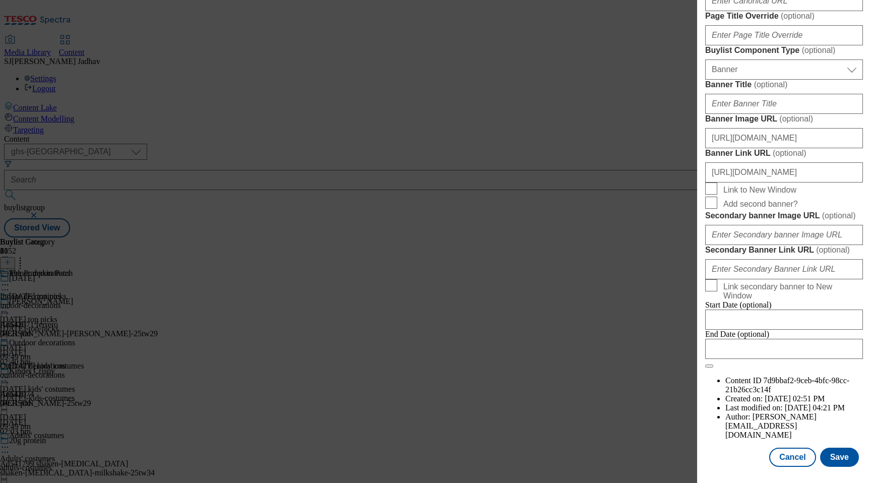
scroll to position [1029, 0]
click at [829, 456] on button "Save" at bounding box center [839, 456] width 39 height 19
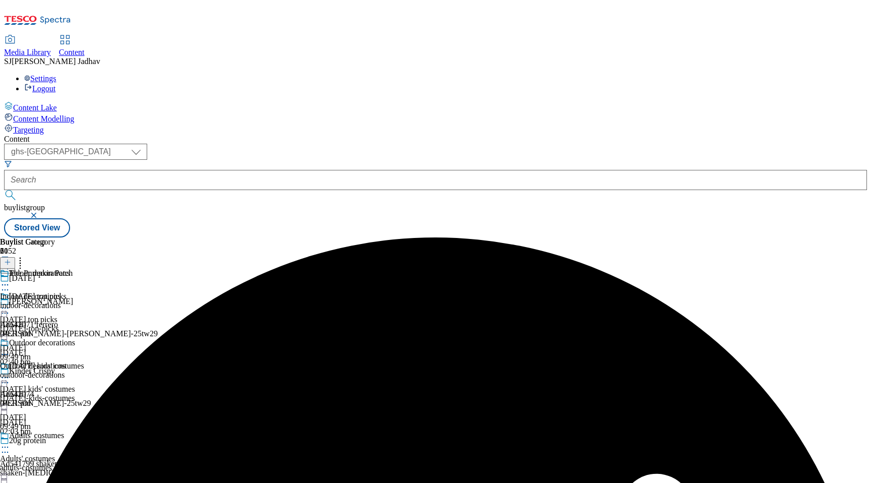
click at [75, 269] on div "Indoor decorations" at bounding box center [37, 280] width 75 height 23
click at [9, 307] on circle at bounding box center [8, 308] width 2 height 2
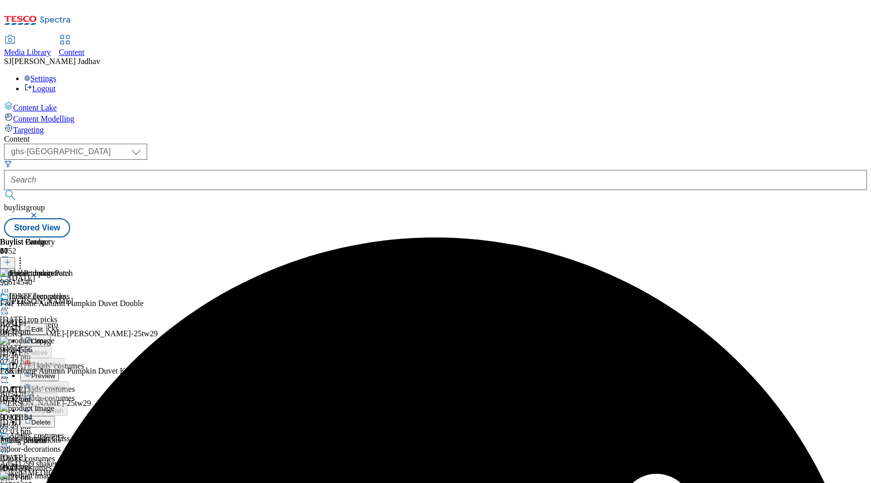
click at [43, 326] on span "Edit" at bounding box center [37, 330] width 12 height 8
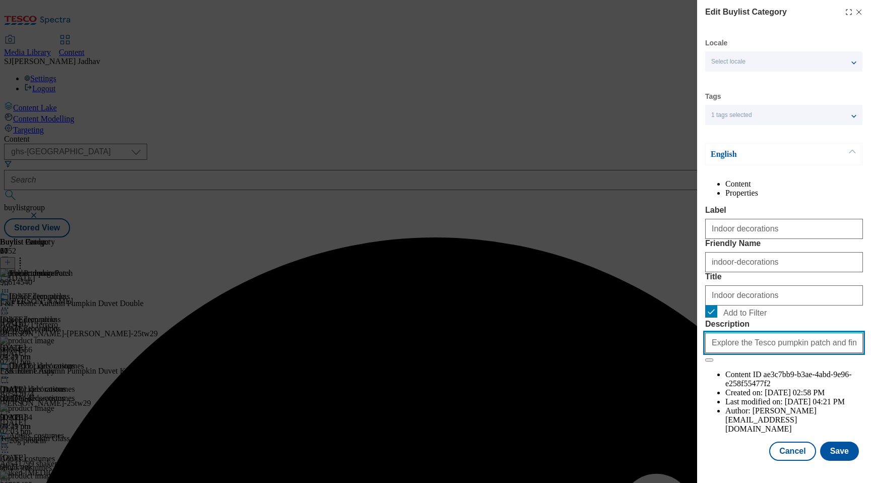
click at [769, 353] on input "Explore the Tesco pumpkin patch and find petrifying pumpkins of all sizes, as w…" at bounding box center [784, 343] width 158 height 20
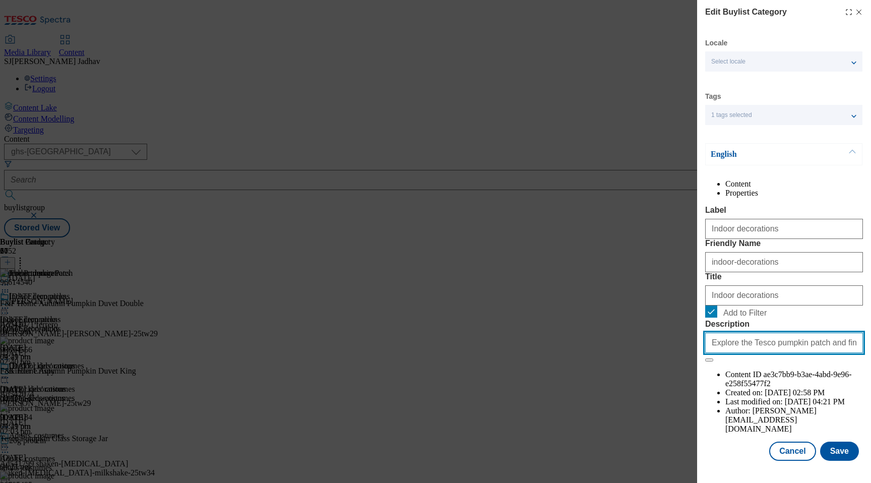
scroll to position [0, 271]
click at [847, 461] on button "Save" at bounding box center [839, 450] width 39 height 19
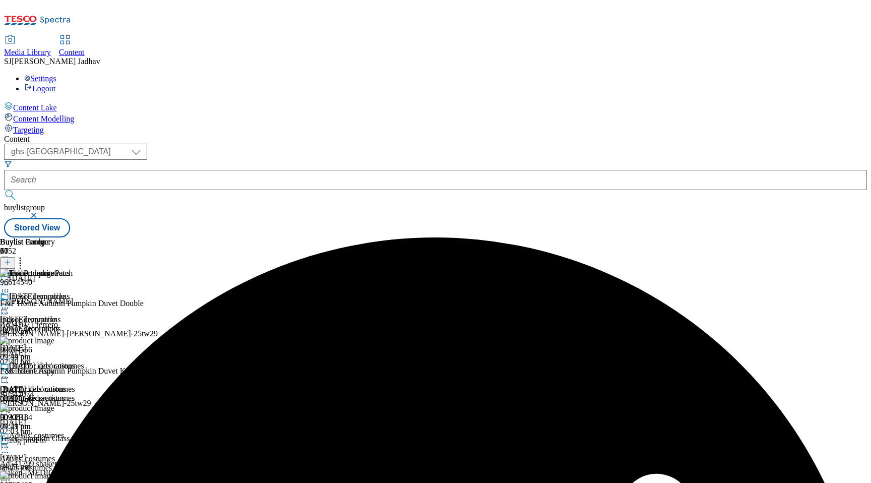
click at [10, 372] on icon at bounding box center [5, 377] width 10 height 10
click at [47, 393] on button "Edit" at bounding box center [33, 399] width 27 height 12
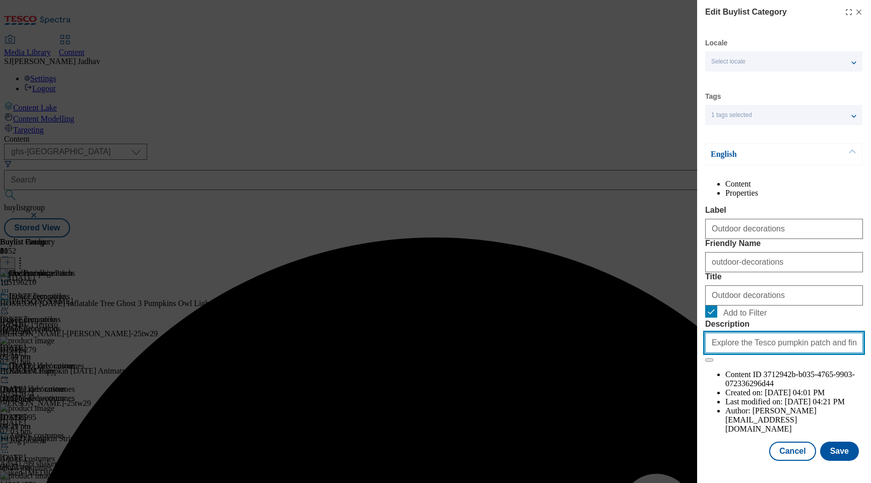
click at [779, 353] on input "Explore the Tesco pumpkin patch and find petrifying pumpkins of all sizes, as w…" at bounding box center [784, 343] width 158 height 20
click at [845, 461] on button "Save" at bounding box center [839, 450] width 39 height 19
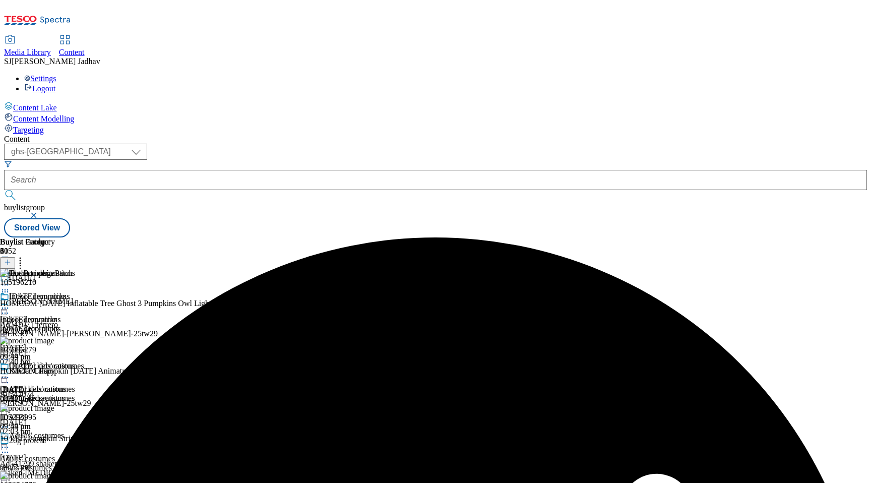
click at [10, 280] on icon at bounding box center [5, 285] width 10 height 10
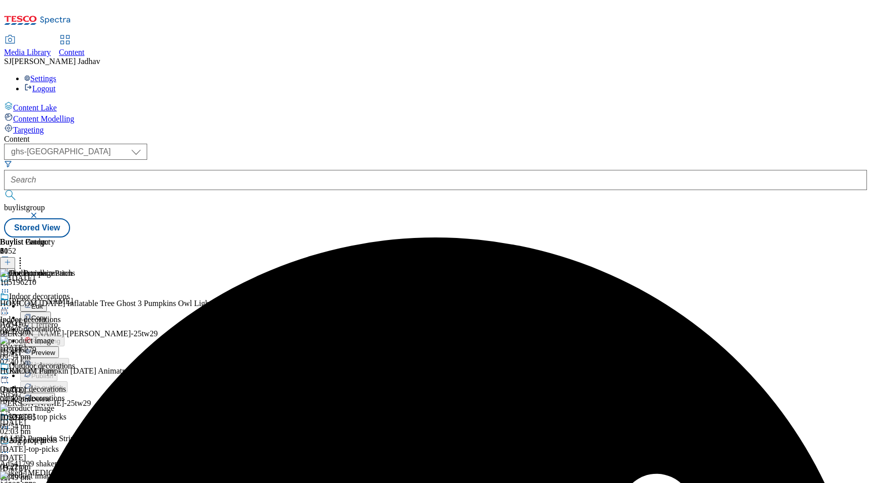
click at [43, 302] on span "Edit" at bounding box center [37, 306] width 12 height 8
select select "evergreen"
select select "Banner"
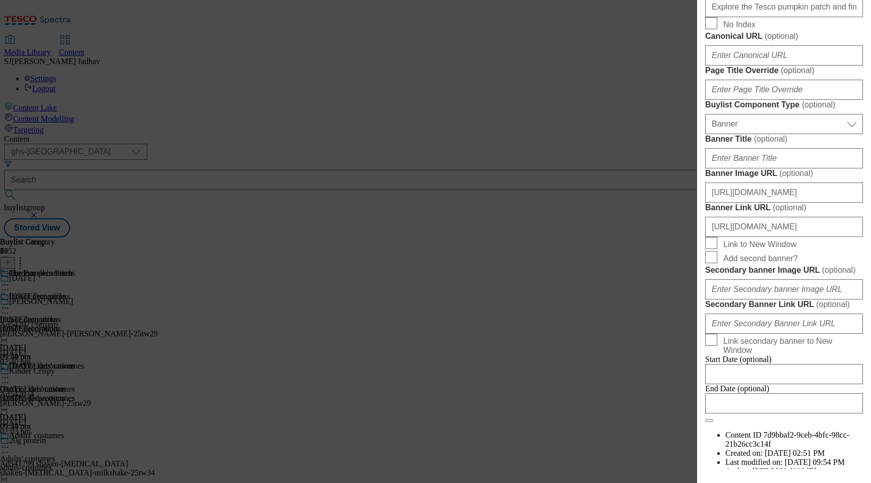
scroll to position [636, 0]
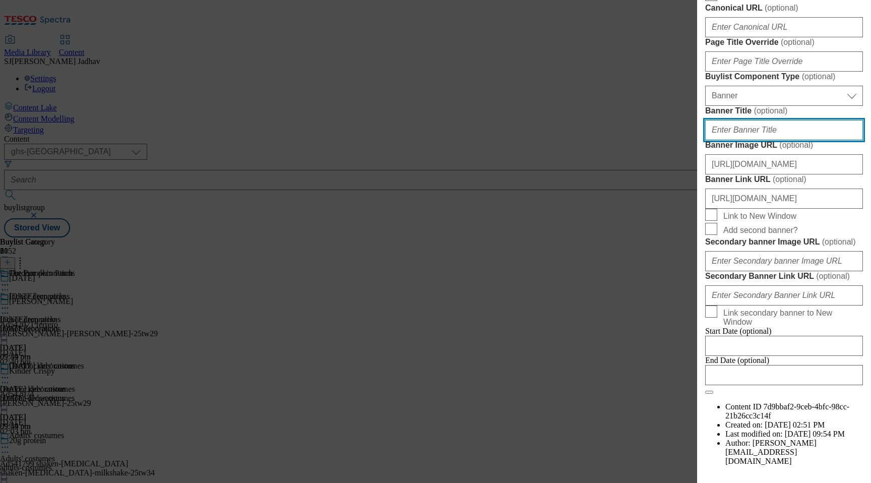
click at [757, 140] on input "Banner Title ( optional )" at bounding box center [784, 130] width 158 height 20
paste input "WK29_[DATE]_pumpkin_header"
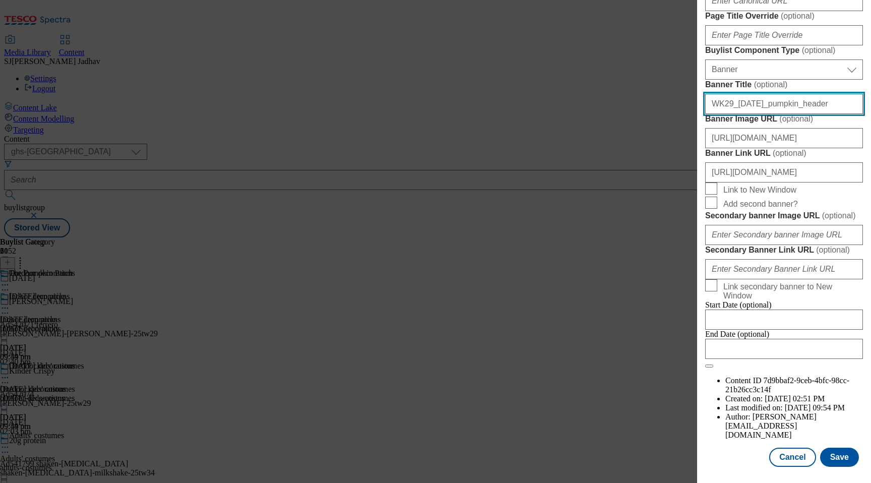
scroll to position [1029, 0]
type input "WK29_[DATE]_pumpkin_header"
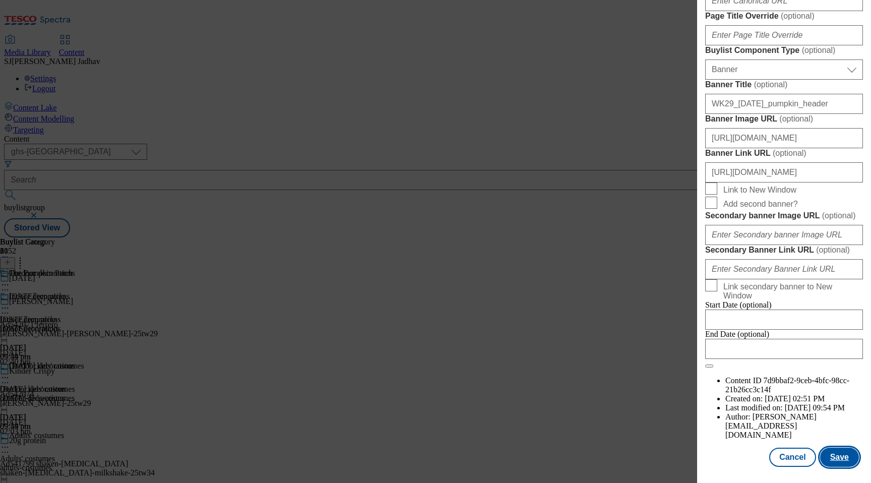
click at [841, 451] on button "Save" at bounding box center [839, 456] width 39 height 19
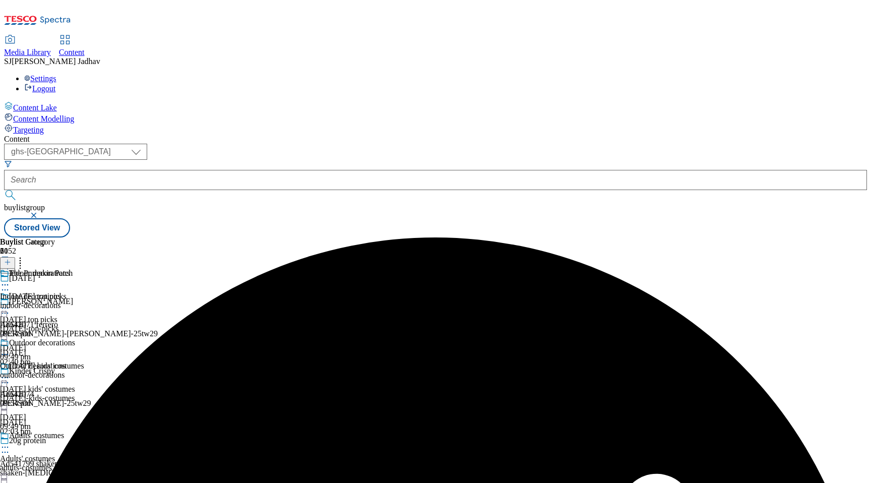
scroll to position [715, 0]
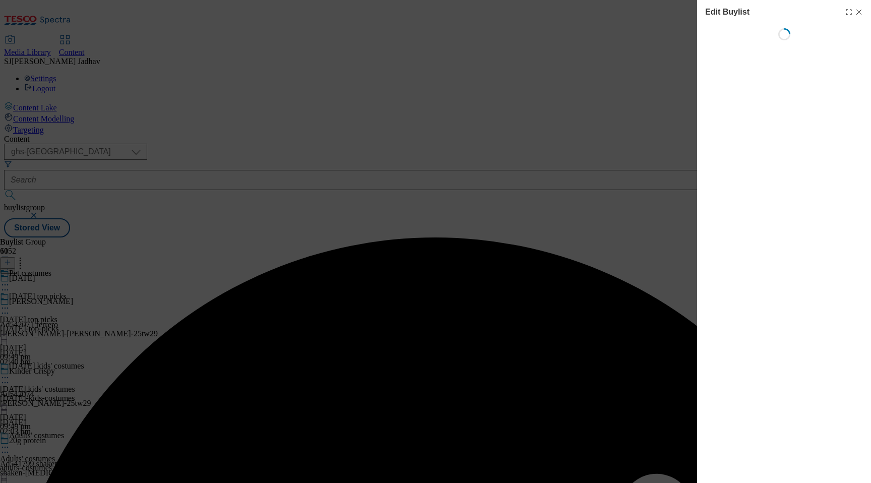
select select "evergreen"
select select "Banner"
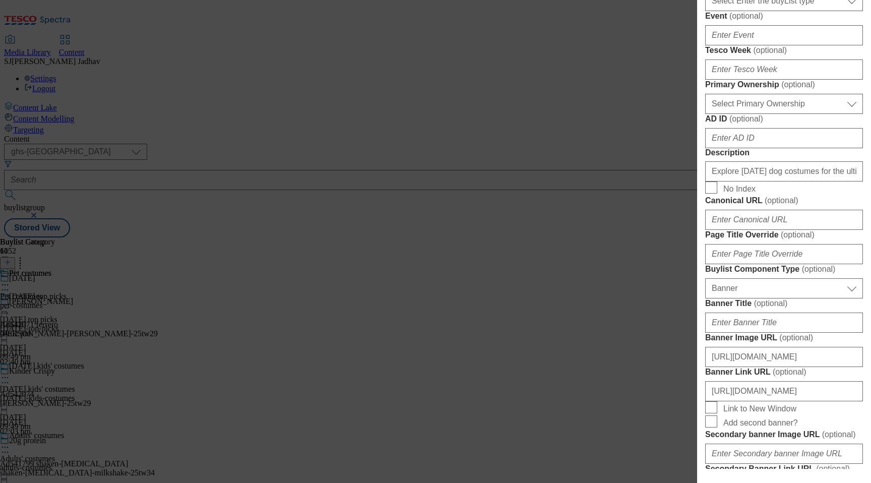
scroll to position [531, 0]
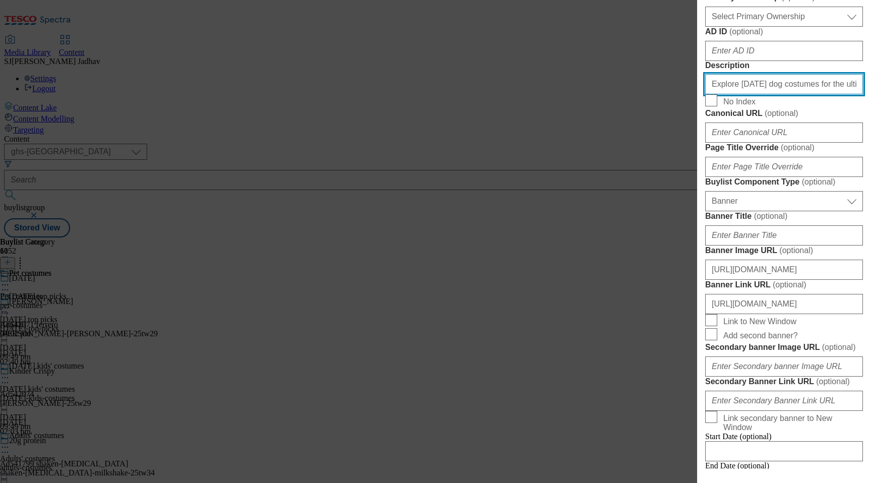
click at [757, 94] on input "Explore [DATE] dog costumes for the ultimate boo-nanza this spooky season. Shop…" at bounding box center [784, 84] width 158 height 20
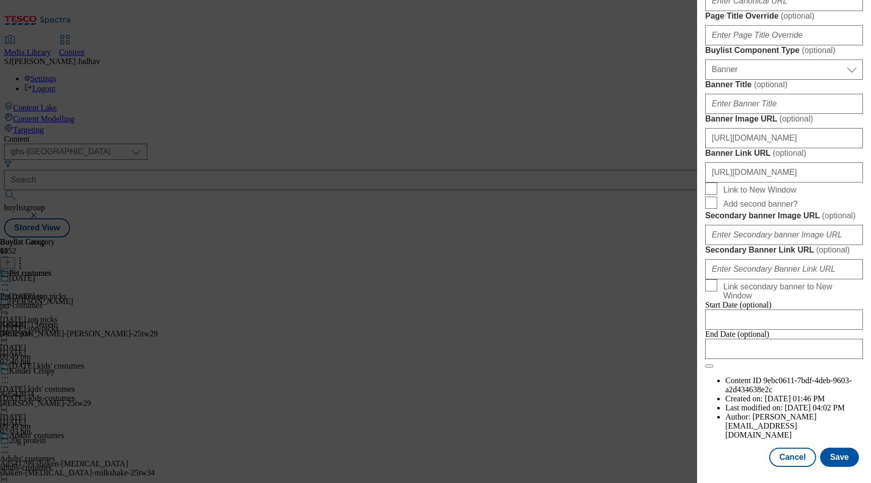
scroll to position [1029, 0]
click at [837, 458] on button "Save" at bounding box center [839, 456] width 39 height 19
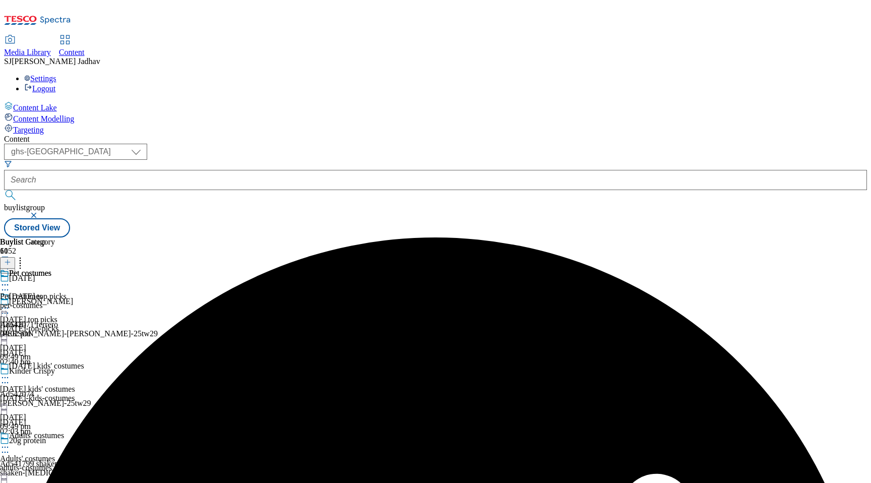
click at [10, 280] on icon at bounding box center [5, 285] width 10 height 10
click at [43, 302] on span "Edit" at bounding box center [37, 306] width 12 height 8
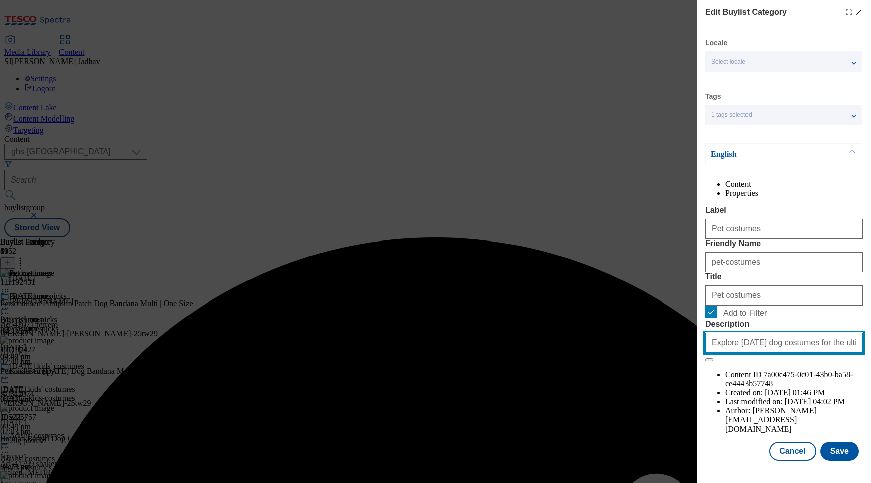
click at [815, 353] on input "Explore [DATE] dog costumes for the ultimate boo-nanza this spooky season. Shop…" at bounding box center [784, 343] width 158 height 20
click at [841, 461] on button "Save" at bounding box center [839, 450] width 39 height 19
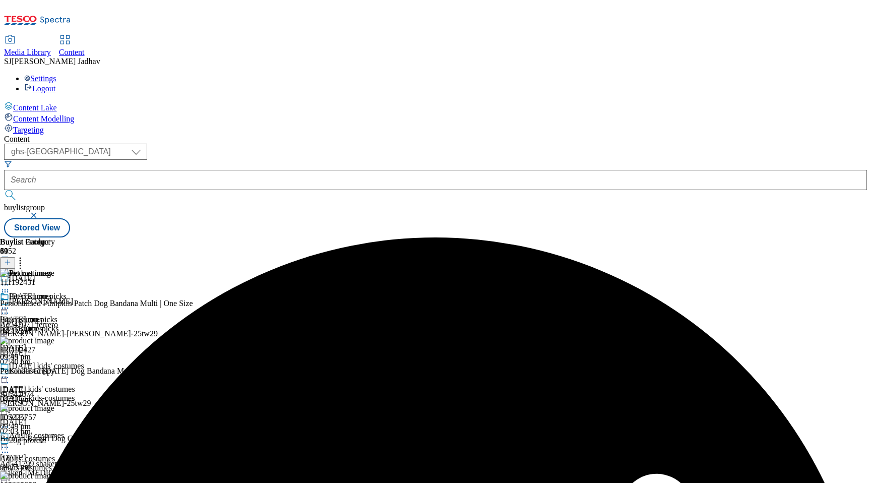
click at [10, 280] on icon at bounding box center [5, 285] width 10 height 10
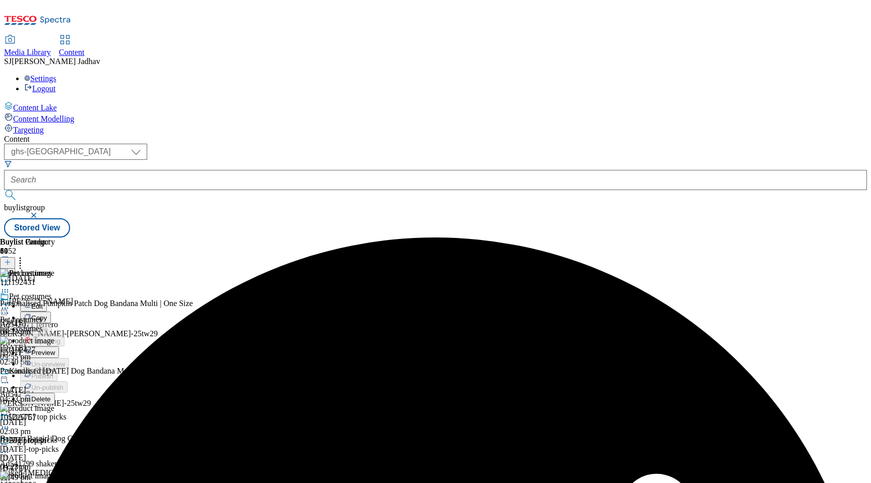
click at [47, 300] on button "Edit" at bounding box center [33, 306] width 27 height 12
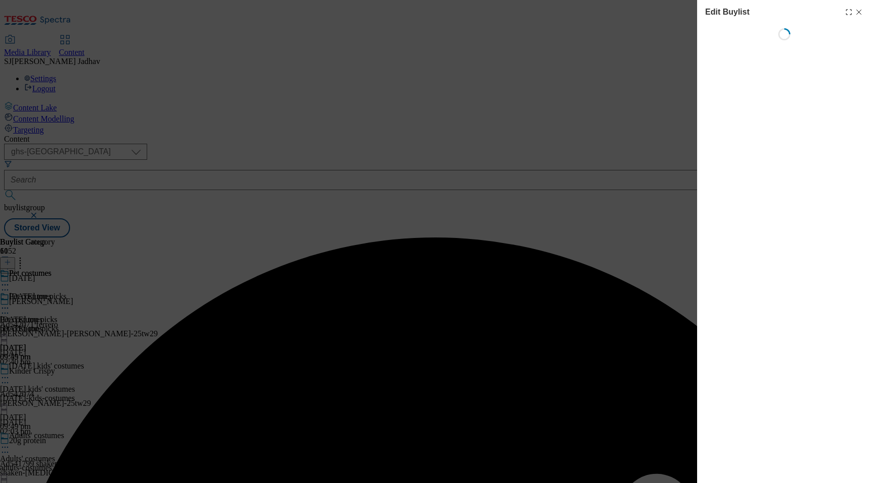
select select "evergreen"
select select "Banner"
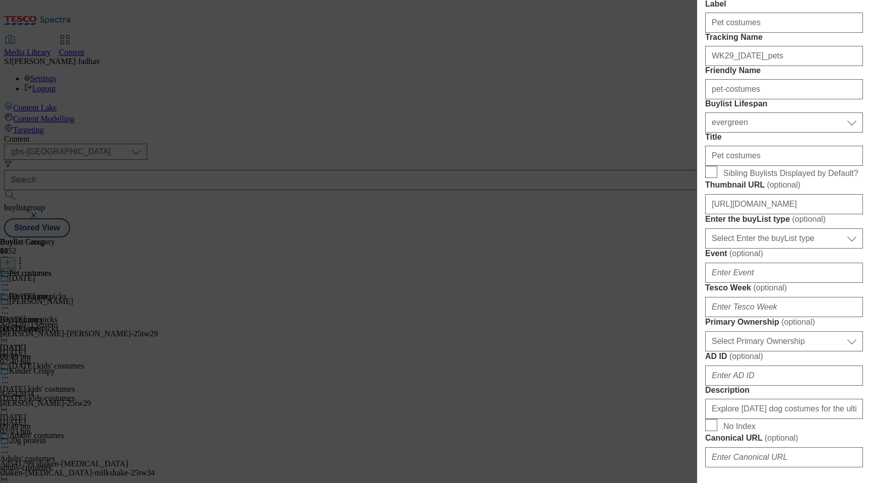
scroll to position [197, 0]
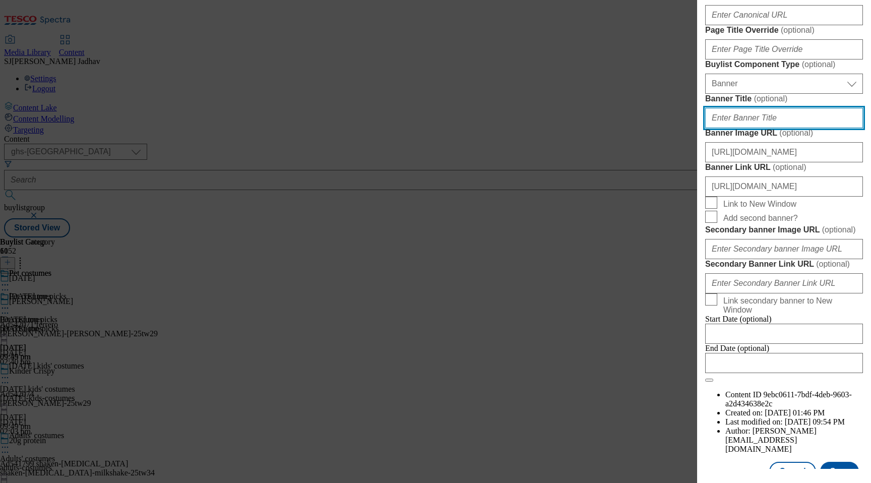
click at [764, 128] on input "Banner Title ( optional )" at bounding box center [784, 118] width 158 height 20
paste input "WK29_[DATE]_pets_header"
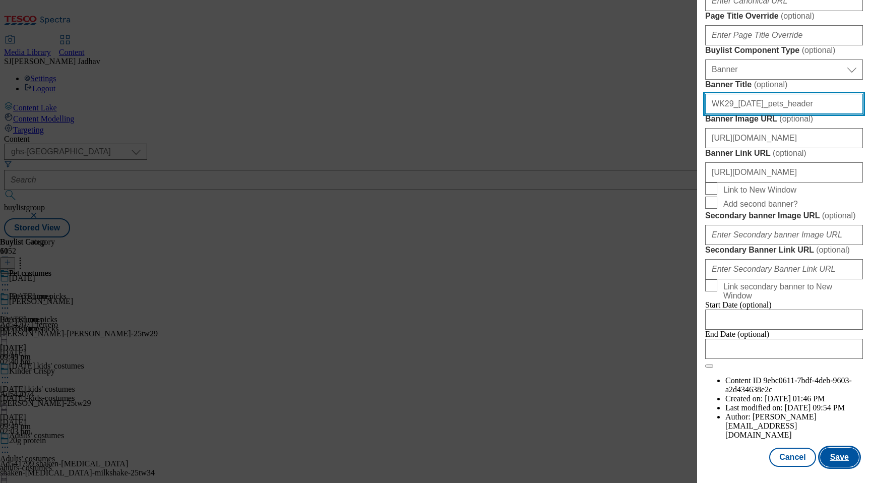
type input "WK29_[DATE]_pets_header"
click at [843, 459] on button "Save" at bounding box center [839, 456] width 39 height 19
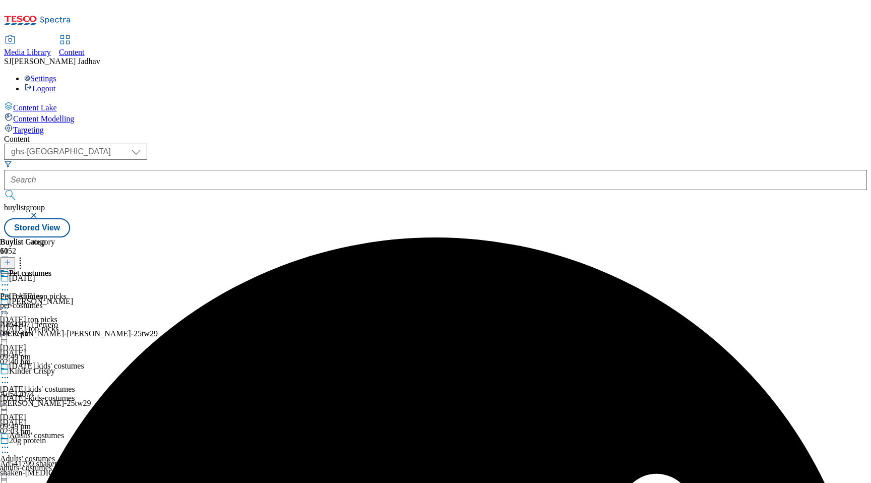
click at [10, 303] on icon at bounding box center [5, 308] width 10 height 10
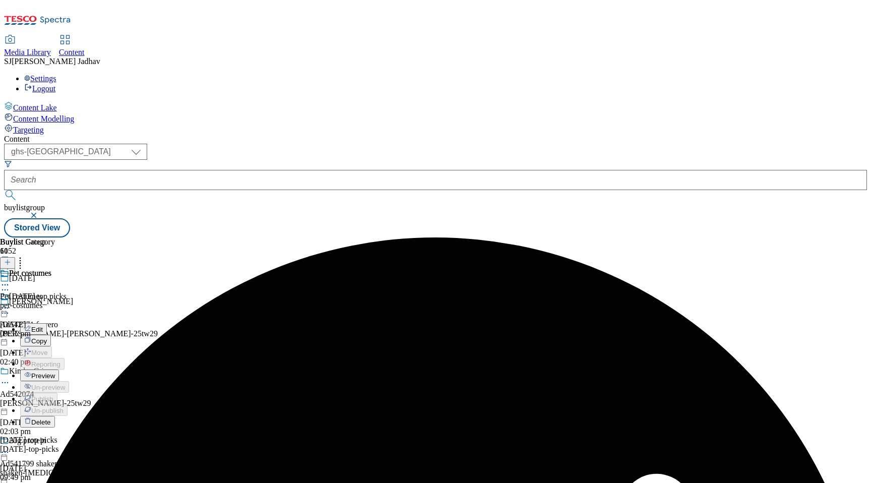
click at [51, 48] on span "Media Library" at bounding box center [27, 52] width 47 height 9
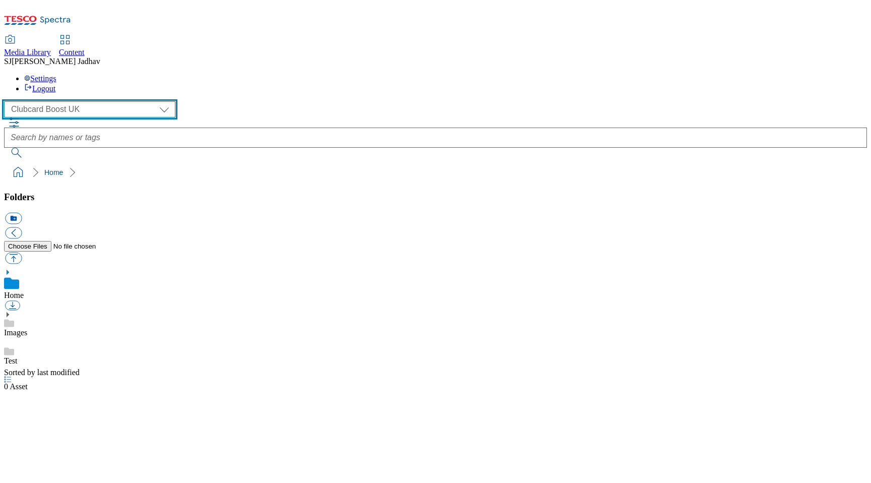
click at [73, 101] on select "Clubcard Boost UK Clubcard Marketing Dotcom [GEOGRAPHIC_DATA] Emails GHS Market…" at bounding box center [89, 109] width 171 height 16
select select "flare-ghs-mktg"
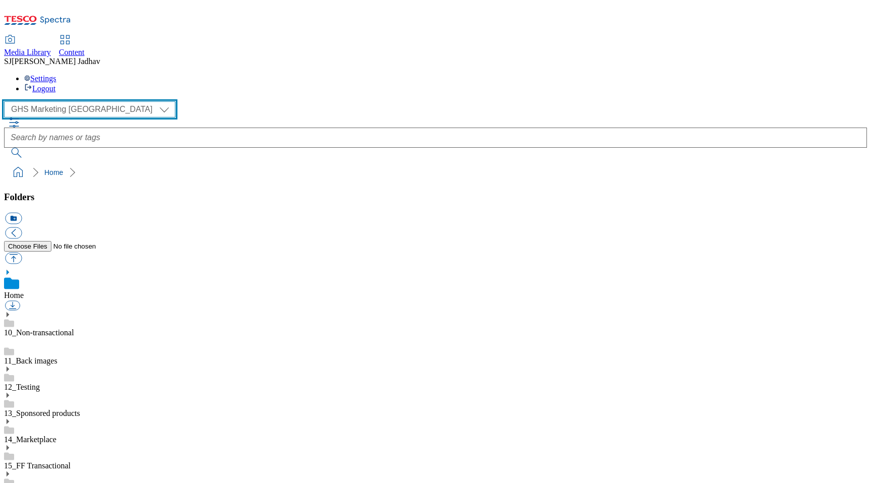
scroll to position [1, 0]
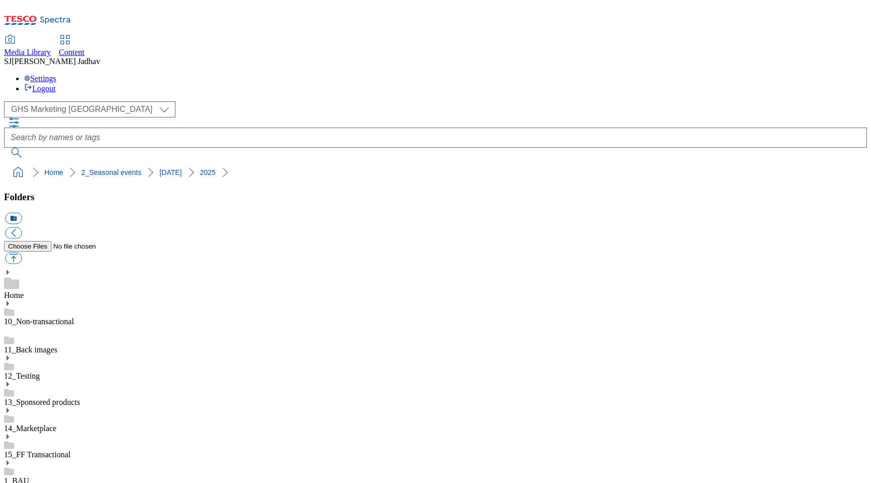
click at [85, 48] on div "Content" at bounding box center [72, 52] width 26 height 9
select select "ghs-[GEOGRAPHIC_DATA]"
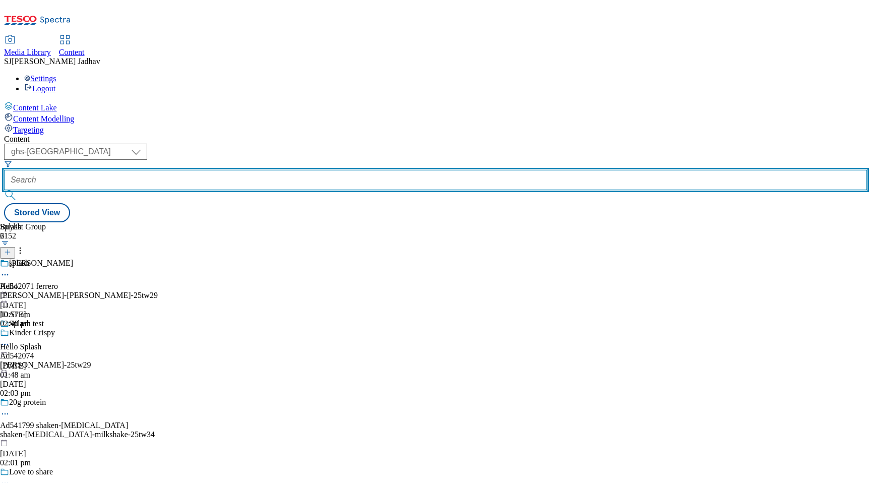
click at [260, 170] on input "text" at bounding box center [435, 180] width 863 height 20
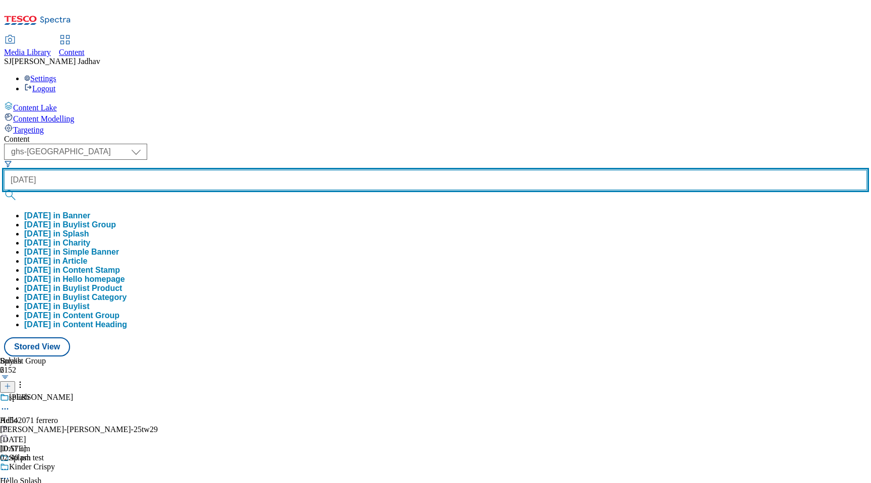
type input "[DATE]"
click at [4, 190] on button "submit" at bounding box center [11, 195] width 14 height 10
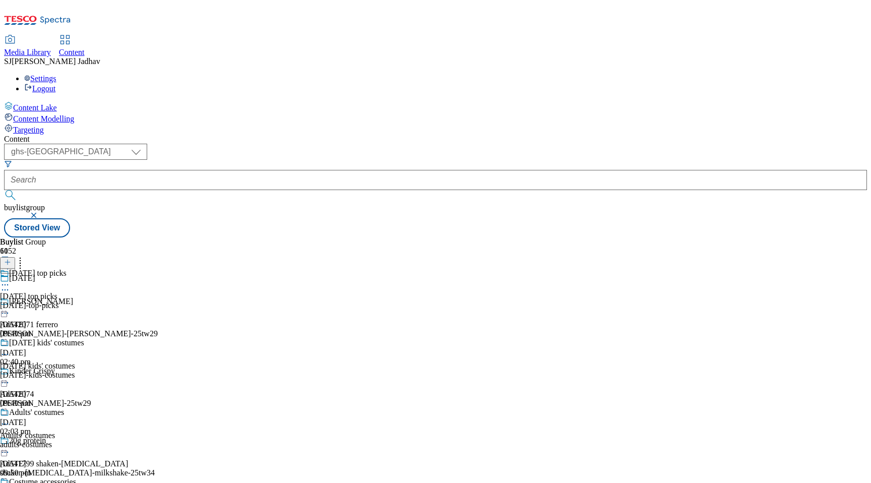
click at [10, 280] on icon at bounding box center [5, 285] width 10 height 10
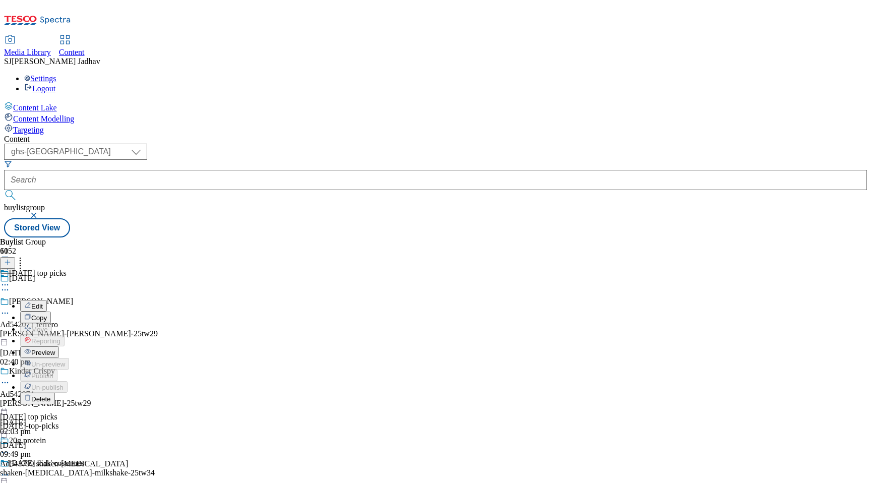
click at [55, 349] on span "Preview" at bounding box center [43, 353] width 24 height 8
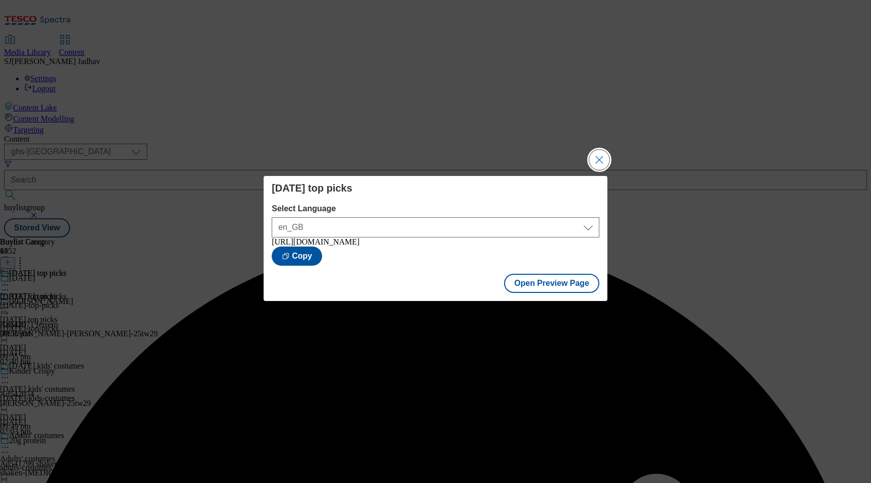
click at [601, 150] on button "Close Modal" at bounding box center [599, 160] width 20 height 20
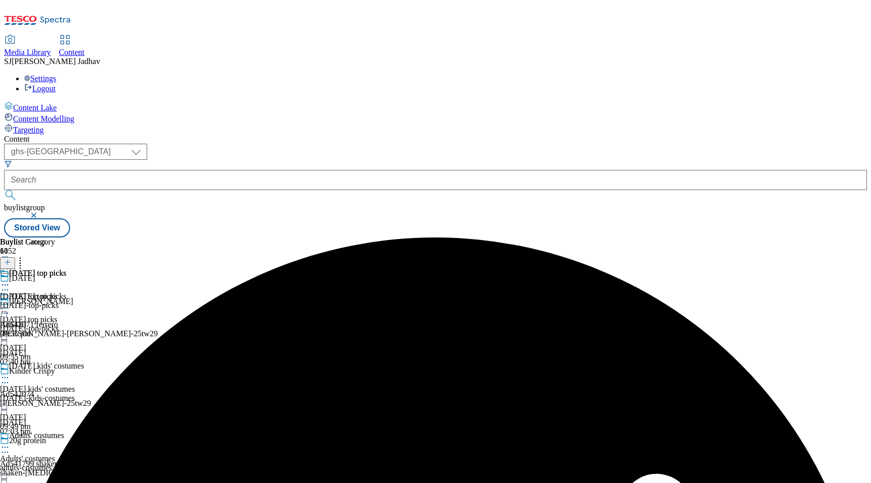
click at [84, 372] on div at bounding box center [42, 378] width 84 height 12
click at [55, 441] on span "Preview" at bounding box center [43, 445] width 24 height 8
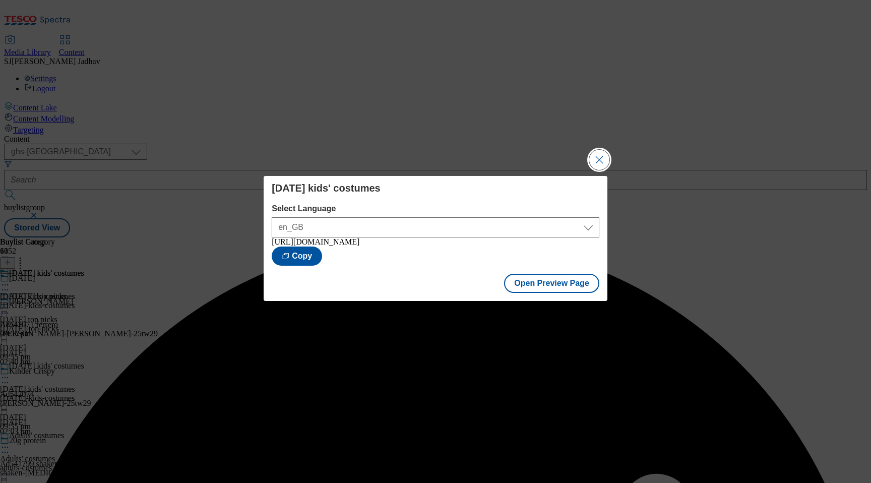
click at [589, 162] on button "Close Modal" at bounding box center [599, 160] width 20 height 20
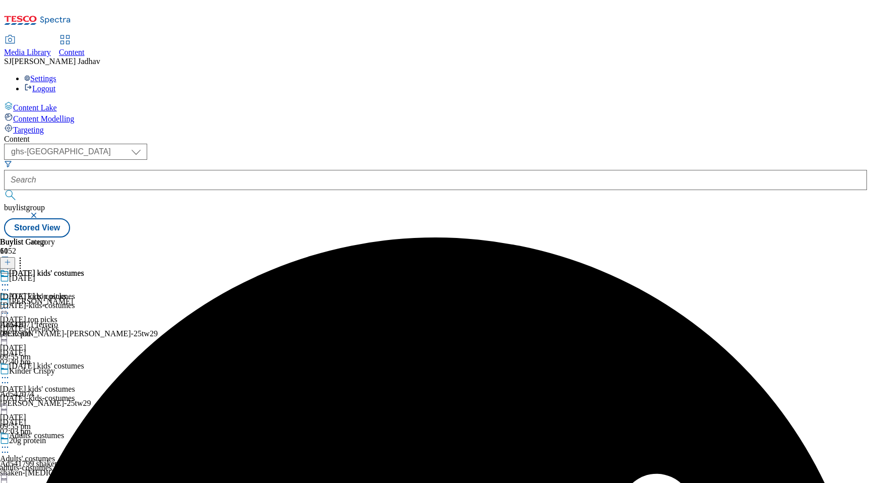
click at [10, 442] on icon at bounding box center [5, 447] width 10 height 10
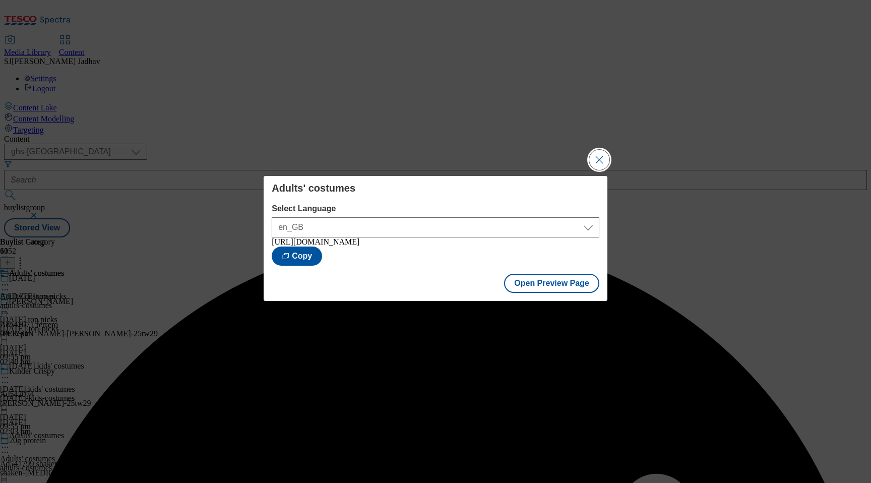
click at [595, 158] on button "Close Modal" at bounding box center [599, 160] width 20 height 20
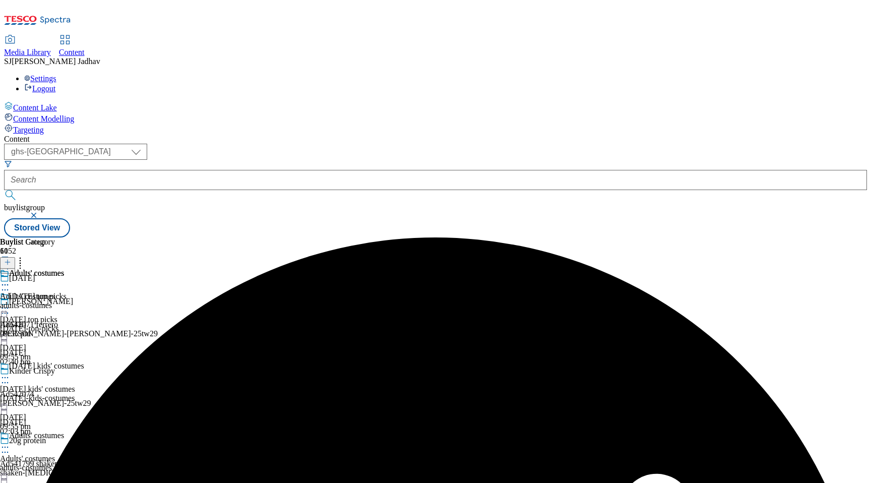
scroll to position [125, 0]
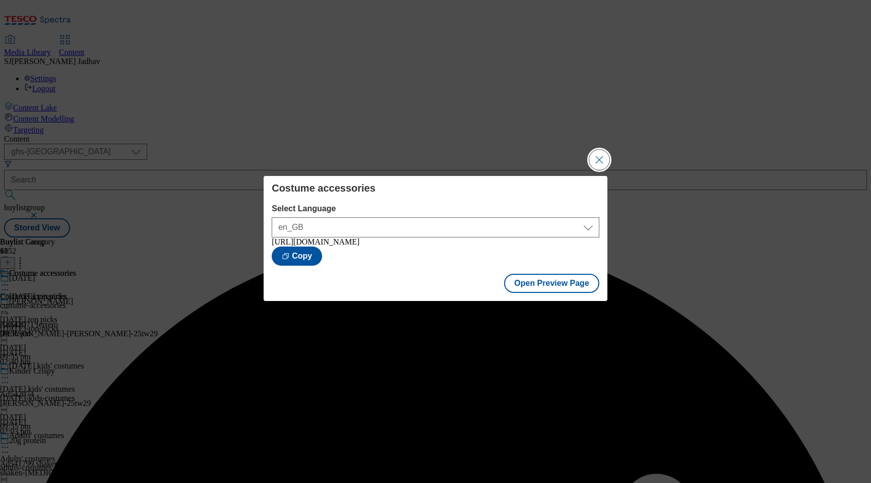
click at [595, 159] on button "Close Modal" at bounding box center [599, 160] width 20 height 20
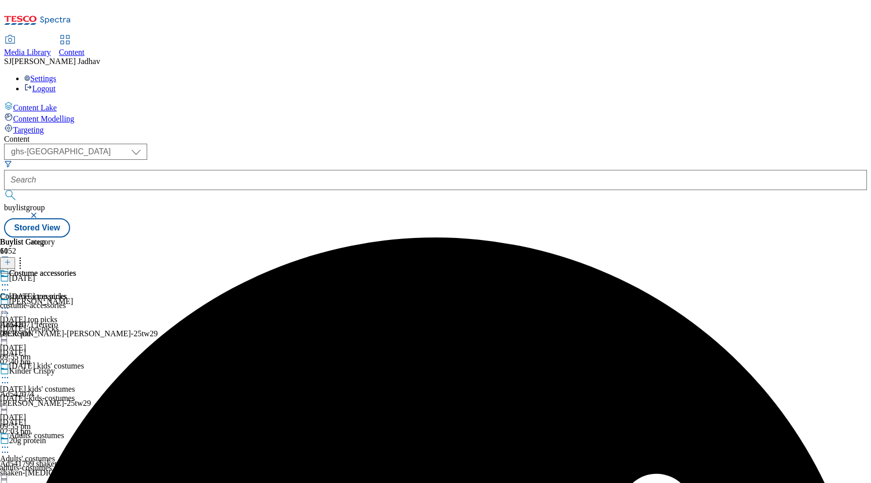
scroll to position [256, 0]
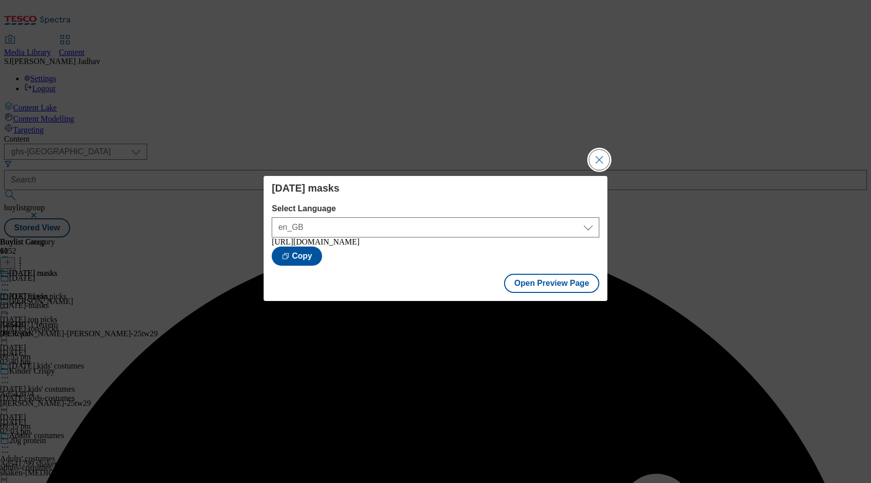
click at [602, 156] on button "Close Modal" at bounding box center [599, 160] width 20 height 20
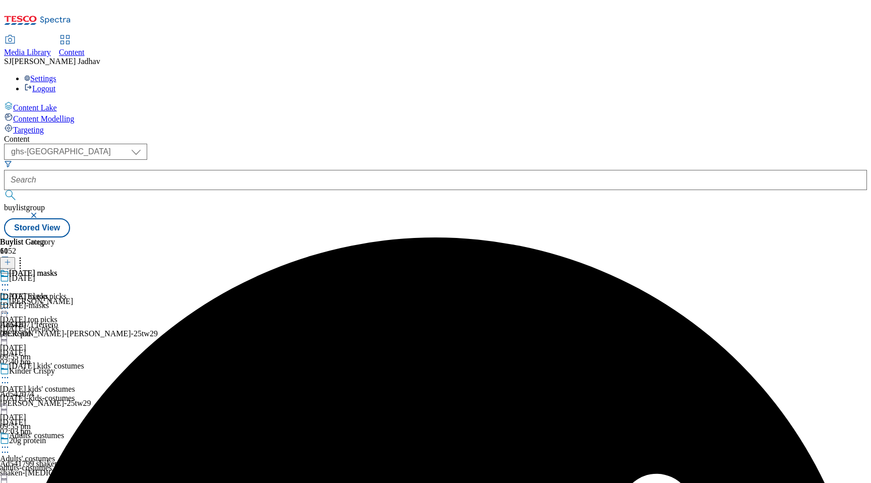
scroll to position [332, 0]
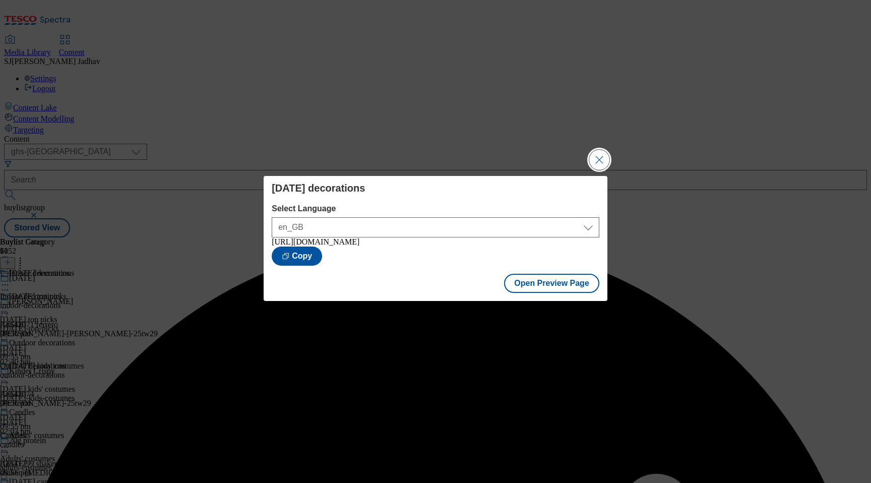
click at [601, 154] on button "Close Modal" at bounding box center [599, 160] width 20 height 20
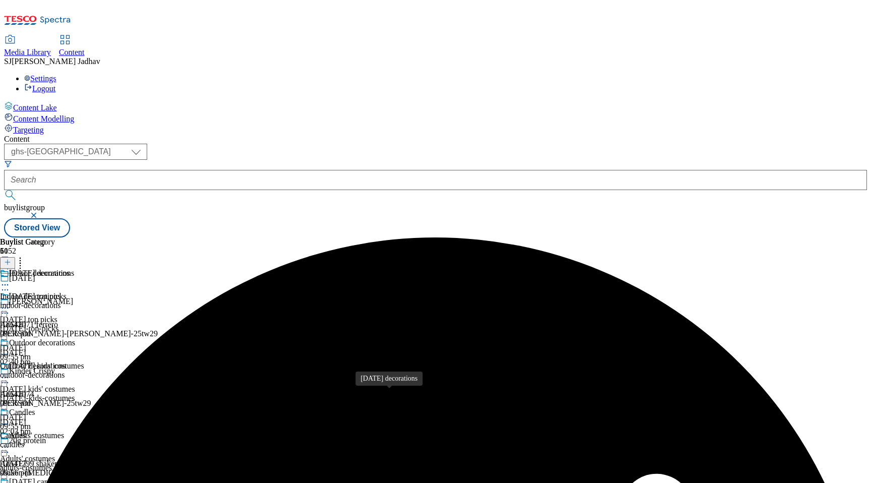
scroll to position [439, 0]
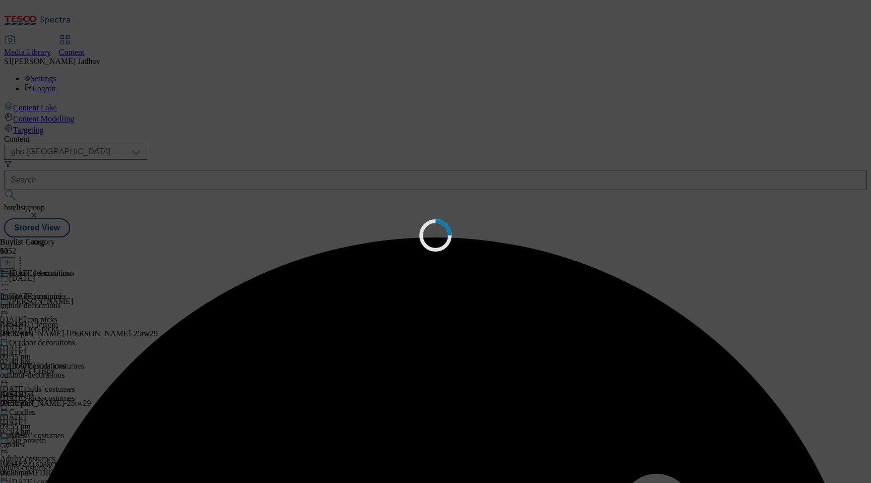
scroll to position [0, 0]
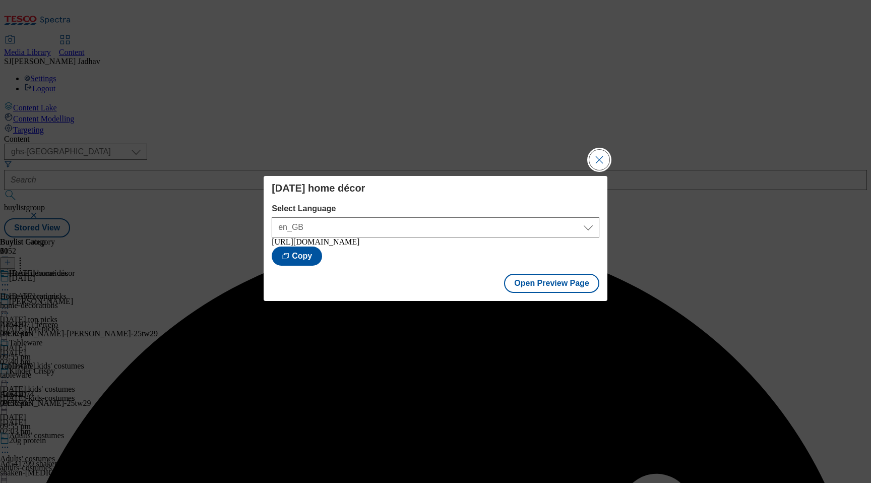
click at [607, 160] on button "Close Modal" at bounding box center [599, 160] width 20 height 20
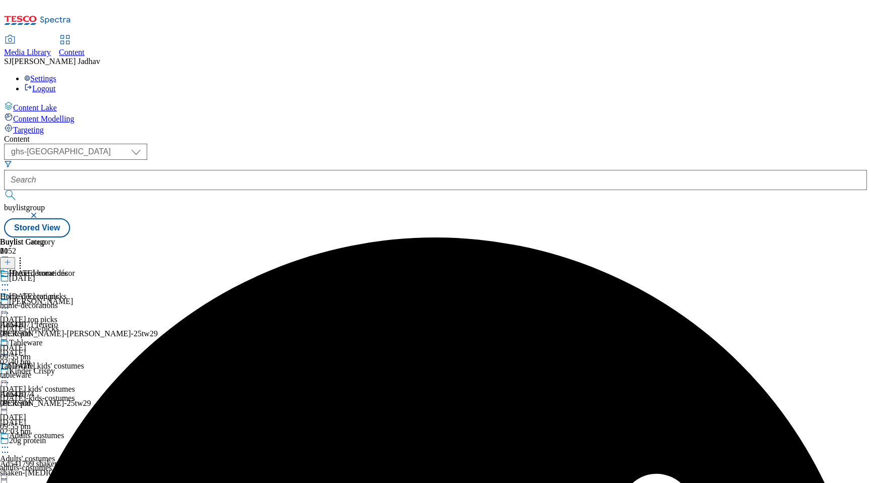
scroll to position [566, 0]
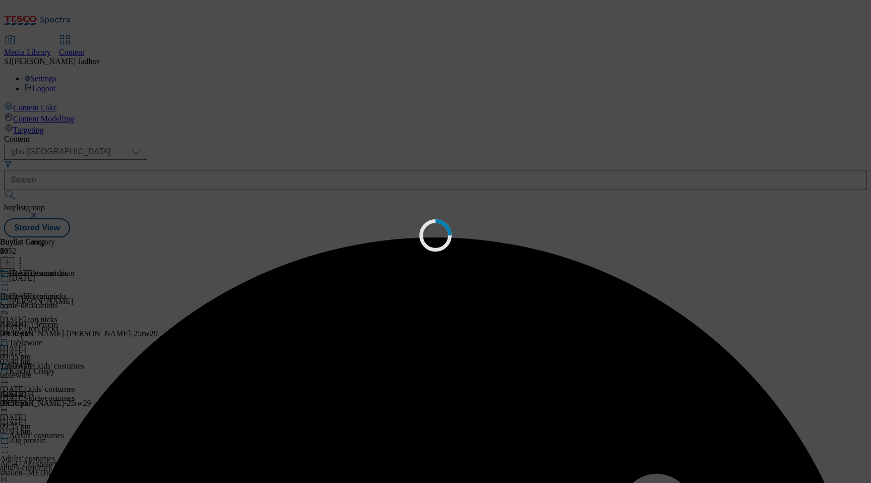
scroll to position [0, 0]
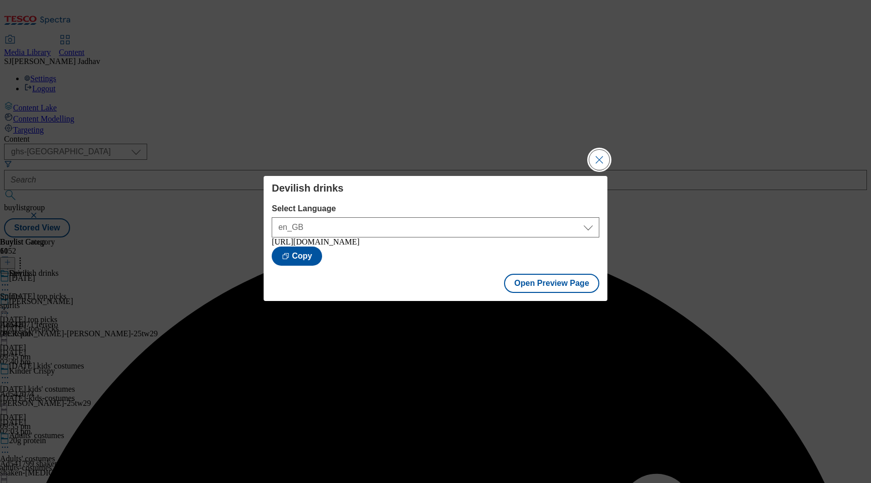
click at [604, 158] on button "Close Modal" at bounding box center [599, 160] width 20 height 20
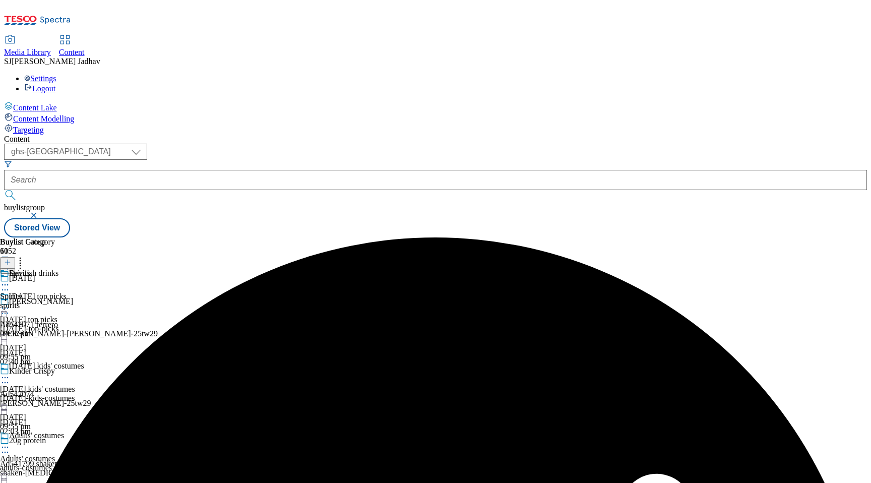
scroll to position [715, 0]
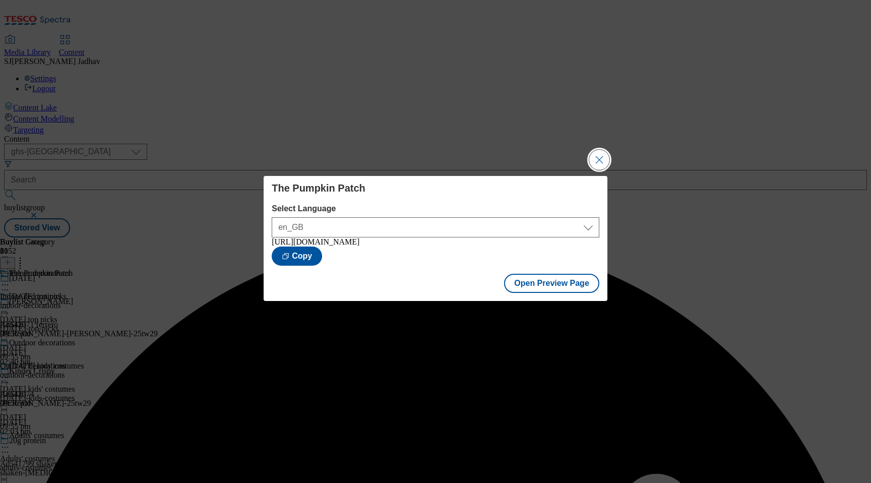
click at [604, 160] on button "Close Modal" at bounding box center [599, 160] width 20 height 20
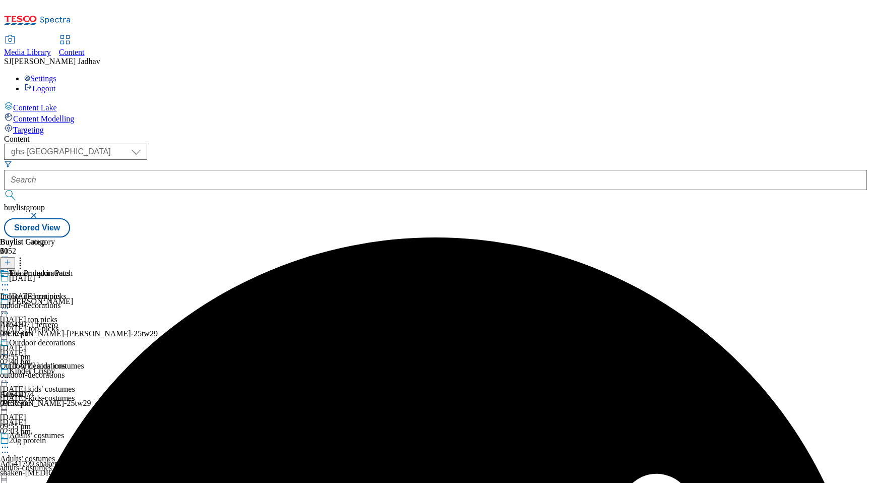
scroll to position [715, 0]
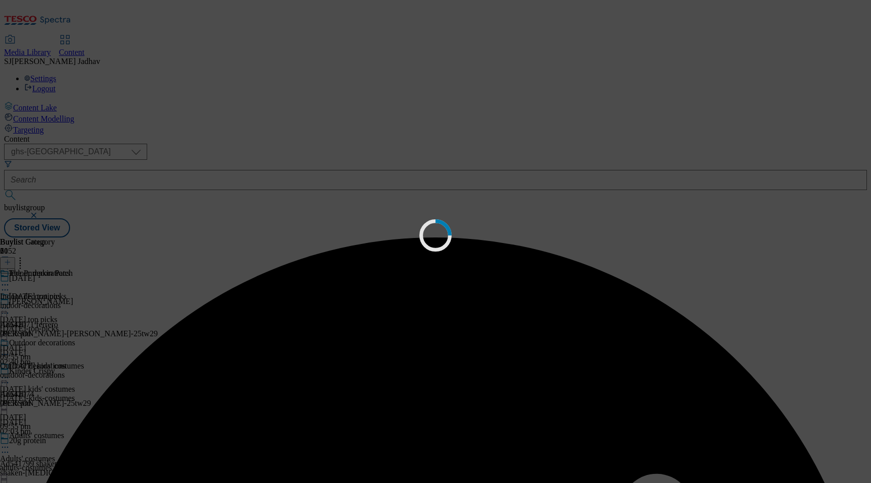
scroll to position [0, 0]
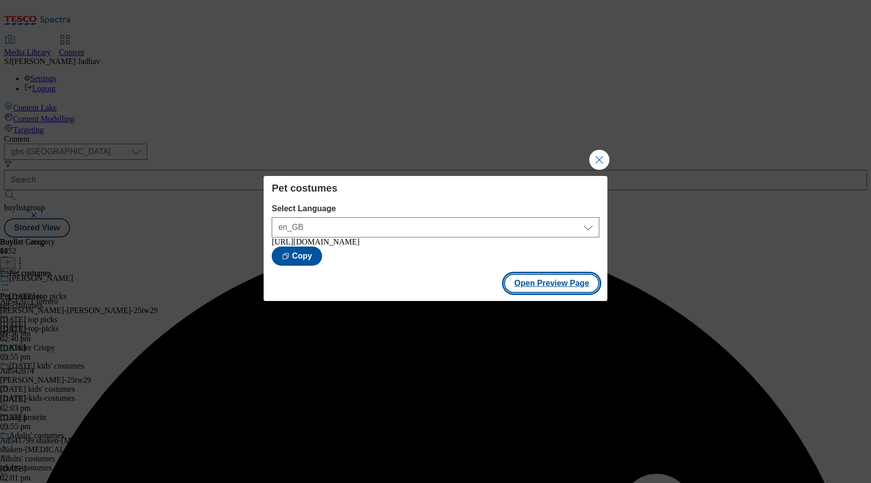
click at [568, 292] on button "Open Preview Page" at bounding box center [551, 283] width 95 height 19
